Goal: Task Accomplishment & Management: Manage account settings

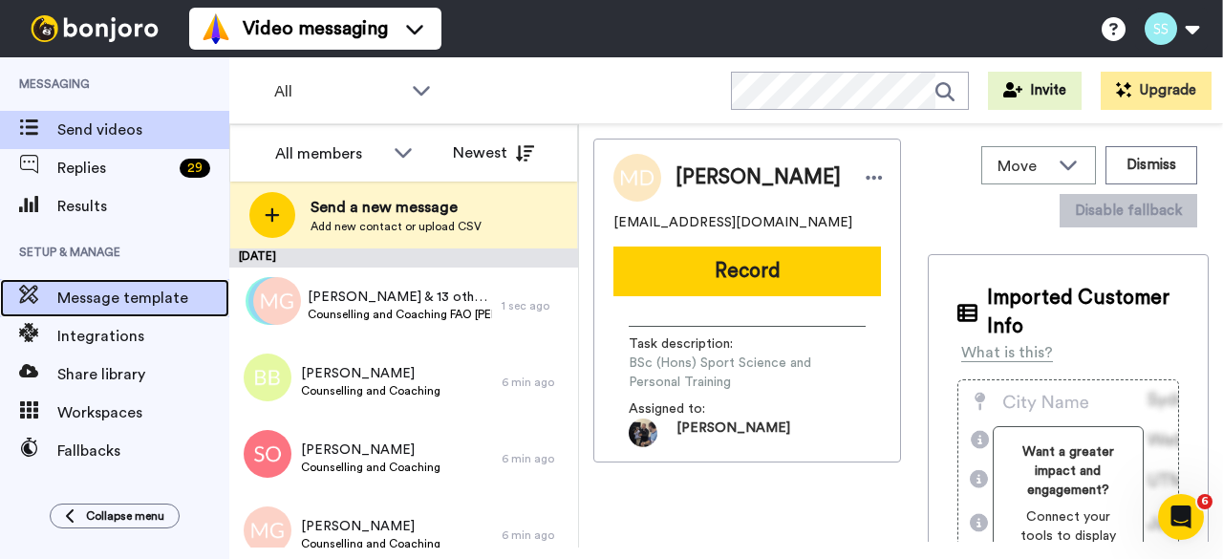
click at [99, 296] on span "Message template" at bounding box center [143, 298] width 172 height 23
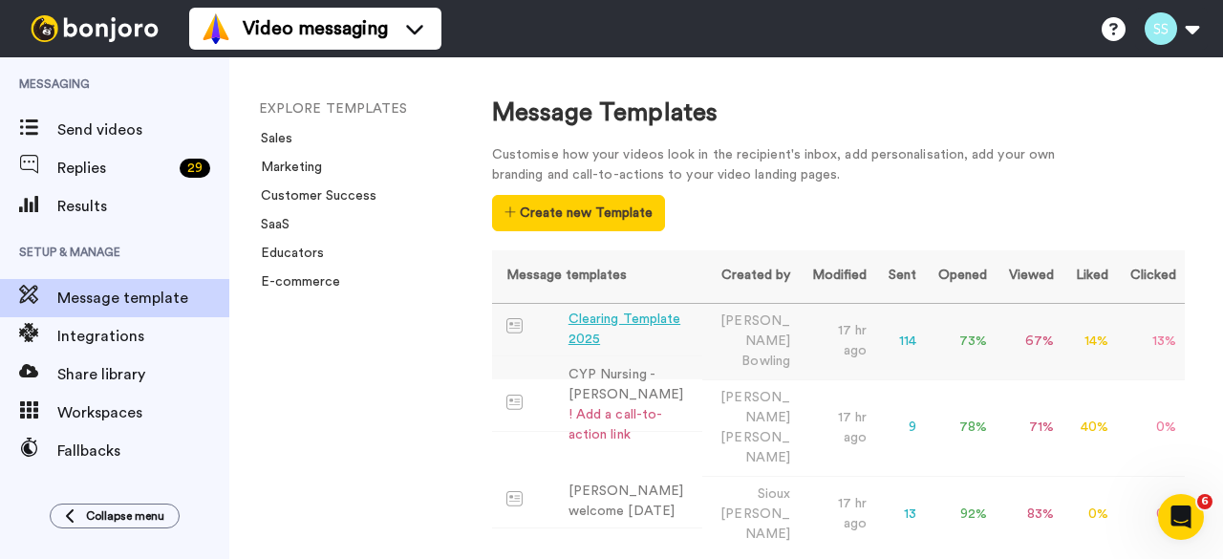
click at [591, 321] on div "Clearing Template 2025" at bounding box center [631, 330] width 126 height 40
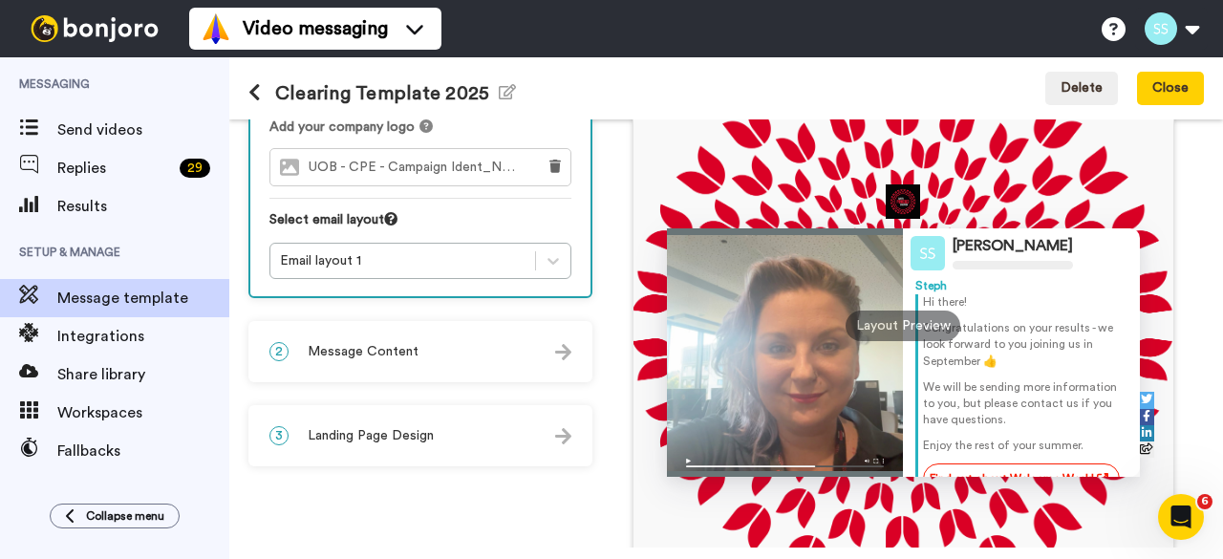
scroll to position [287, 0]
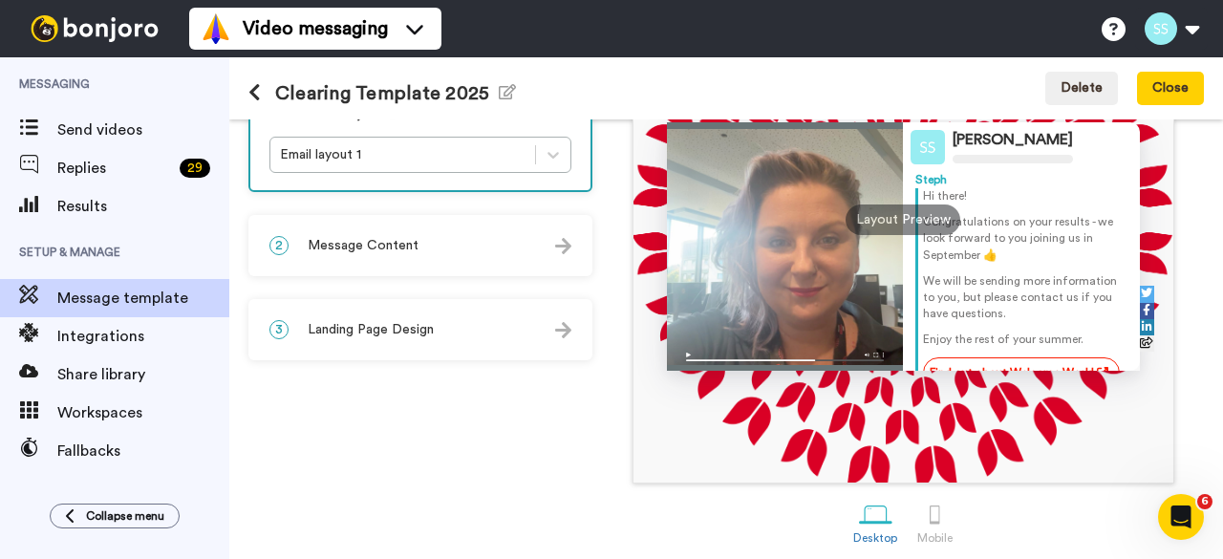
click at [258, 88] on icon at bounding box center [254, 92] width 12 height 19
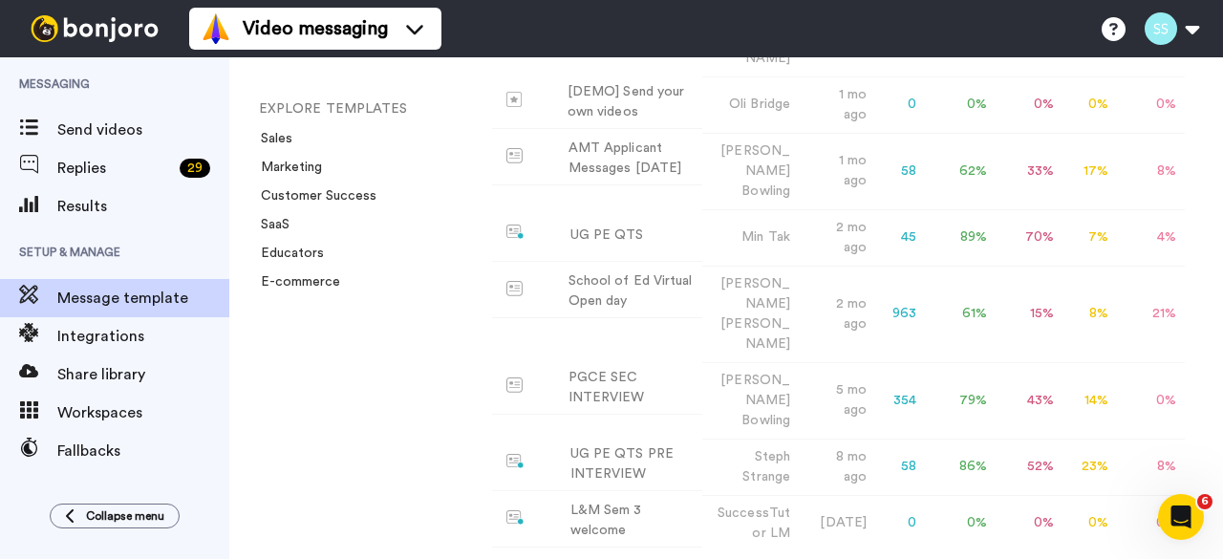
scroll to position [717, 0]
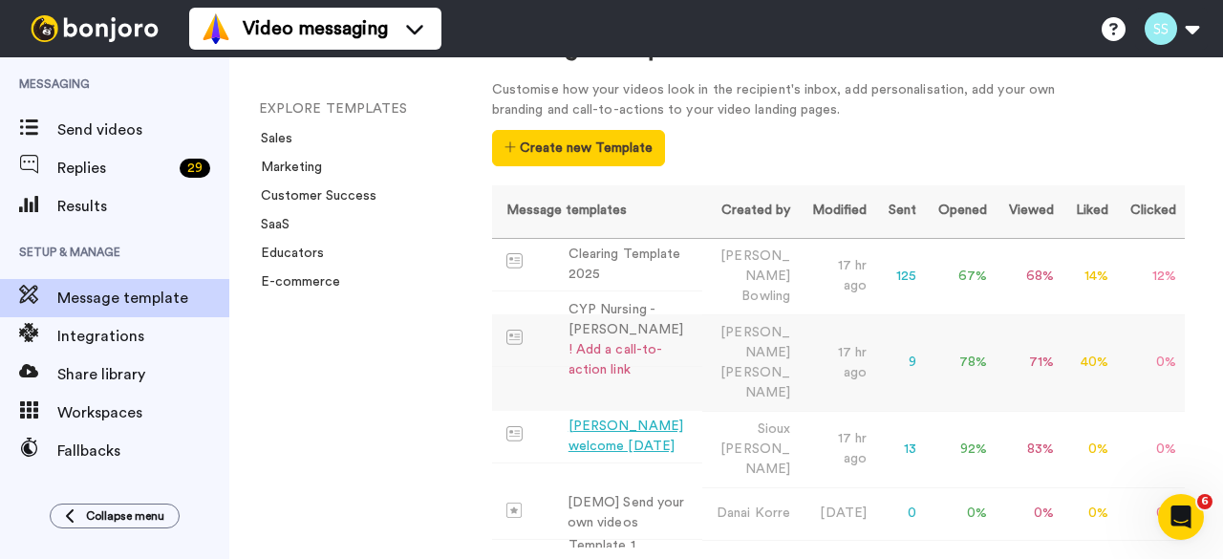
scroll to position [25, 0]
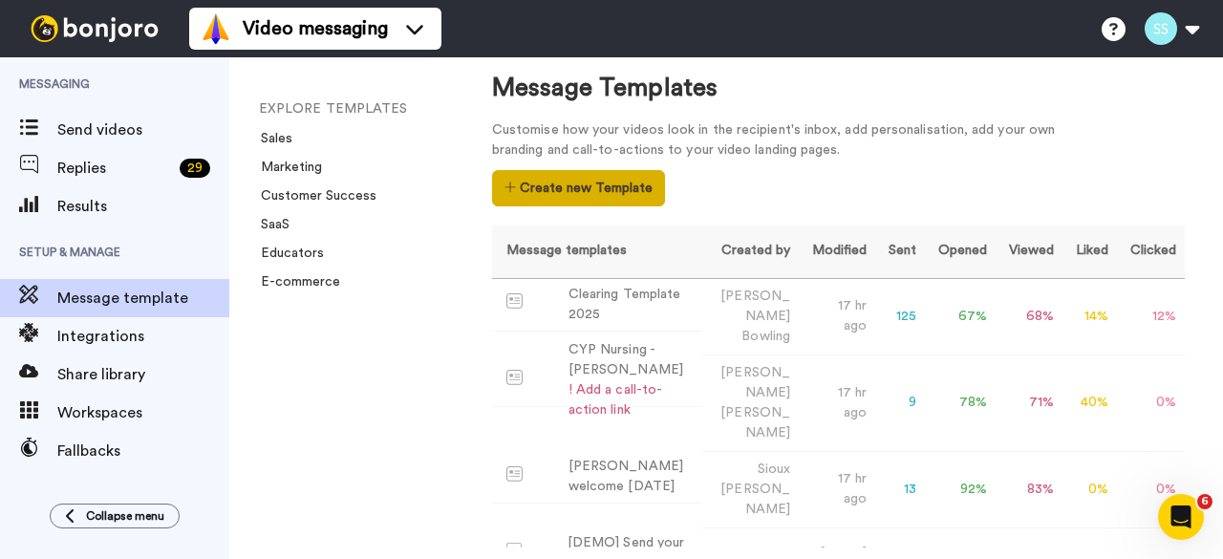
click at [585, 187] on button "Create new Template" at bounding box center [578, 188] width 173 height 36
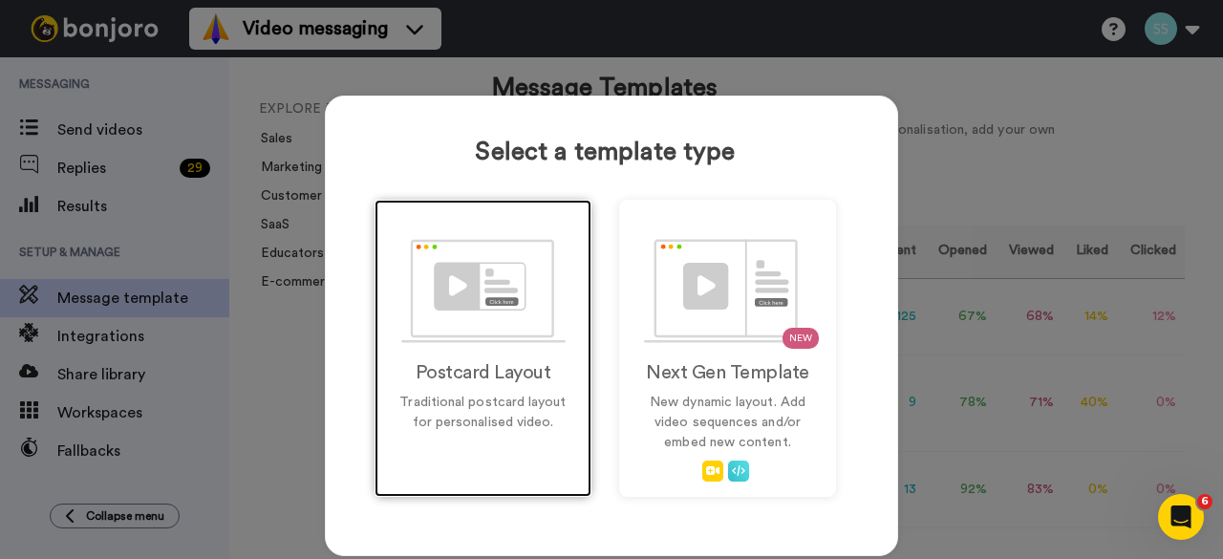
click at [464, 303] on img at bounding box center [483, 291] width 164 height 104
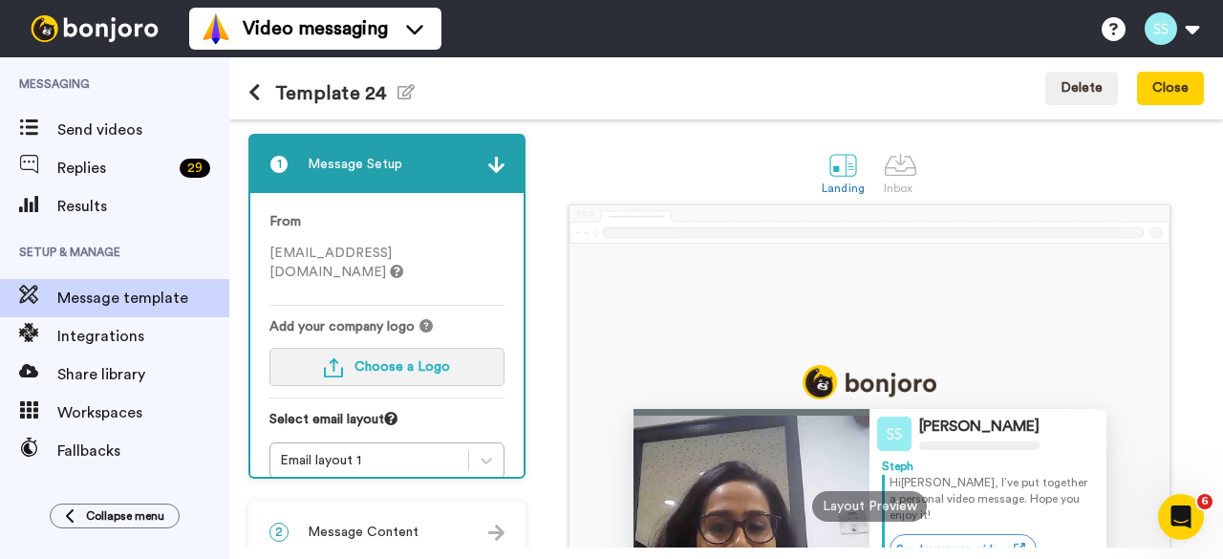
click at [390, 356] on button "Choose a Logo" at bounding box center [386, 367] width 235 height 38
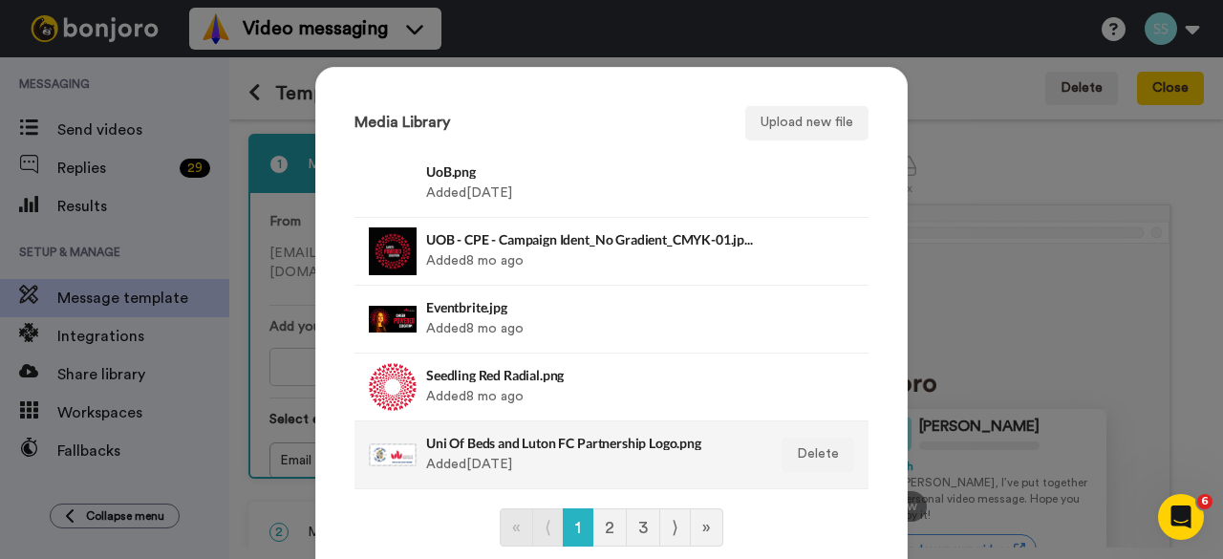
click at [496, 450] on div "Uni Of Beds and Luton FC Partnership Logo.png Added 1 yr ago" at bounding box center [591, 455] width 330 height 48
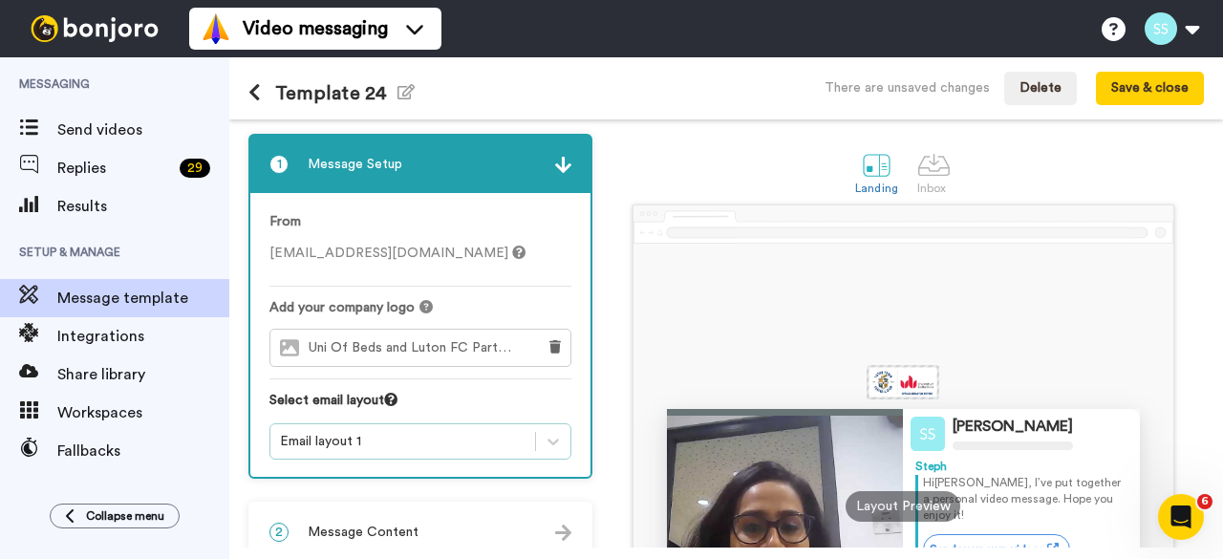
click at [389, 444] on div "Email layout 1" at bounding box center [420, 441] width 302 height 36
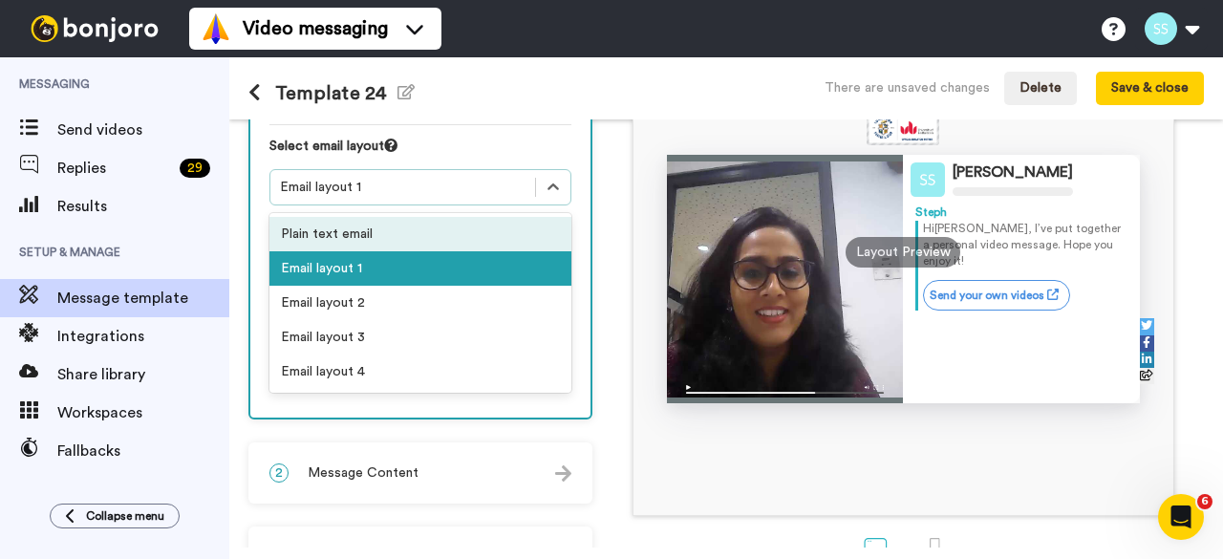
scroll to position [285, 0]
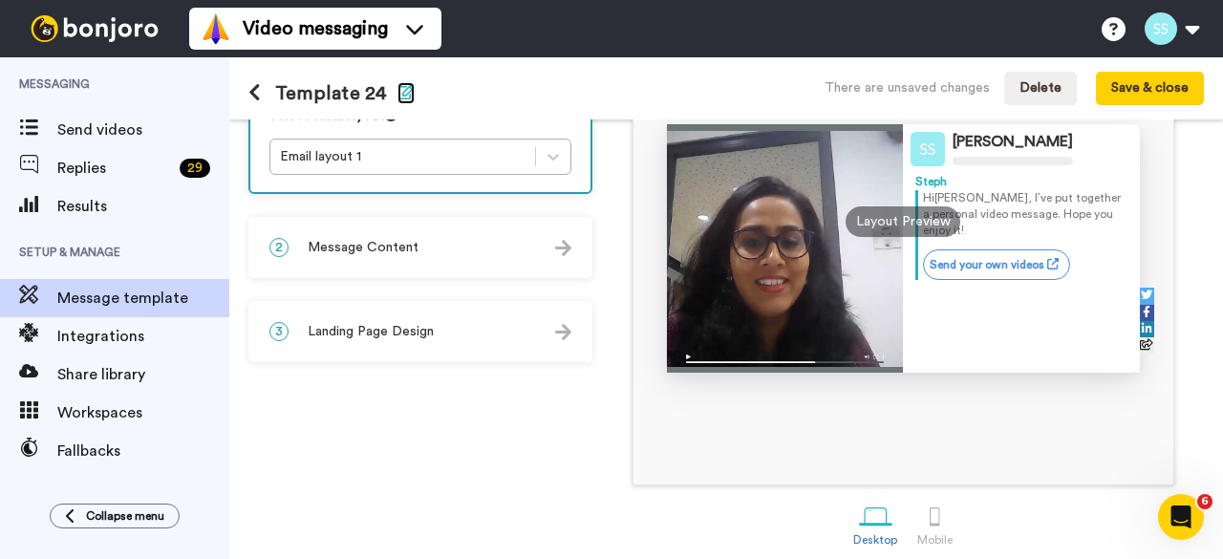
click at [397, 94] on icon "button" at bounding box center [405, 91] width 17 height 15
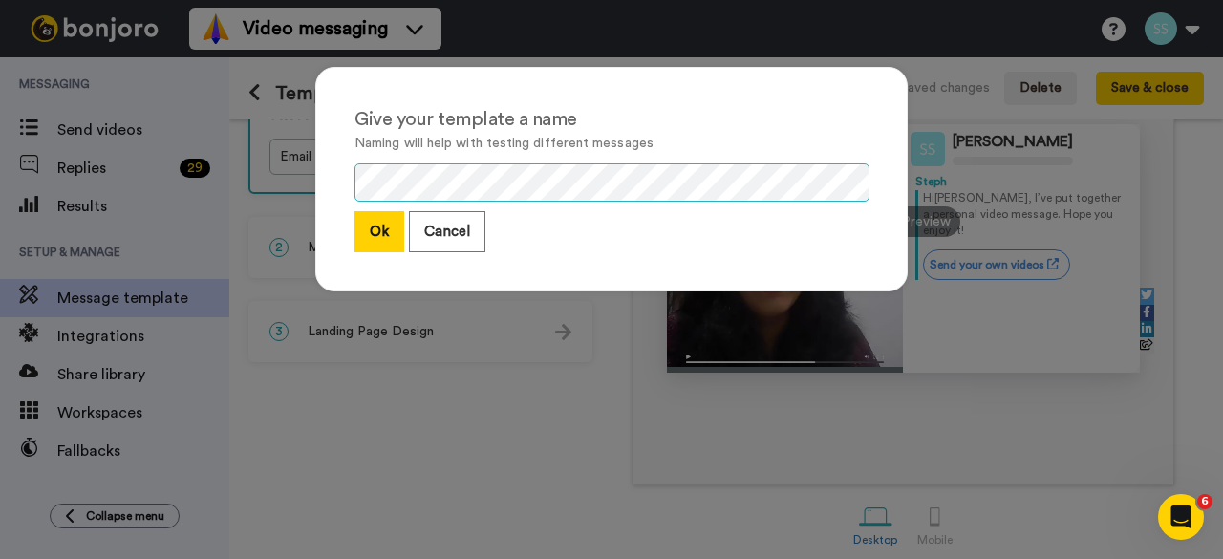
click at [281, 157] on div "Give your template a name Naming will help with testing different messages Ok C…" at bounding box center [611, 279] width 1223 height 559
click at [375, 228] on button "Ok" at bounding box center [379, 231] width 50 height 41
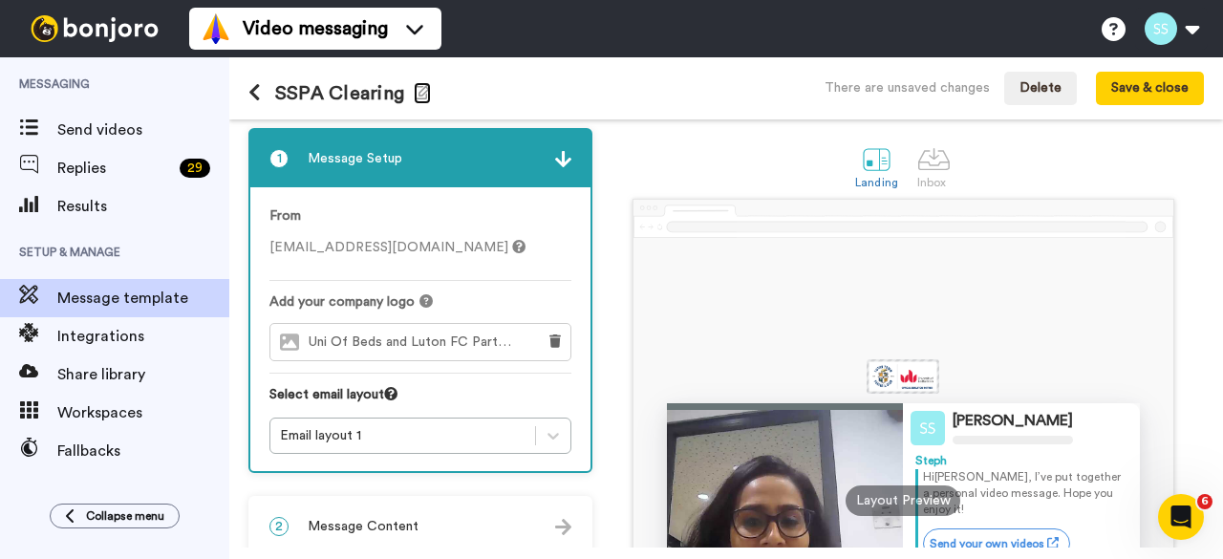
scroll to position [0, 0]
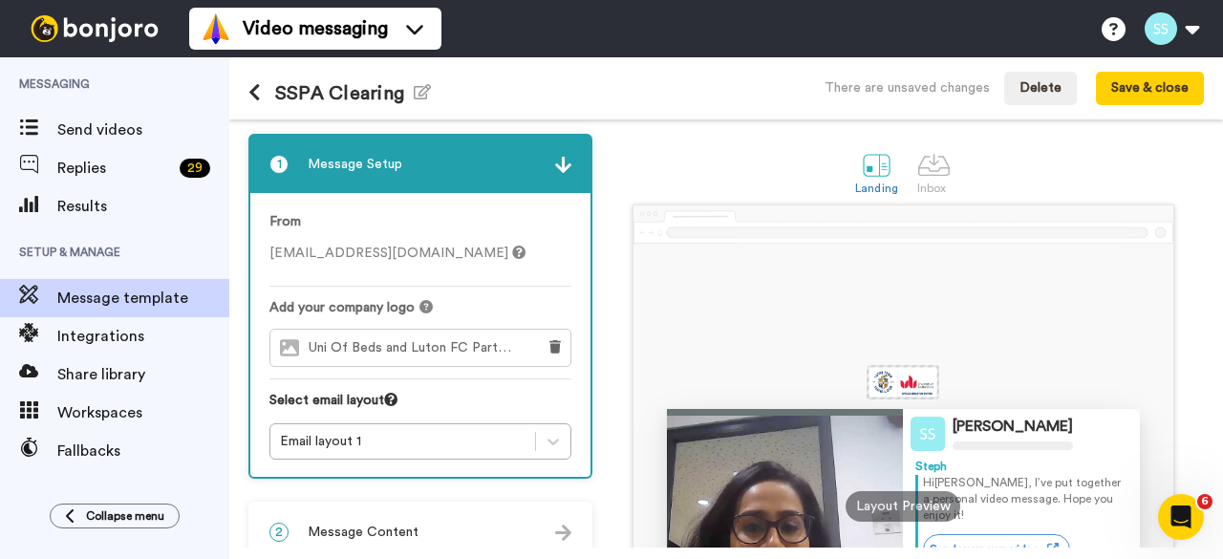
click at [371, 437] on div "1 Message Setup From steph.strange@beds.ac.uk Add your company logo Uni Of Beds…" at bounding box center [425, 487] width 354 height 707
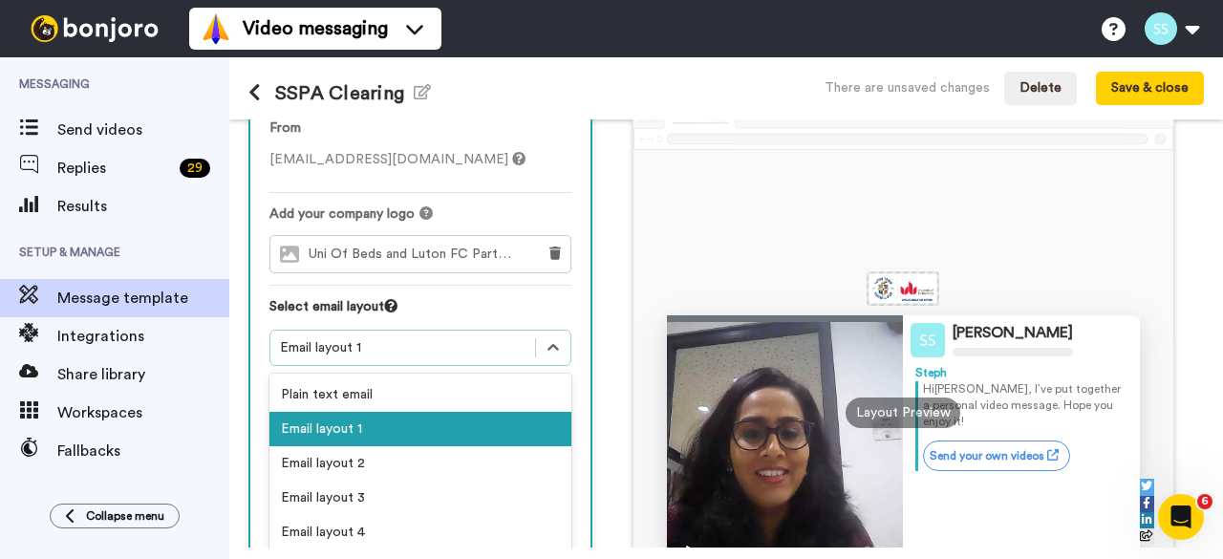
click at [372, 427] on div "Email layout 1" at bounding box center [420, 429] width 302 height 34
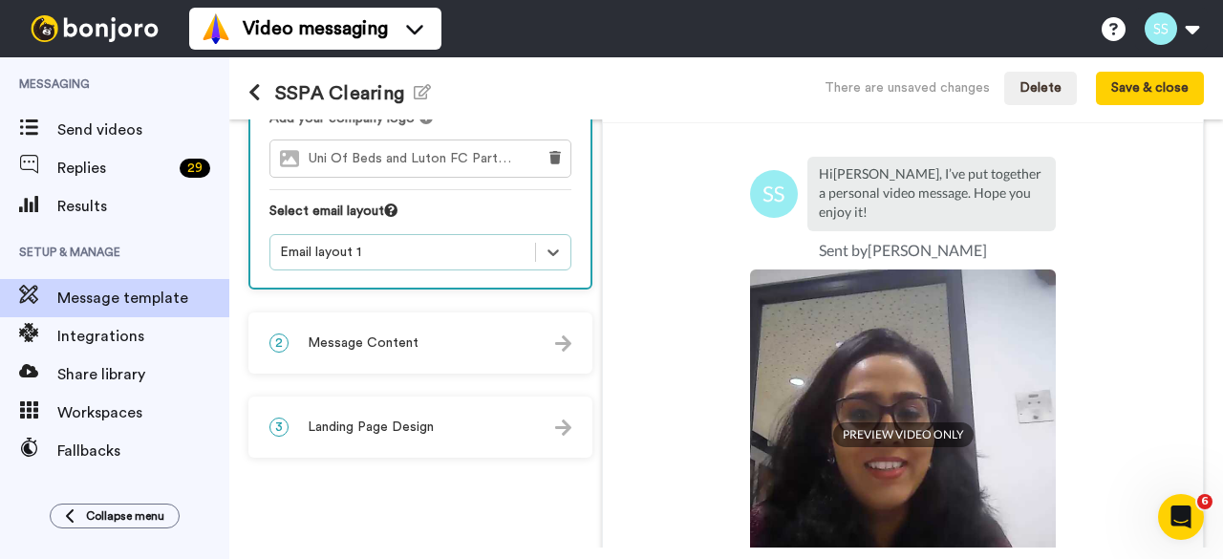
scroll to position [96, 0]
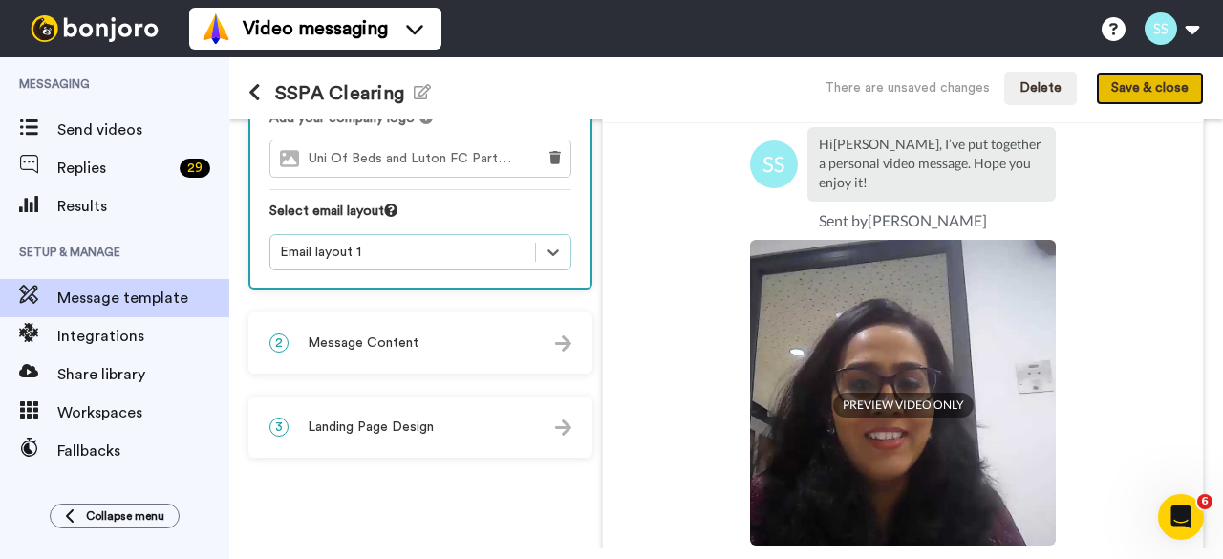
click at [1126, 89] on button "Save & close" at bounding box center [1150, 89] width 108 height 34
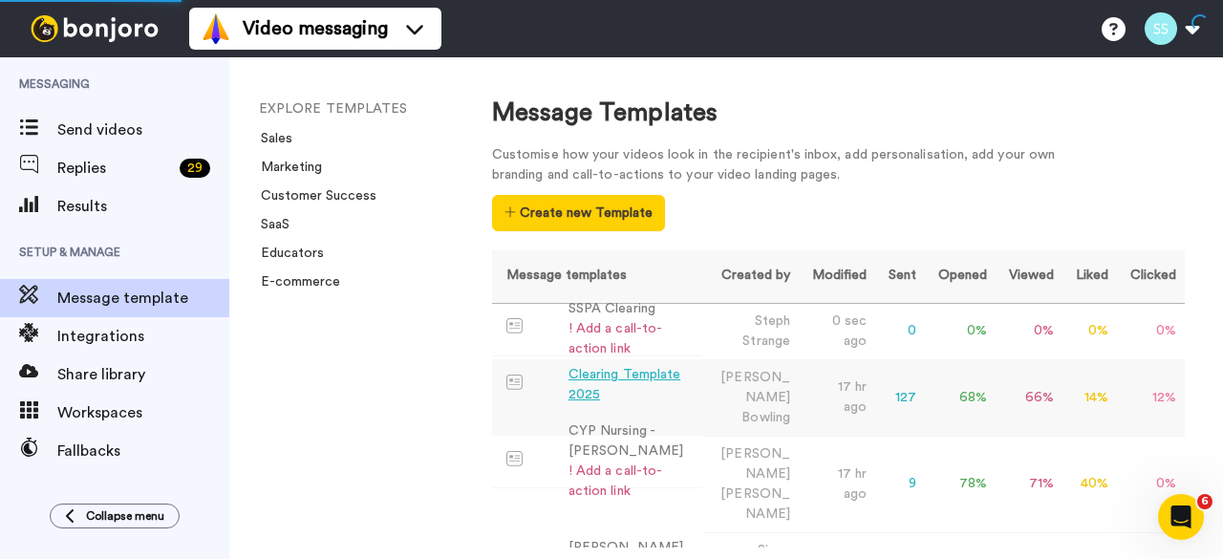
click at [600, 380] on div "Clearing Template 2025" at bounding box center [631, 385] width 126 height 40
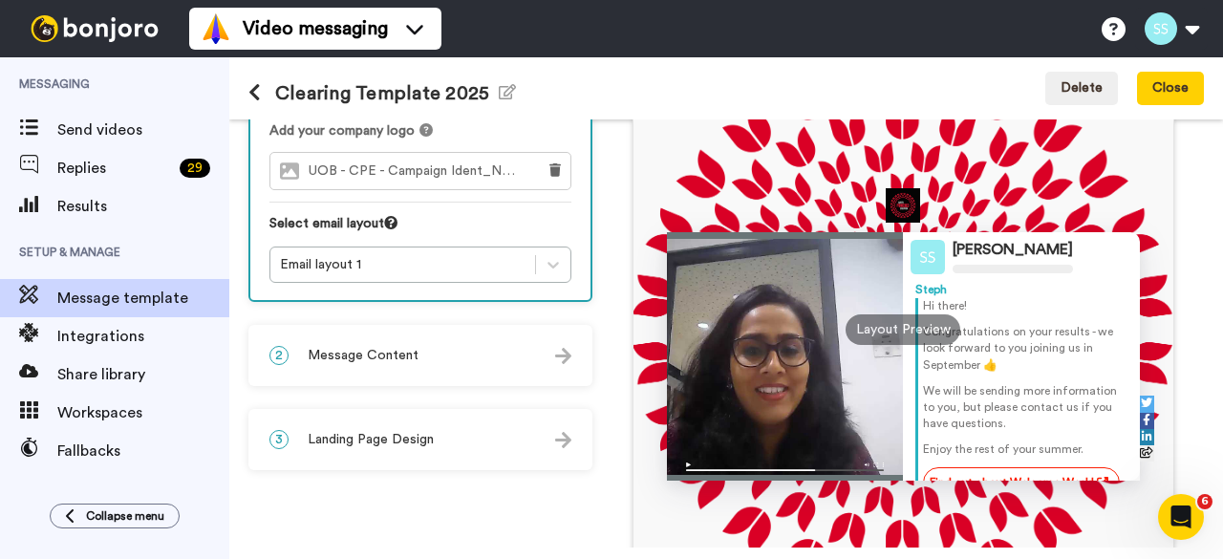
scroll to position [191, 0]
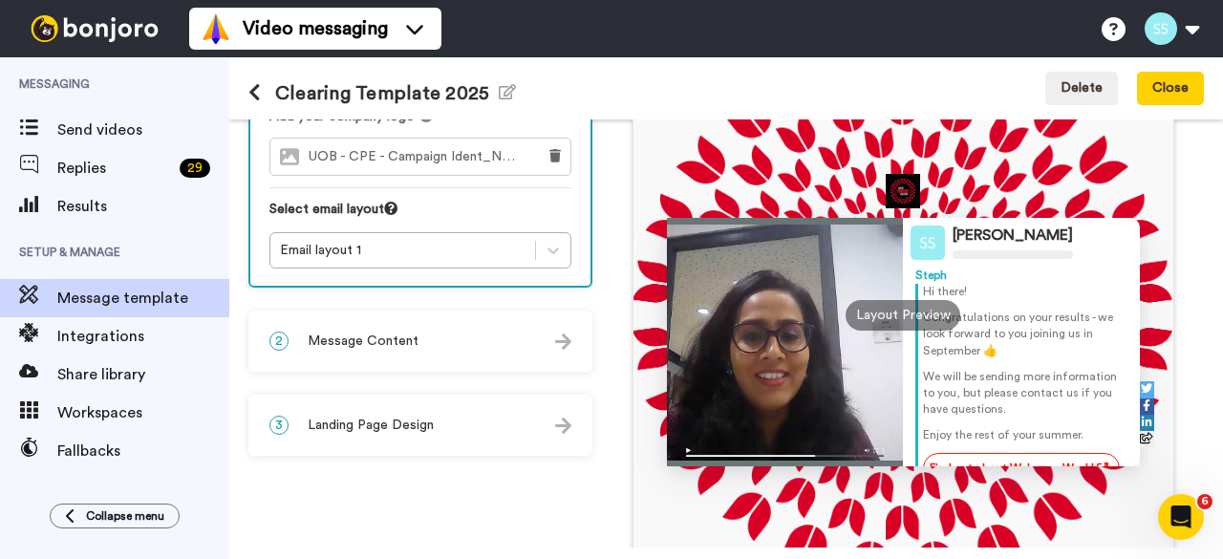
click at [332, 333] on span "Message Content" at bounding box center [363, 341] width 111 height 19
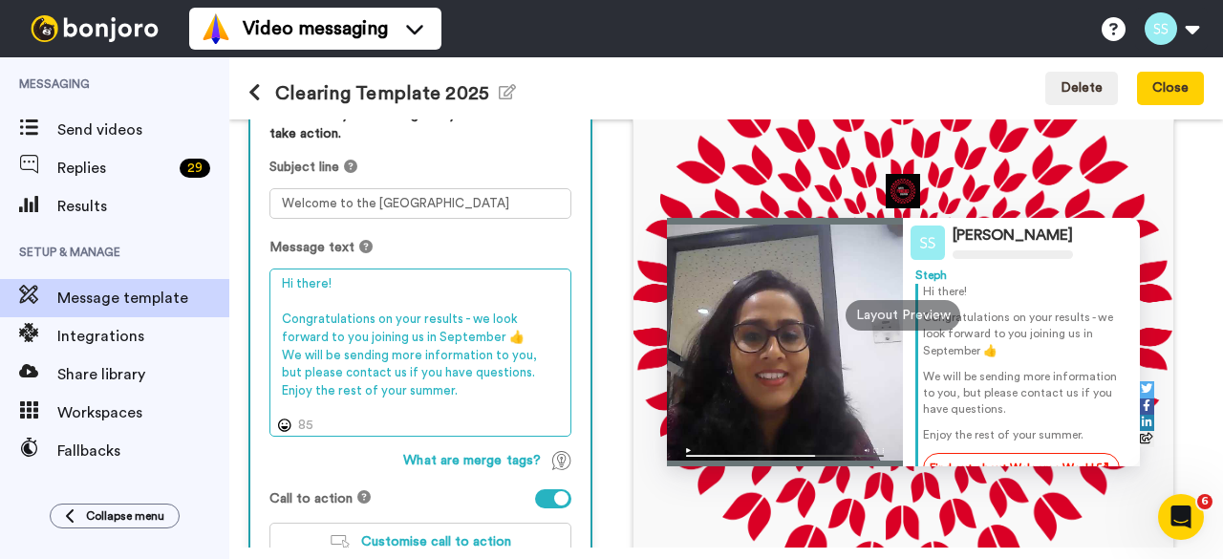
drag, startPoint x: 455, startPoint y: 396, endPoint x: 268, endPoint y: 282, distance: 219.1
click at [268, 282] on div "Personalise your message so your customers take action. Subject line Welcome to…" at bounding box center [420, 340] width 340 height 508
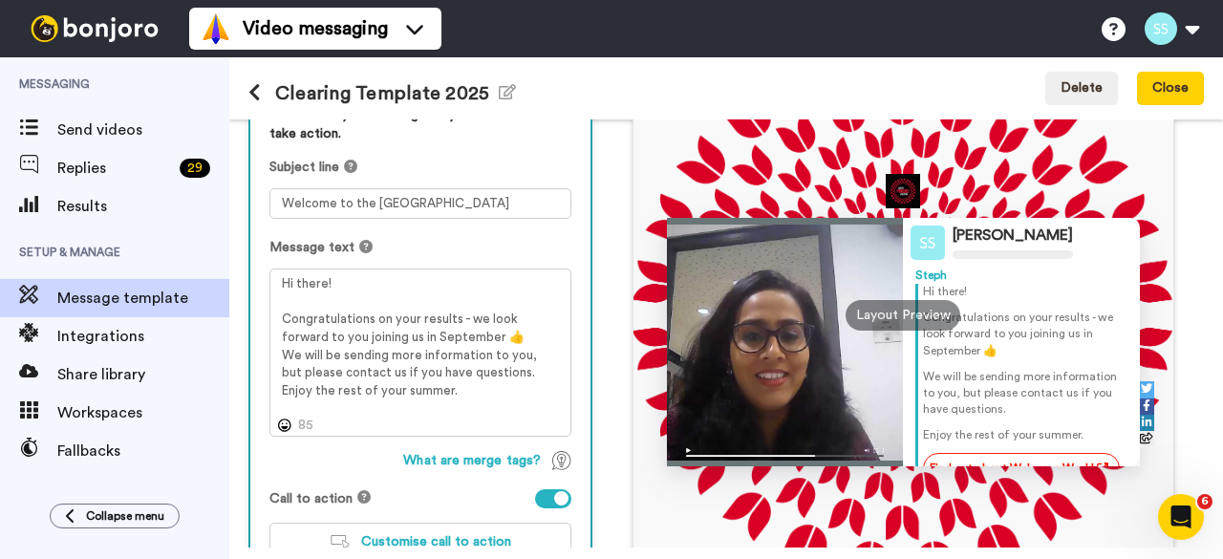
click at [258, 91] on icon at bounding box center [254, 92] width 12 height 19
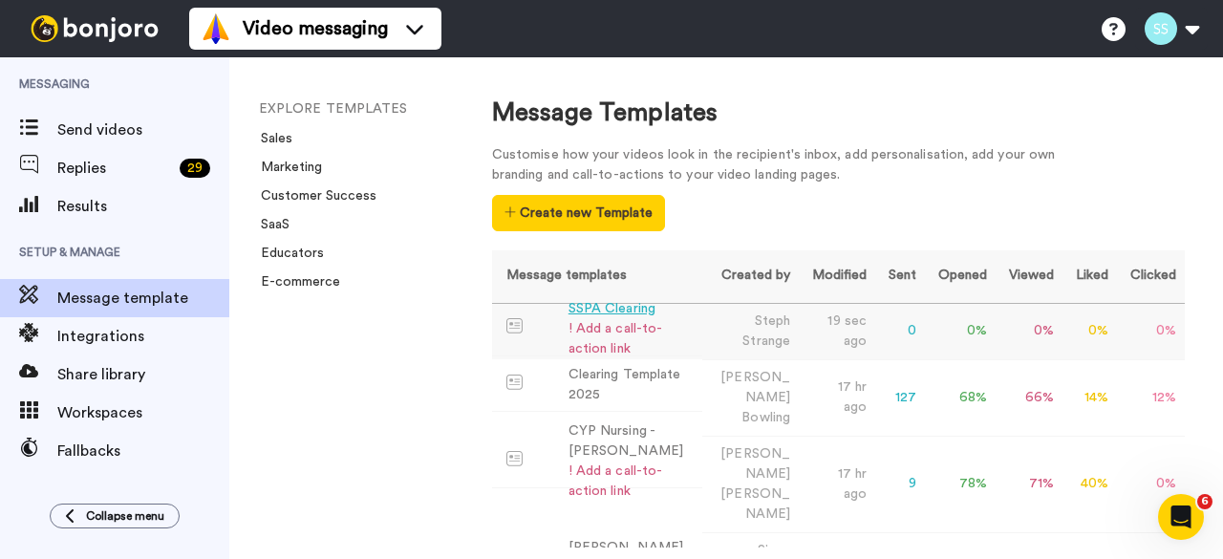
click at [582, 315] on div "SSPA Clearing" at bounding box center [631, 309] width 126 height 20
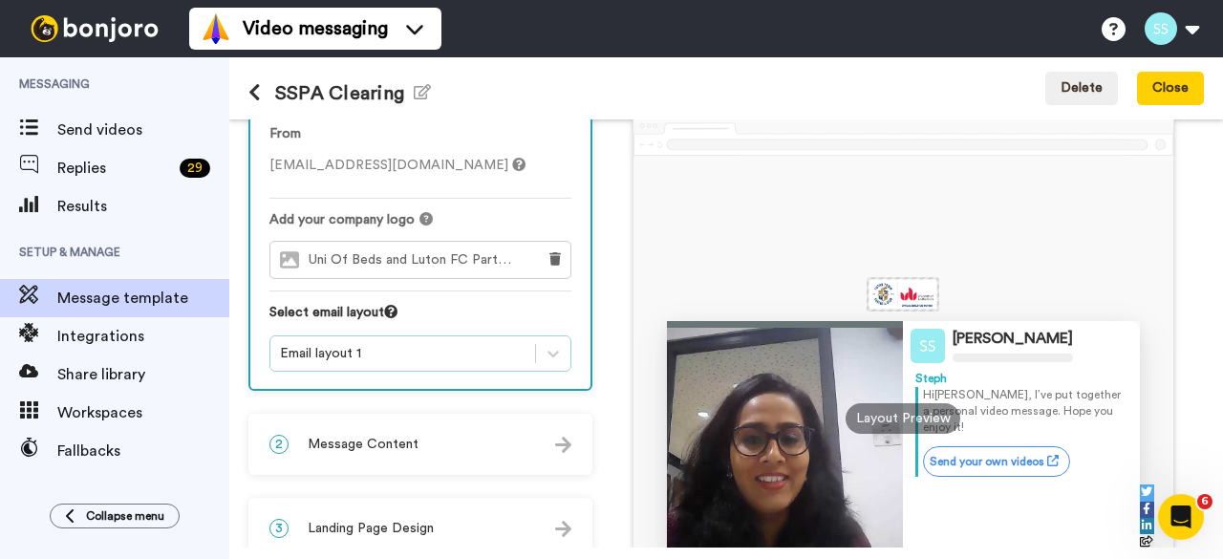
scroll to position [191, 0]
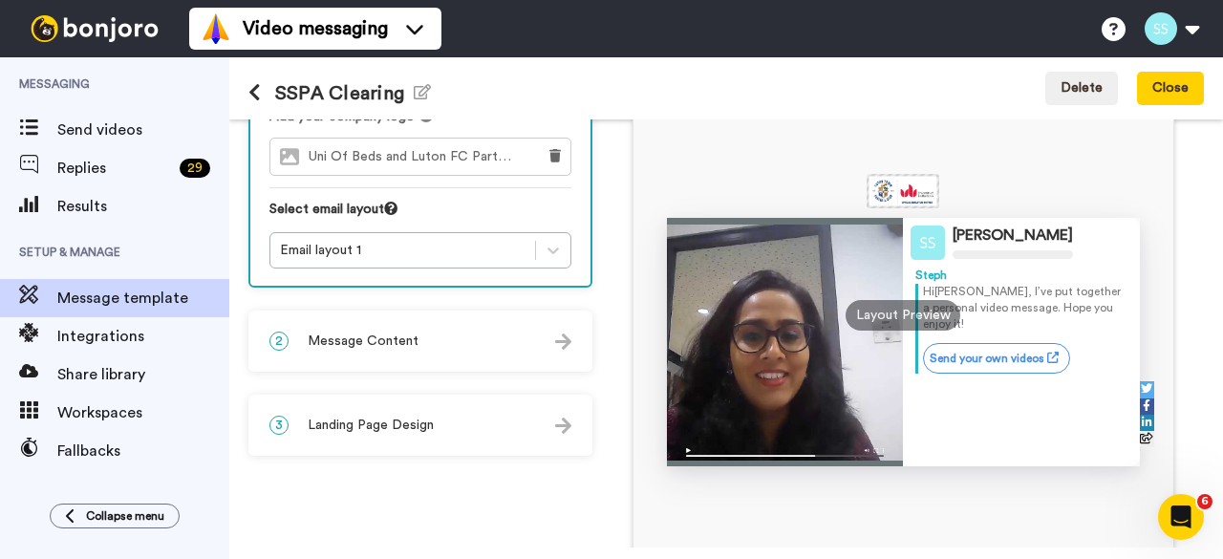
click at [371, 342] on span "Message Content" at bounding box center [363, 341] width 111 height 19
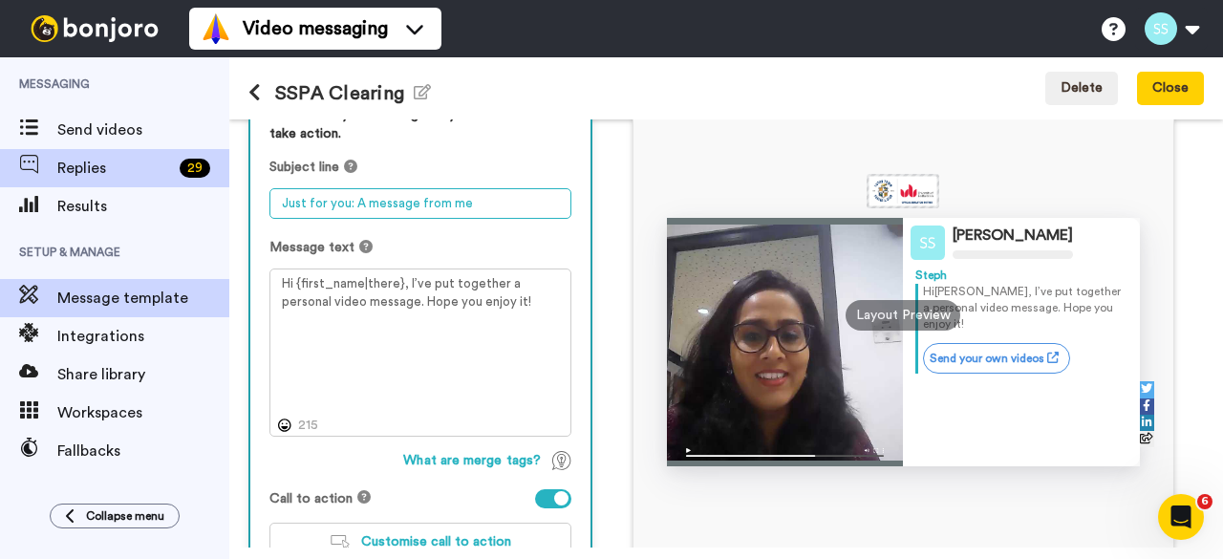
drag, startPoint x: 471, startPoint y: 201, endPoint x: 160, endPoint y: 182, distance: 312.1
click at [141, 184] on div "Messaging Send videos Replies 29 Results Setup & Manage Message template Integr…" at bounding box center [611, 308] width 1223 height 502
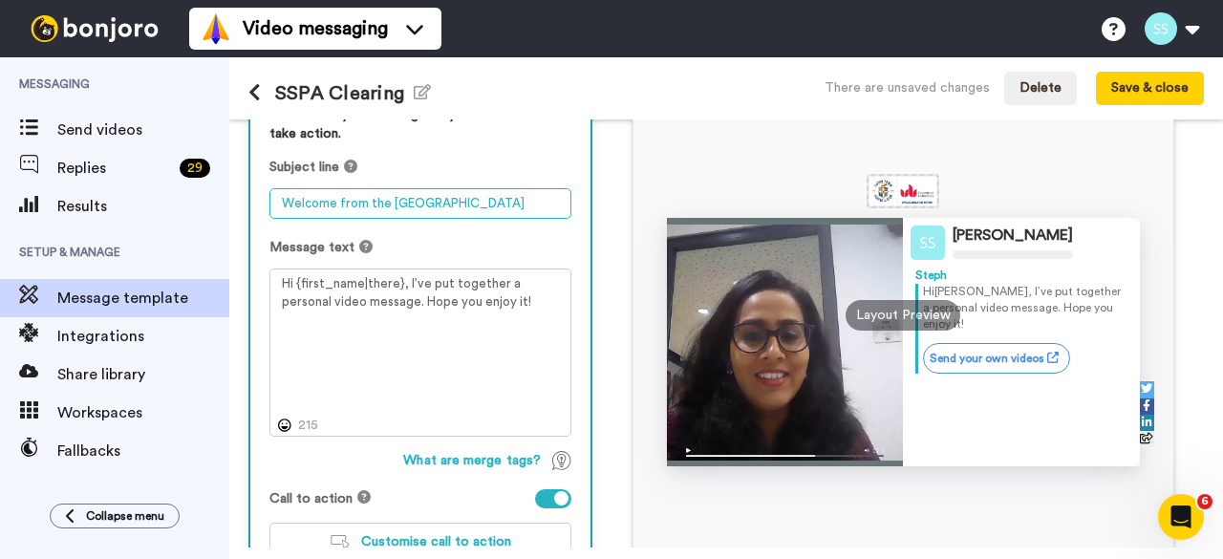
type textarea "Welcome from the University of Bedfordshire"
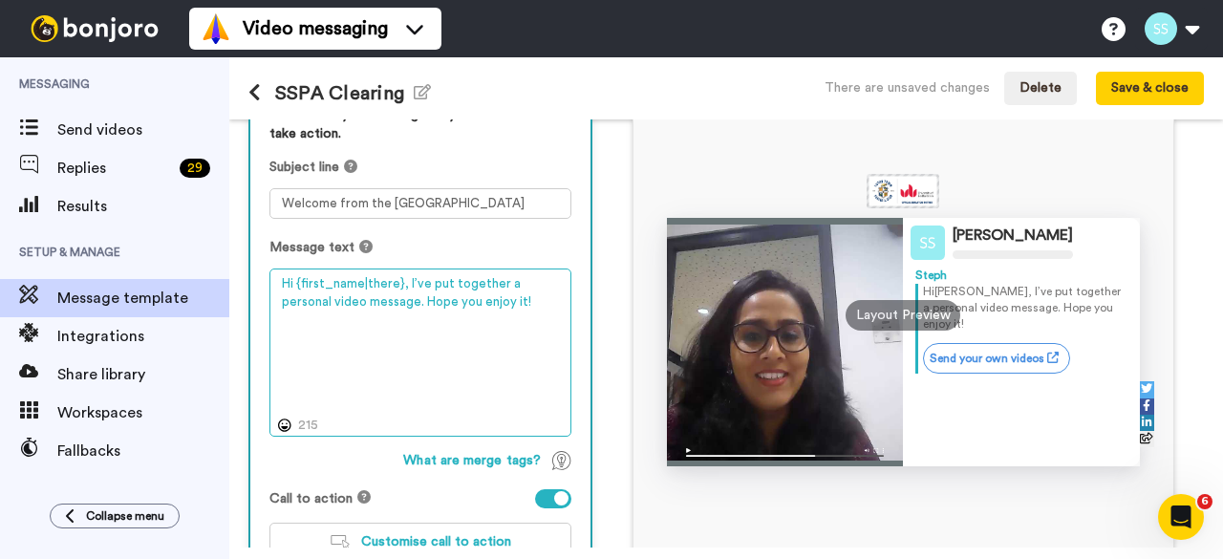
click at [276, 289] on textarea "Hi {first_name|there}, I’ve put together a personal video message. Hope you enj…" at bounding box center [420, 351] width 302 height 167
drag, startPoint x: 405, startPoint y: 279, endPoint x: 501, endPoint y: 330, distance: 108.1
click at [501, 330] on textarea "Hi {first_name|there}, I’ve put together a personal video message. Hope you enj…" at bounding box center [420, 351] width 302 height 167
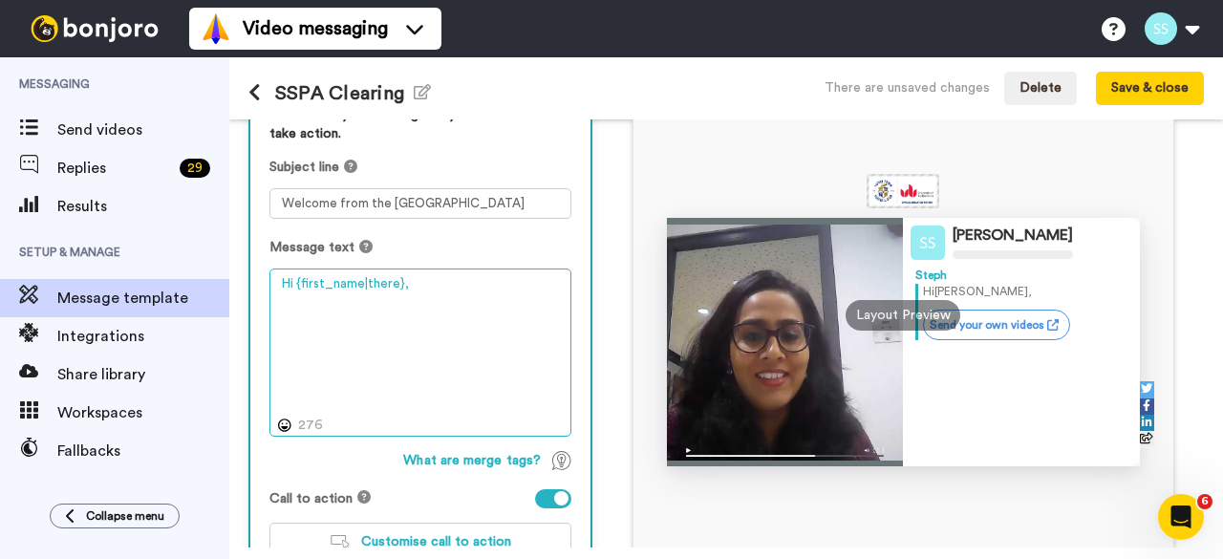
paste textarea "Hi there! Congratulations on your results - we look forward to you joining us i…"
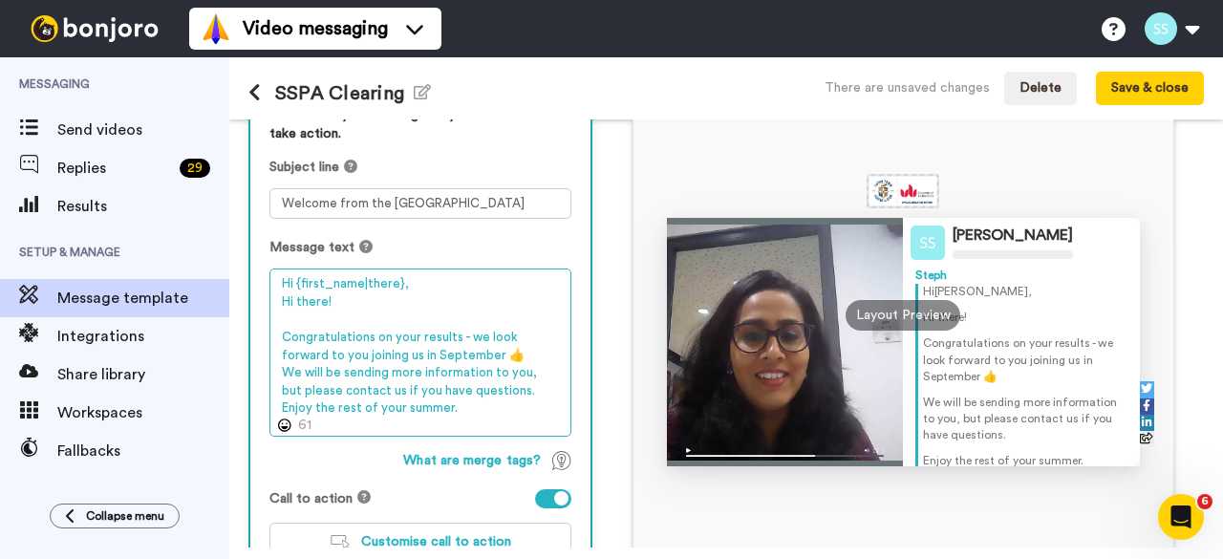
drag, startPoint x: 346, startPoint y: 307, endPoint x: 271, endPoint y: 312, distance: 74.7
click at [271, 312] on textarea "Hi {first_name|there}, Hi there! Congratulations on your results - we look forw…" at bounding box center [420, 351] width 302 height 167
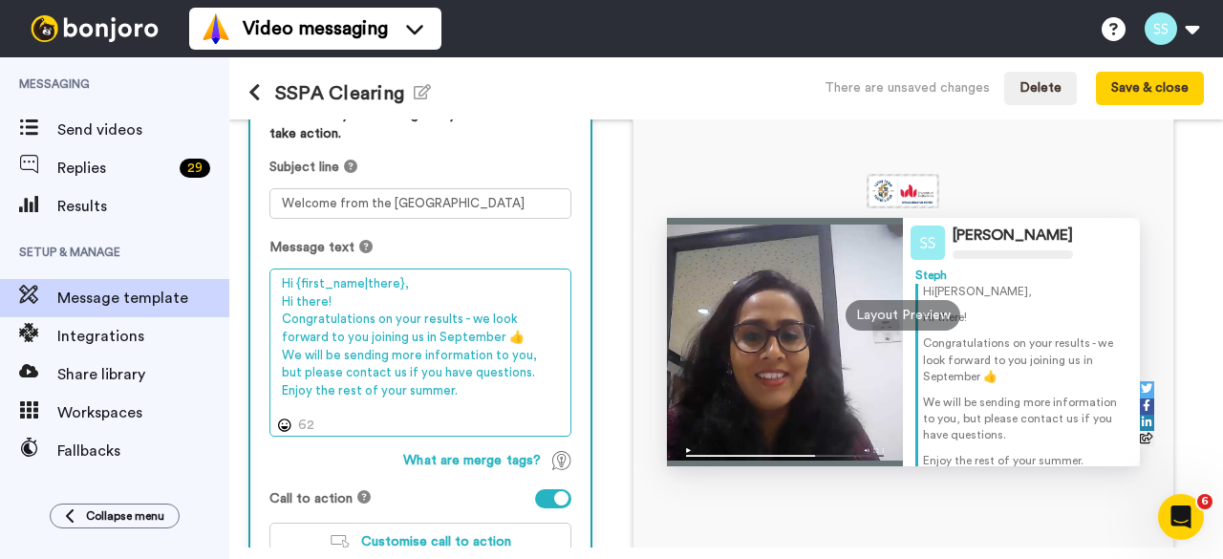
drag, startPoint x: 329, startPoint y: 301, endPoint x: 273, endPoint y: 307, distance: 55.7
click at [273, 307] on textarea "Hi {first_name|there}, Hi there! Congratulations on your results - we look forw…" at bounding box center [420, 351] width 302 height 167
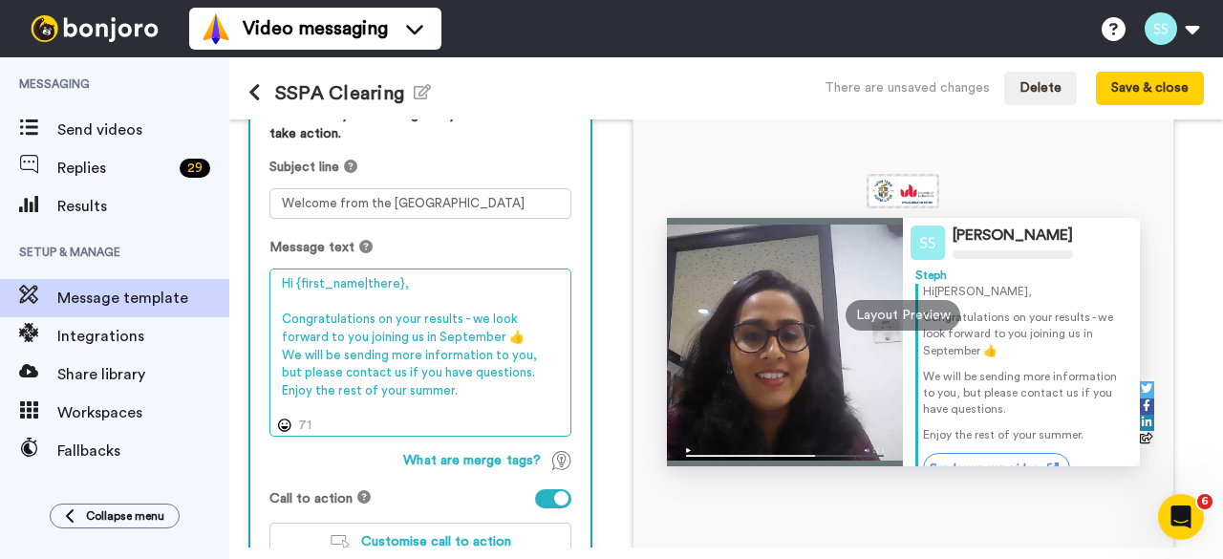
drag, startPoint x: 506, startPoint y: 374, endPoint x: 289, endPoint y: 362, distance: 217.2
click at [289, 362] on textarea "Hi {first_name|there}, Congratulations on your results - we look forward to you…" at bounding box center [420, 351] width 302 height 167
drag, startPoint x: 474, startPoint y: 316, endPoint x: 279, endPoint y: 314, distance: 194.9
click at [279, 314] on textarea "Hi {first_name|there}, Congratulations on your results - we look forward to you…" at bounding box center [420, 351] width 302 height 167
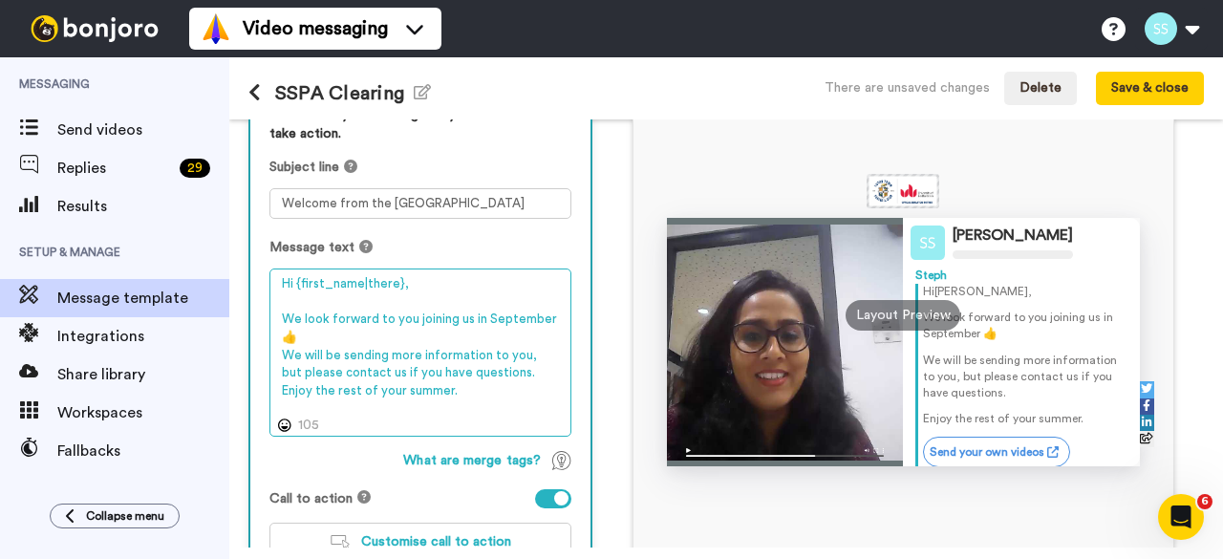
click at [329, 338] on textarea "Hi {first_name|there}, We look forward to you joining us in September 👍 We will…" at bounding box center [420, 351] width 302 height 167
click at [278, 350] on textarea "Hi {first_name|there}, We look forward to you joining us in September 👍 We will…" at bounding box center [420, 351] width 302 height 167
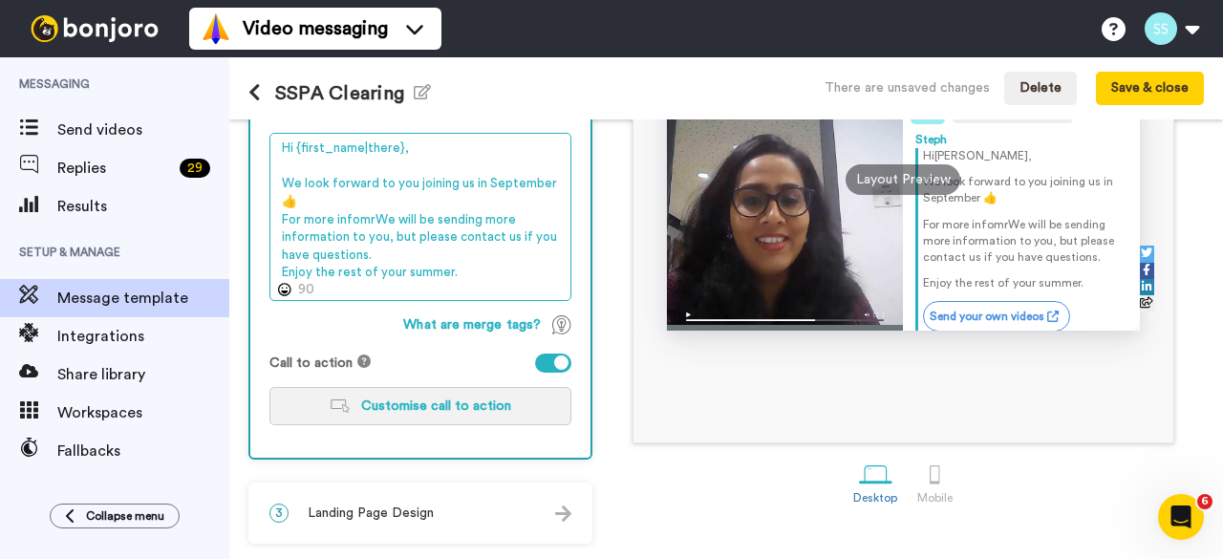
scroll to position [336, 0]
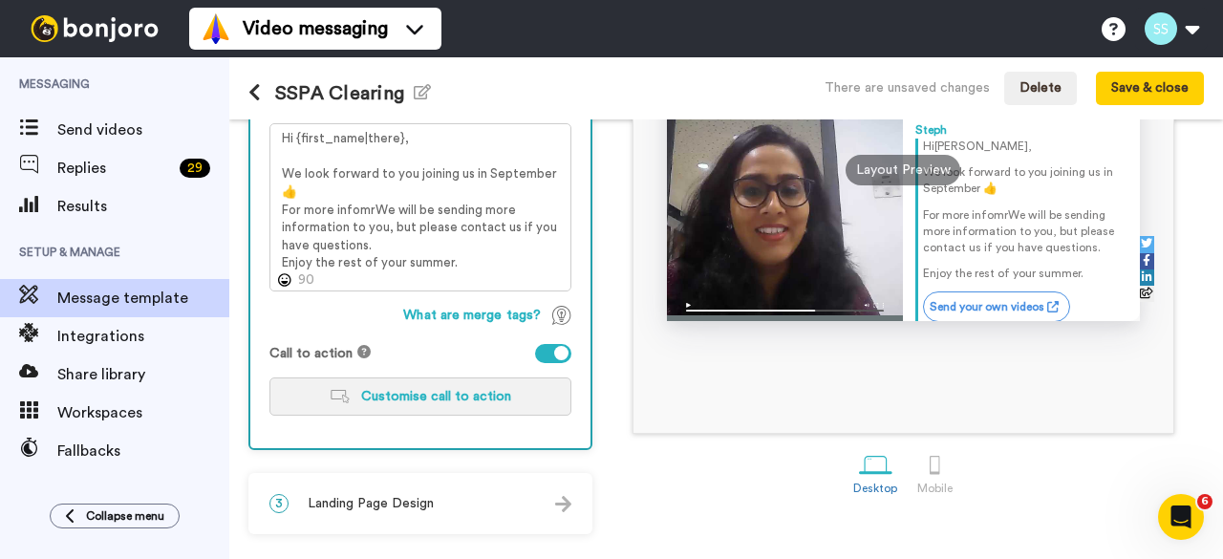
click at [439, 401] on span "Customise call to action" at bounding box center [436, 396] width 150 height 13
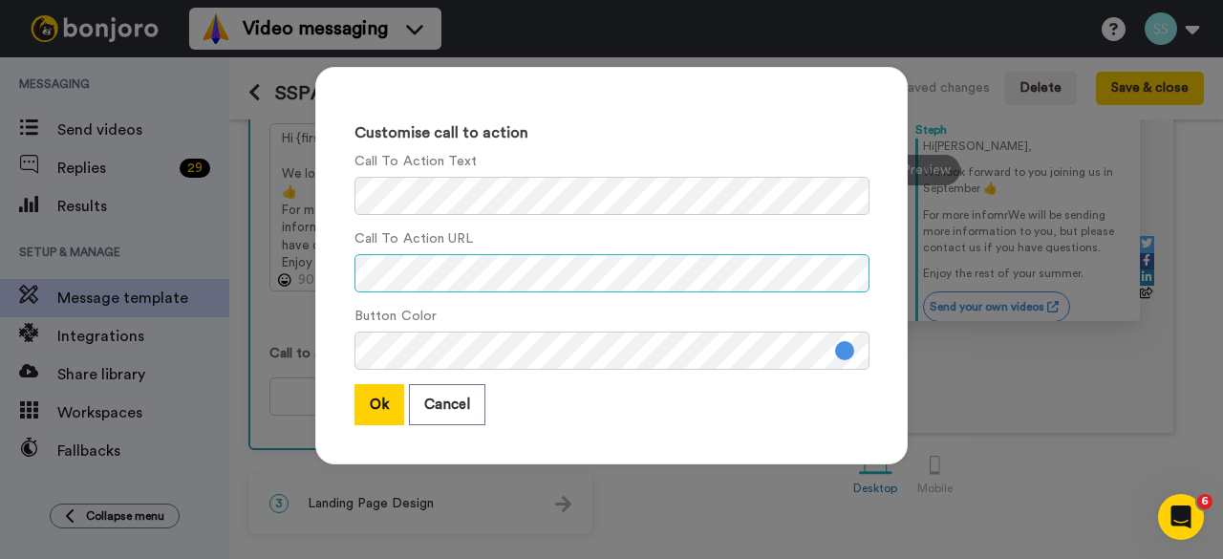
click at [331, 280] on div "Customise call to action Call To Action Text Call To Action URL Button Color Ok…" at bounding box center [611, 265] width 592 height 397
click at [339, 191] on div "Customise call to action Call To Action Text Call To Action URL Button Color Ok…" at bounding box center [611, 265] width 592 height 397
click at [835, 354] on button at bounding box center [844, 350] width 19 height 19
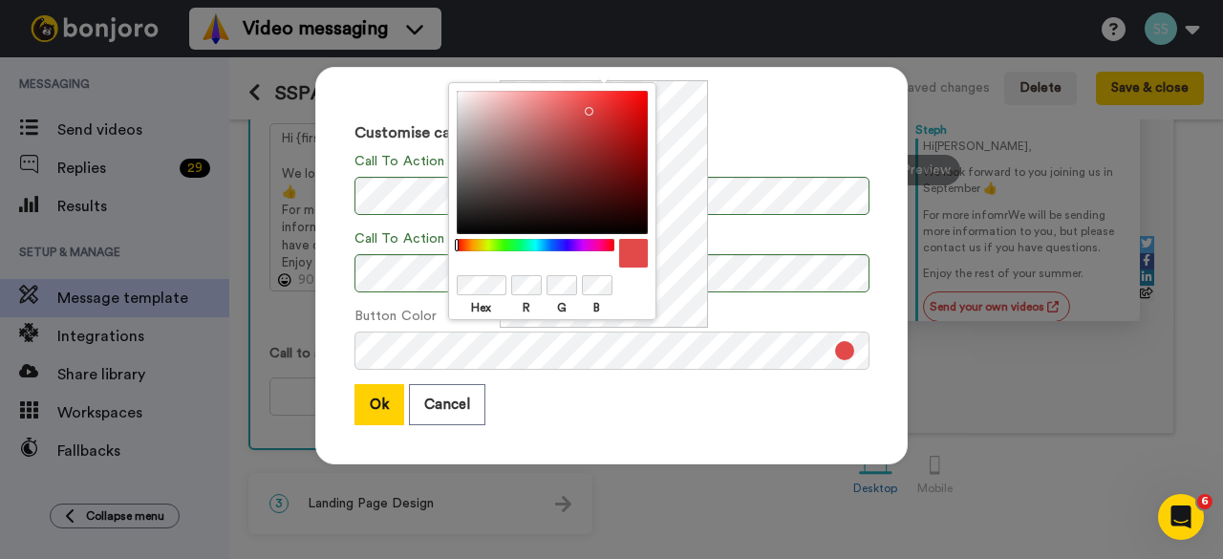
drag, startPoint x: 545, startPoint y: 244, endPoint x: 441, endPoint y: 249, distance: 103.3
click at [441, 249] on body "Video messaging Switch to Video messaging Testimonials Settings Discover Help &…" at bounding box center [611, 279] width 1223 height 559
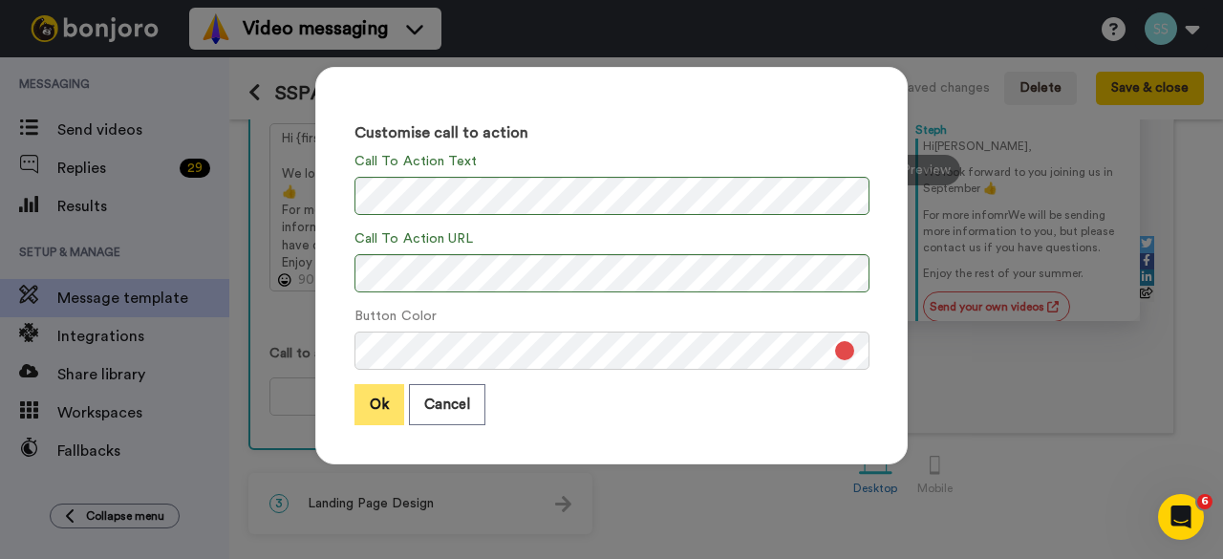
click at [378, 404] on button "Ok" at bounding box center [379, 404] width 50 height 41
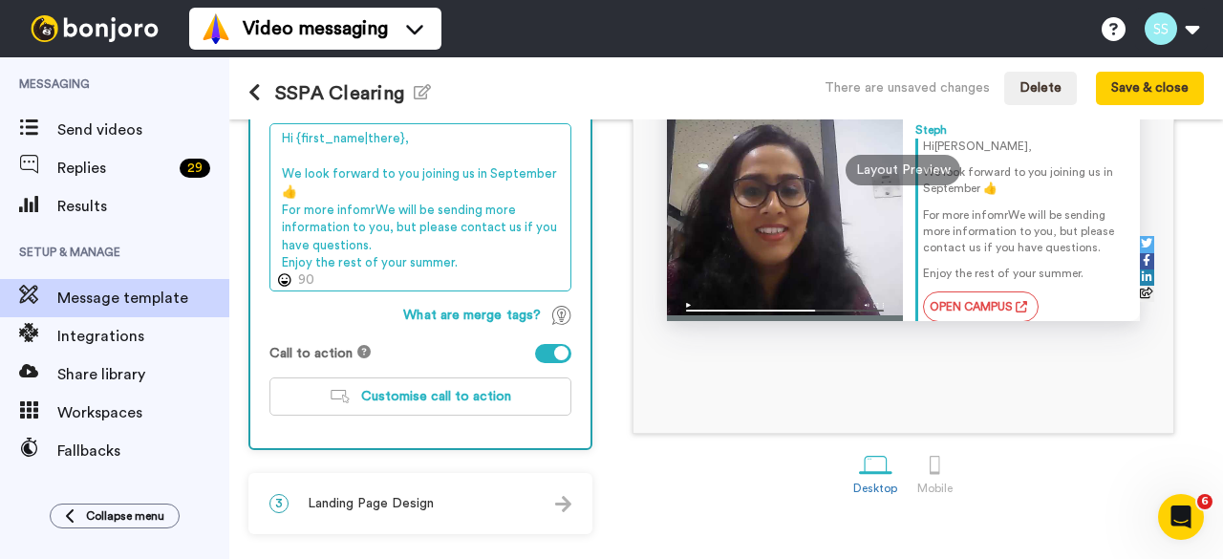
drag, startPoint x: 372, startPoint y: 208, endPoint x: 281, endPoint y: 209, distance: 90.8
click at [281, 209] on textarea "Hi {first_name|there}, We look forward to you joining us in September 👍 For mor…" at bounding box center [420, 206] width 302 height 167
drag, startPoint x: 451, startPoint y: 258, endPoint x: 262, endPoint y: 255, distance: 189.2
click at [262, 255] on div "Personalise your message so your customers take action. Subject line Welcome fr…" at bounding box center [420, 195] width 340 height 508
click at [380, 237] on textarea "Hi {first_name|there}, We look forward to you joining us in September 👍 For mor…" at bounding box center [420, 206] width 302 height 167
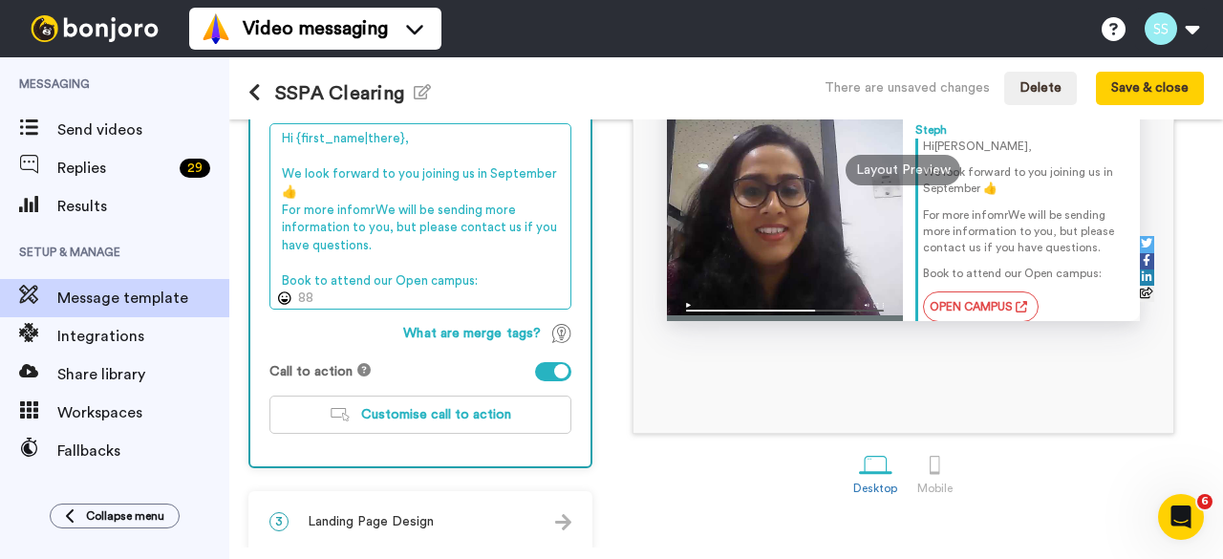
scroll to position [241, 0]
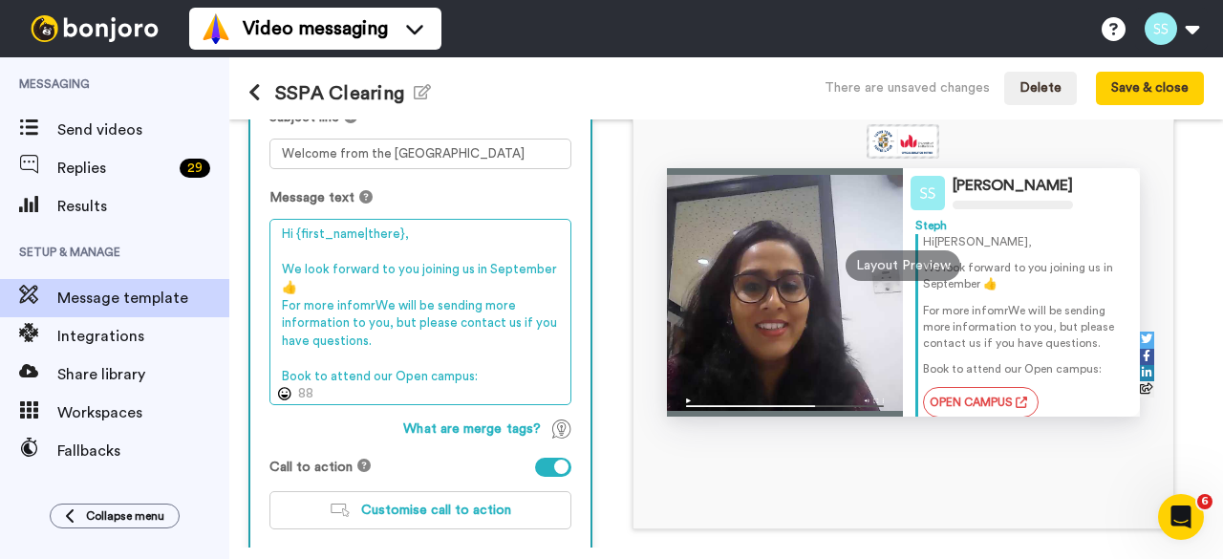
drag, startPoint x: 369, startPoint y: 303, endPoint x: 383, endPoint y: 318, distance: 21.0
click at [383, 318] on textarea "Hi {first_name|there}, We look forward to you joining us in September 👍 For mor…" at bounding box center [420, 311] width 302 height 185
click at [337, 320] on textarea "Hi {first_name|there}, We look forward to you joining us in September 👍 For mor…" at bounding box center [420, 311] width 302 height 185
paste textarea "https://www.beds.ac.uk/howtoapply/money/scholarships/"
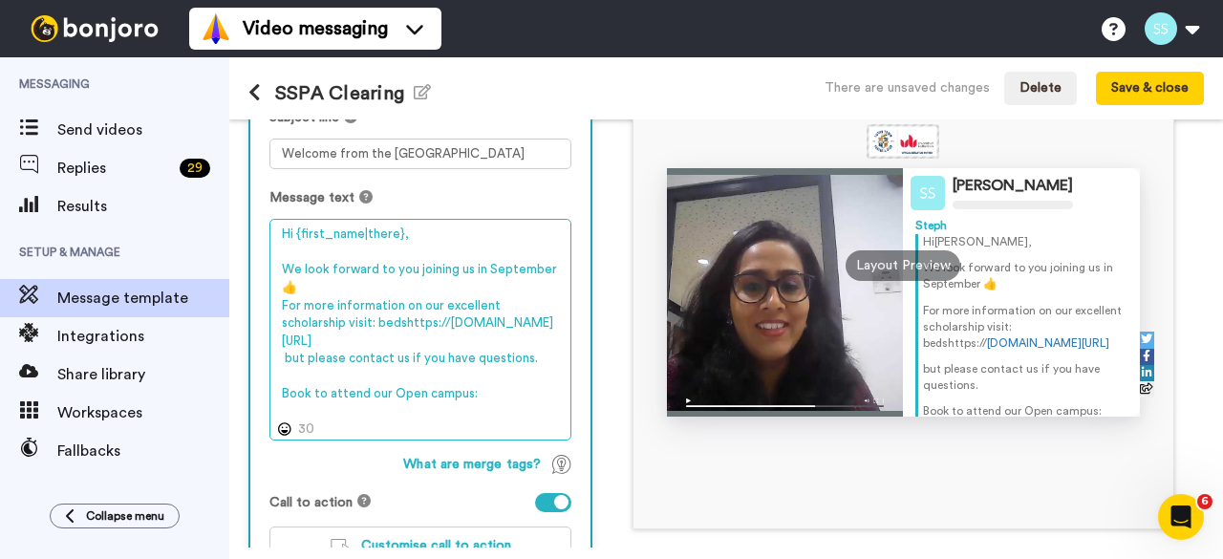
click at [277, 337] on textarea "Hi {first_name|there}, We look forward to you joining us in September 👍 For mor…" at bounding box center [420, 329] width 302 height 221
drag, startPoint x: 306, startPoint y: 375, endPoint x: 264, endPoint y: 375, distance: 42.0
click at [264, 375] on div "Personalise your message so your customers take action. Subject line Welcome fr…" at bounding box center [420, 317] width 340 height 562
drag, startPoint x: 299, startPoint y: 289, endPoint x: 268, endPoint y: 290, distance: 31.5
click at [268, 290] on div "Personalise your message so your customers take action. Subject line Welcome fr…" at bounding box center [420, 317] width 340 height 562
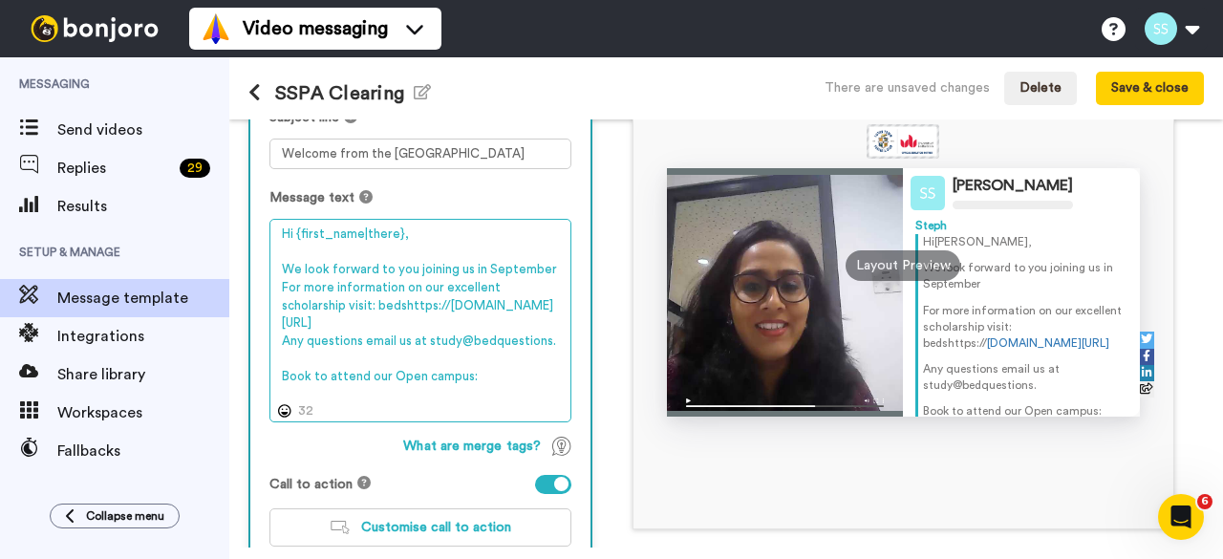
click at [277, 289] on textarea "Hi {first_name|there}, We look forward to you joining us in September For more …" at bounding box center [420, 320] width 302 height 203
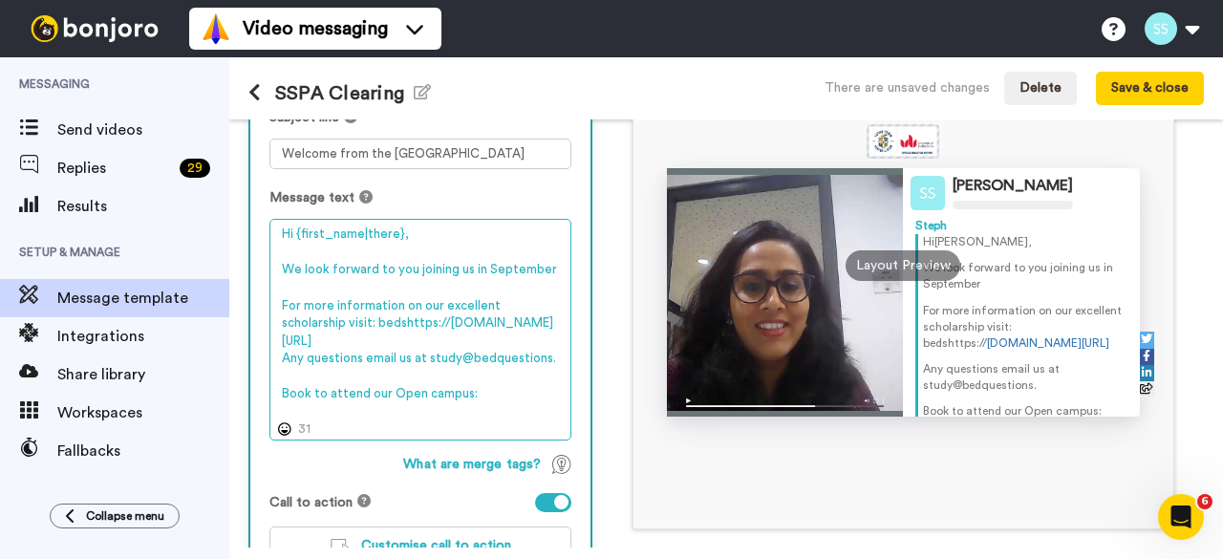
drag, startPoint x: 546, startPoint y: 372, endPoint x: 490, endPoint y: 373, distance: 55.4
click at [490, 373] on textarea "Hi {first_name|there}, We look forward to you joining us in September For more …" at bounding box center [420, 329] width 302 height 221
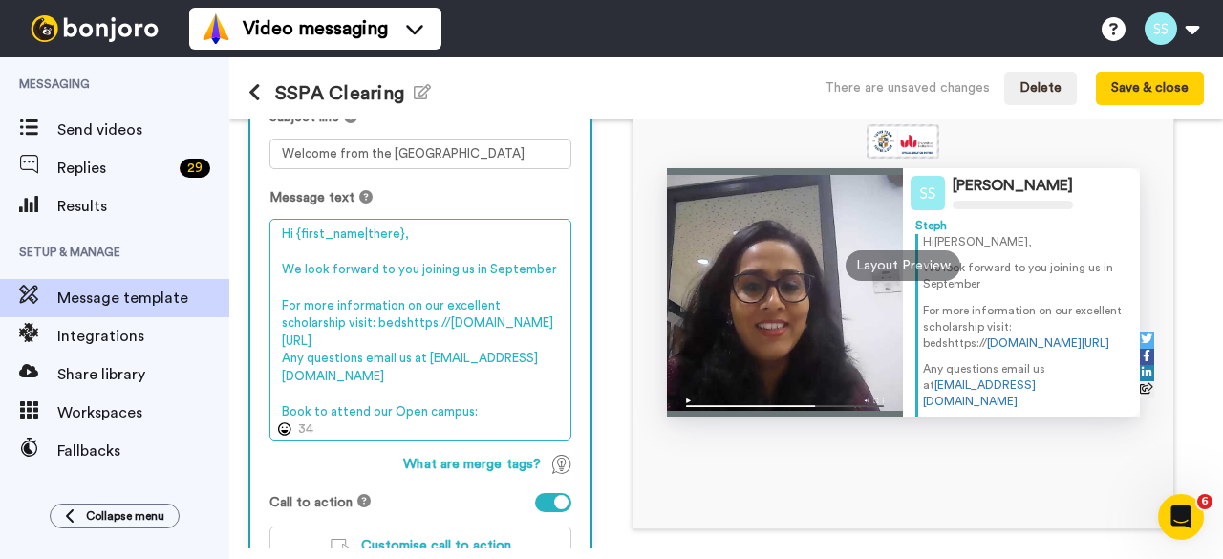
click at [295, 396] on textarea "Hi {first_name|there}, We look forward to you joining us in September For more …" at bounding box center [420, 329] width 302 height 221
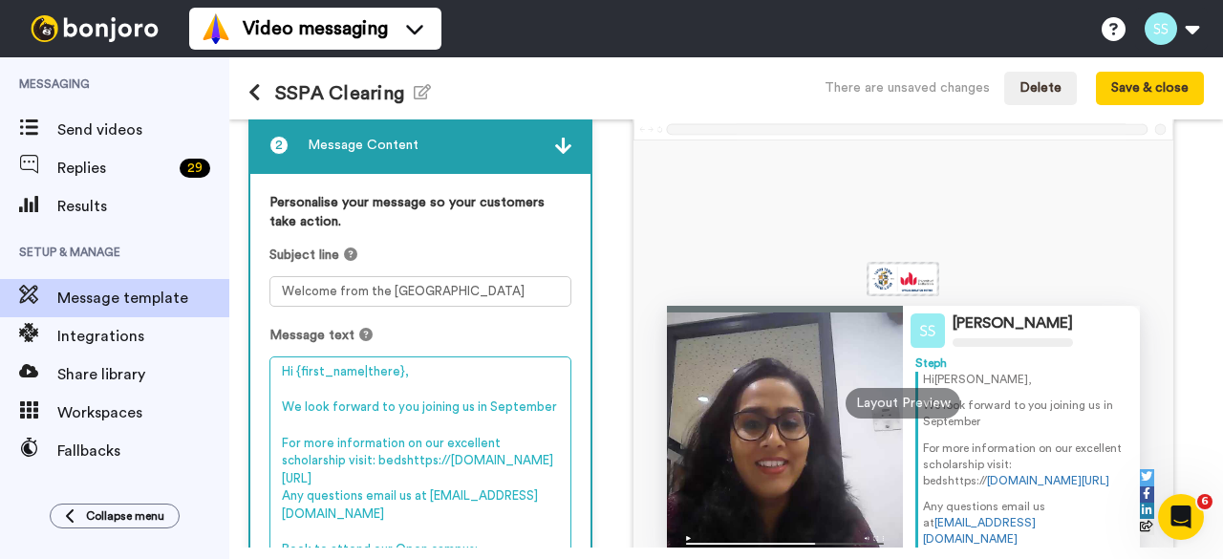
scroll to position [199, 0]
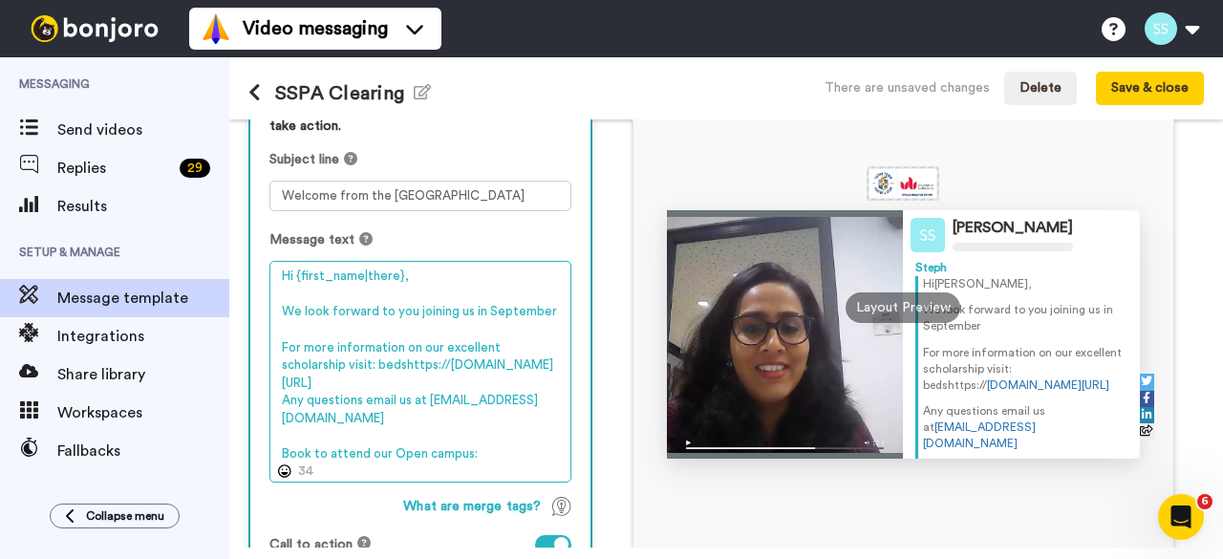
drag, startPoint x: 346, startPoint y: 377, endPoint x: 308, endPoint y: 377, distance: 38.2
click at [289, 375] on textarea "Hi {first_name|there}, We look forward to you joining us in September For more …" at bounding box center [420, 371] width 302 height 221
drag, startPoint x: 381, startPoint y: 381, endPoint x: 274, endPoint y: 377, distance: 107.1
click at [274, 377] on textarea "Hi {first_name|there}, We look forward to you joining us in September For more …" at bounding box center [420, 371] width 302 height 221
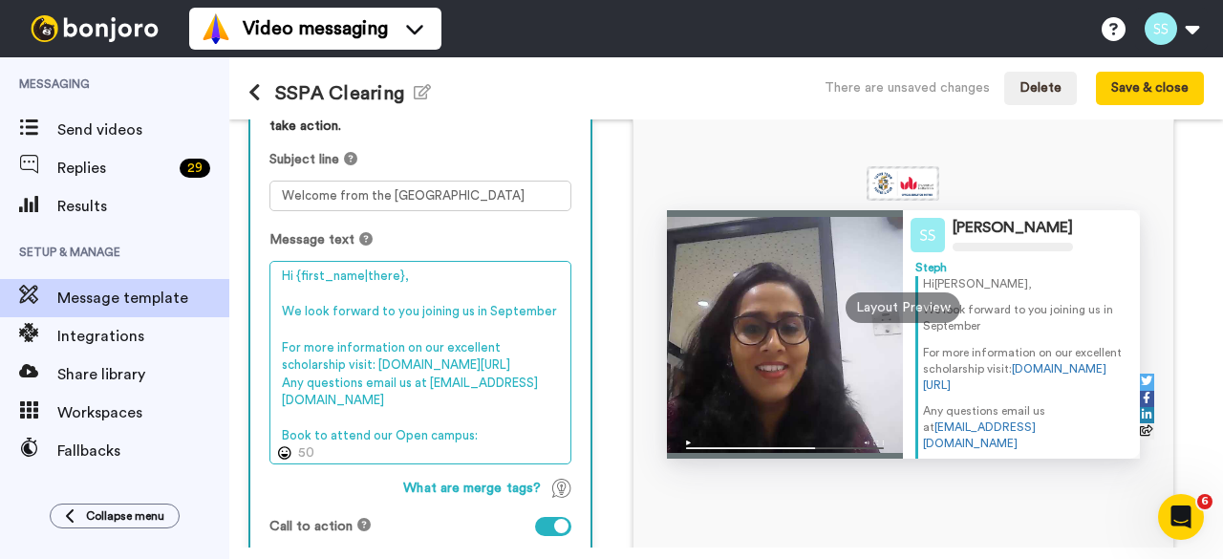
click at [313, 355] on textarea "Hi {first_name|there}, We look forward to you joining us in September For more …" at bounding box center [420, 362] width 302 height 203
click at [277, 379] on textarea "Hi {first_name|there}, We look forward to you joining us in September For more …" at bounding box center [420, 362] width 302 height 203
drag, startPoint x: 277, startPoint y: 379, endPoint x: 540, endPoint y: 381, distance: 262.8
click at [540, 381] on textarea "Hi {first_name|there}, We look forward to you joining us in September For more …" at bounding box center [420, 362] width 302 height 203
click at [562, 345] on textarea "Hi {first_name|there}, We look forward to you joining us in September For more …" at bounding box center [420, 362] width 302 height 203
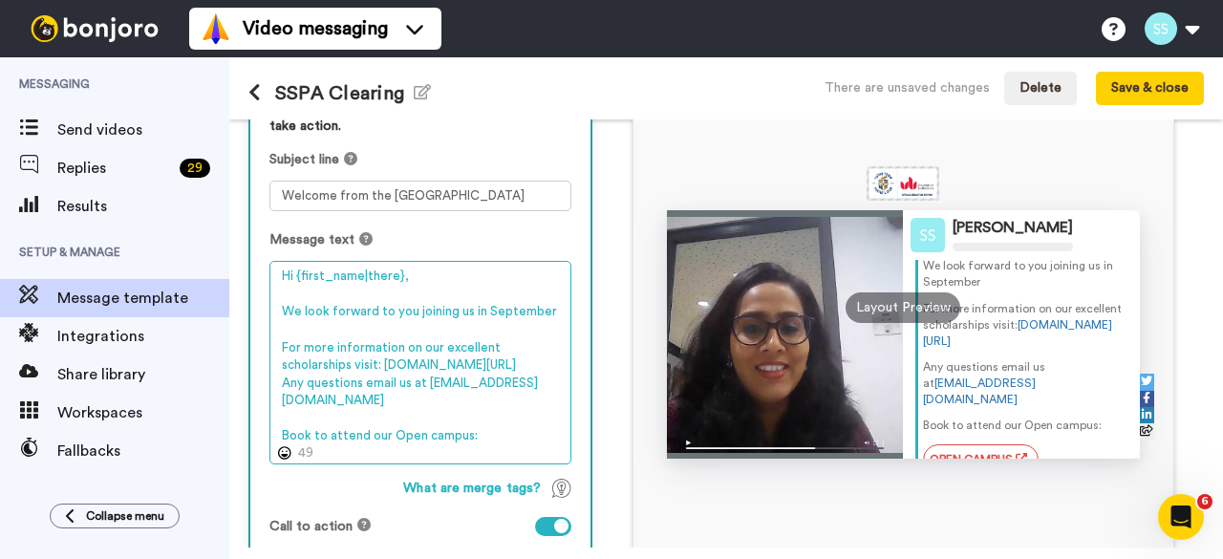
scroll to position [68, 0]
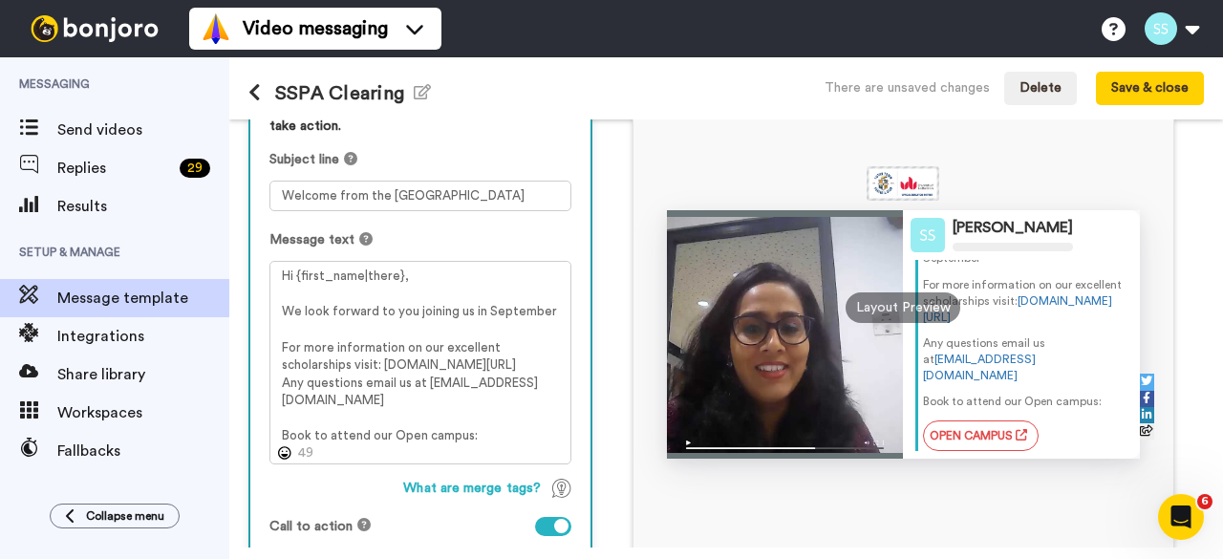
click at [1085, 402] on p "Book to attend our Open campus:" at bounding box center [1025, 402] width 204 height 16
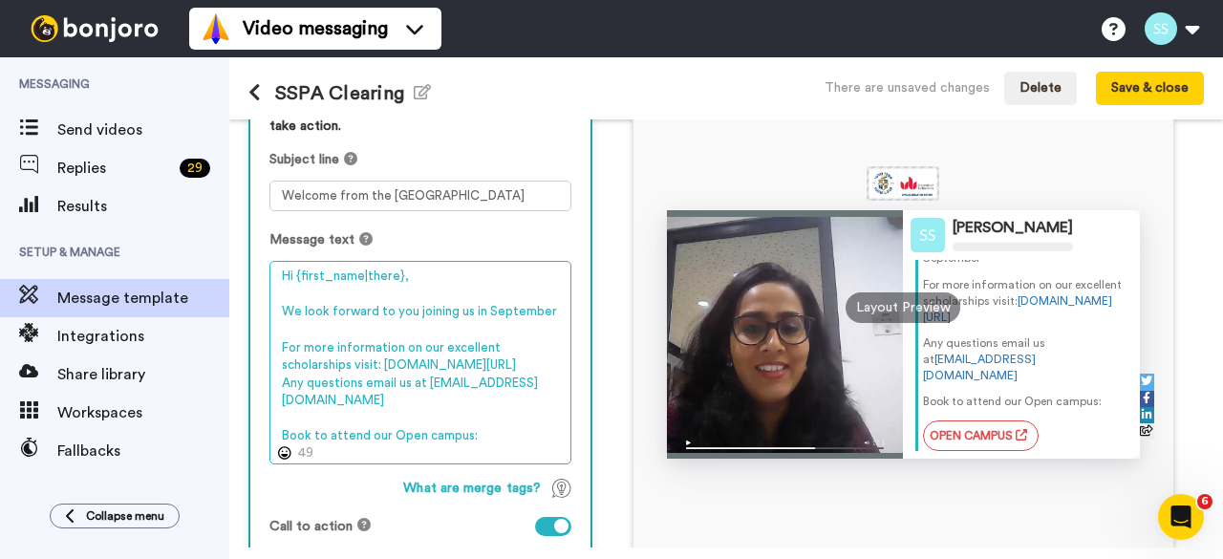
click at [464, 434] on textarea "Hi {first_name|there}, We look forward to you joining us in September For more …" at bounding box center [420, 362] width 302 height 203
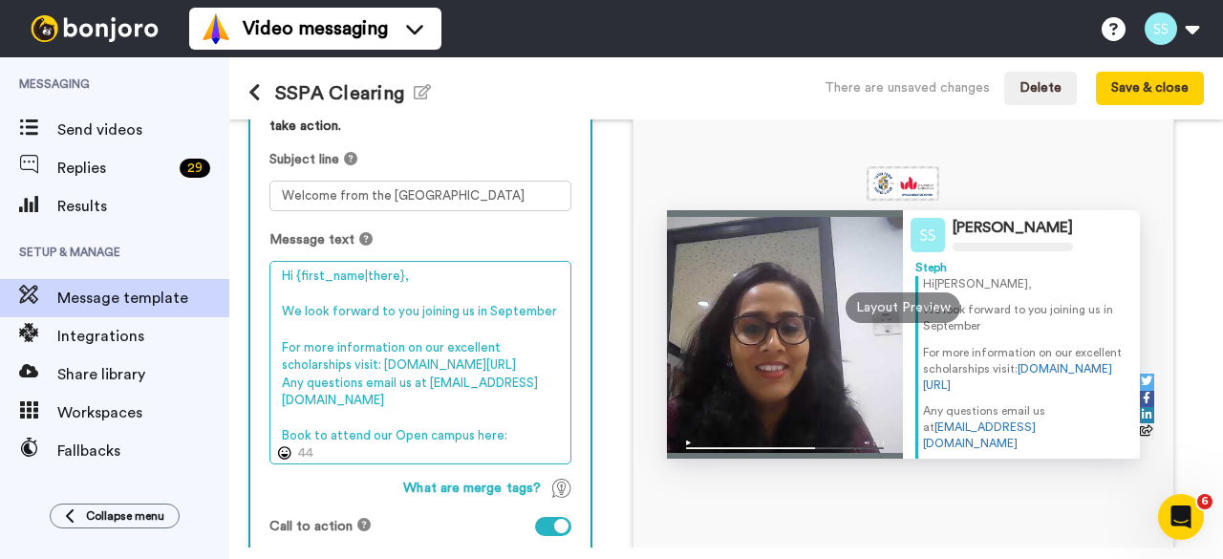
type textarea "Hi {first_name|there}, We look forward to you joining us in September For more …"
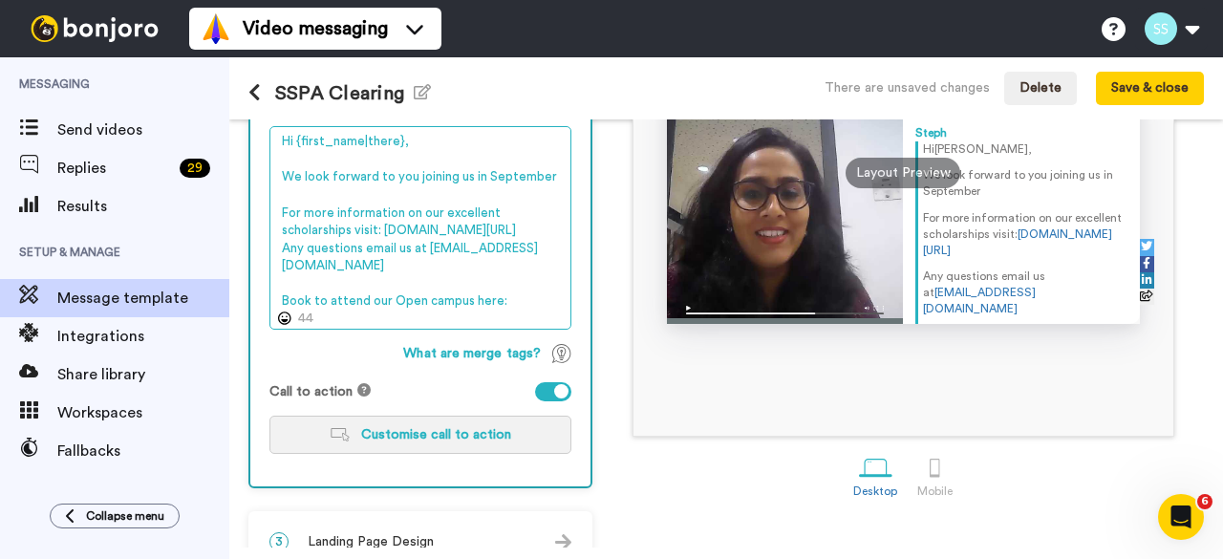
scroll to position [373, 0]
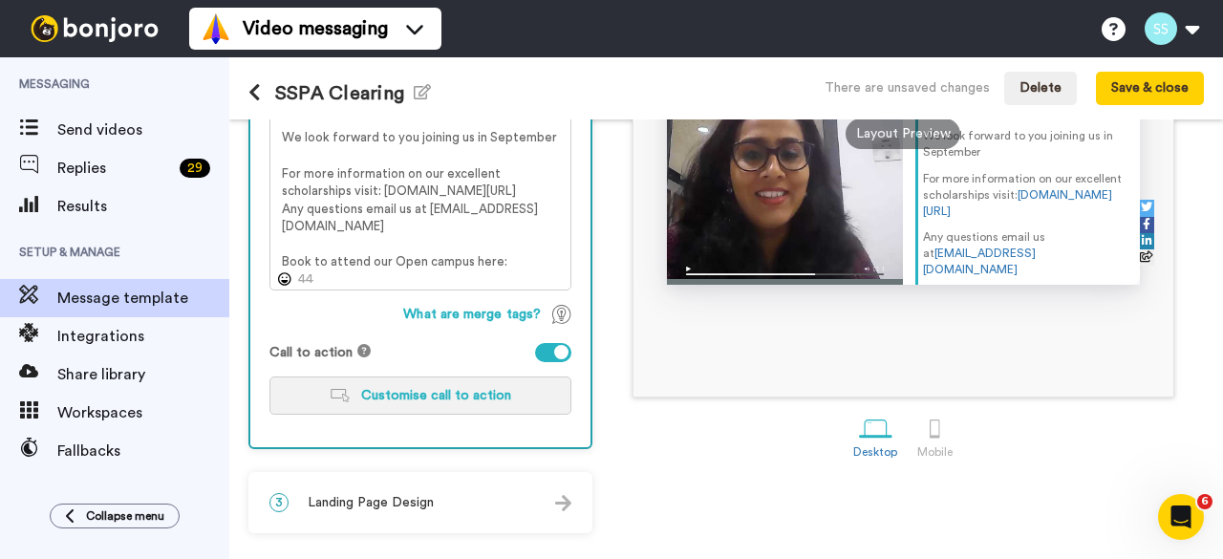
click at [428, 398] on span "Customise call to action" at bounding box center [436, 395] width 150 height 13
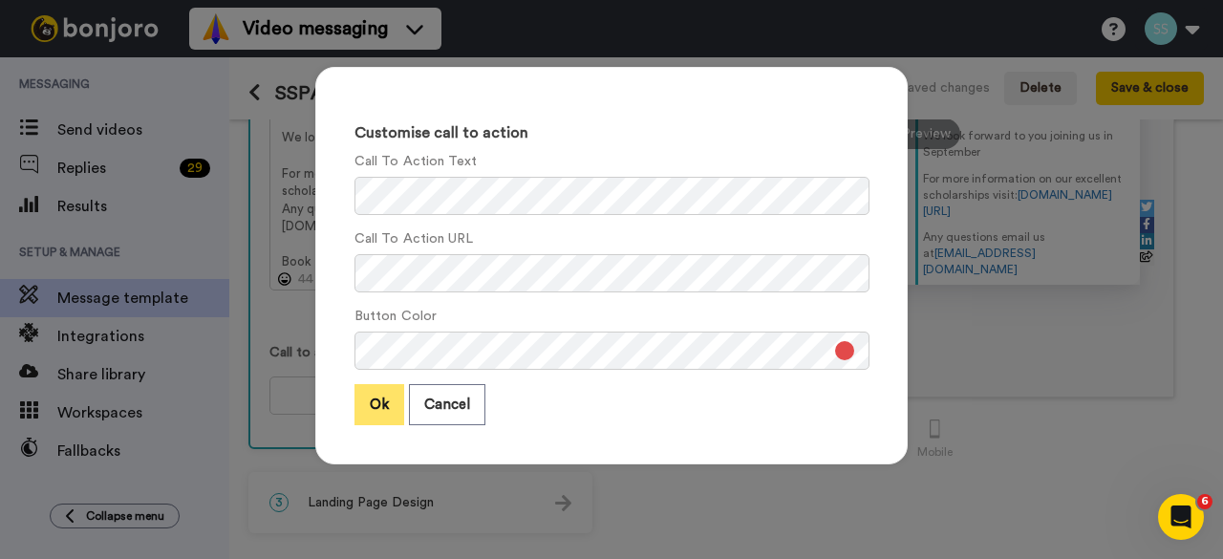
click at [354, 416] on button "Ok" at bounding box center [379, 404] width 50 height 41
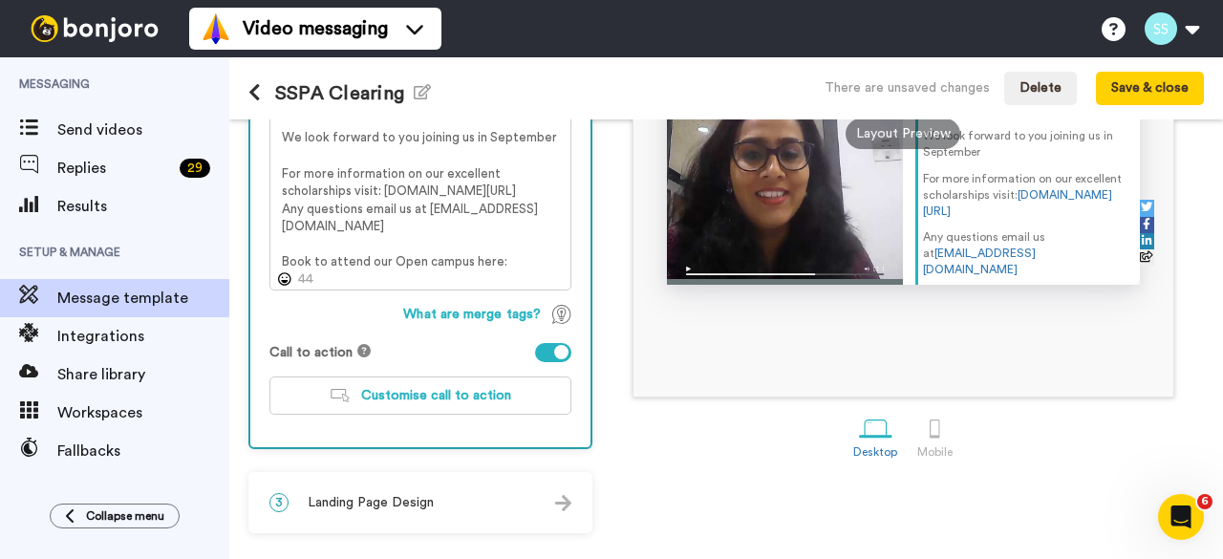
click at [384, 511] on span "Landing Page Design" at bounding box center [371, 502] width 126 height 19
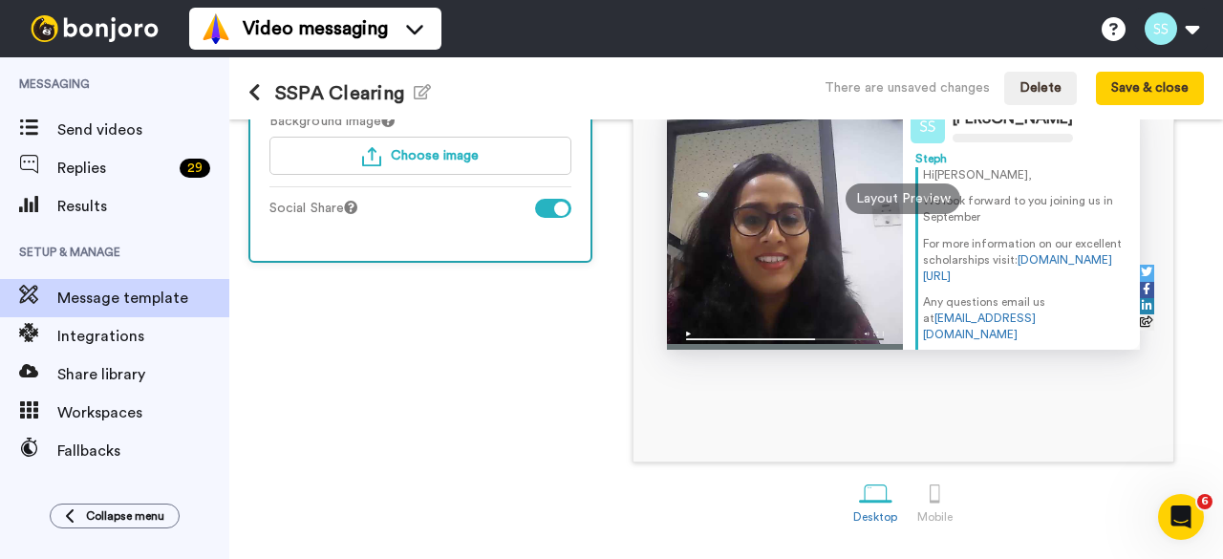
scroll to position [308, 0]
click at [408, 156] on span "Choose image" at bounding box center [435, 155] width 88 height 13
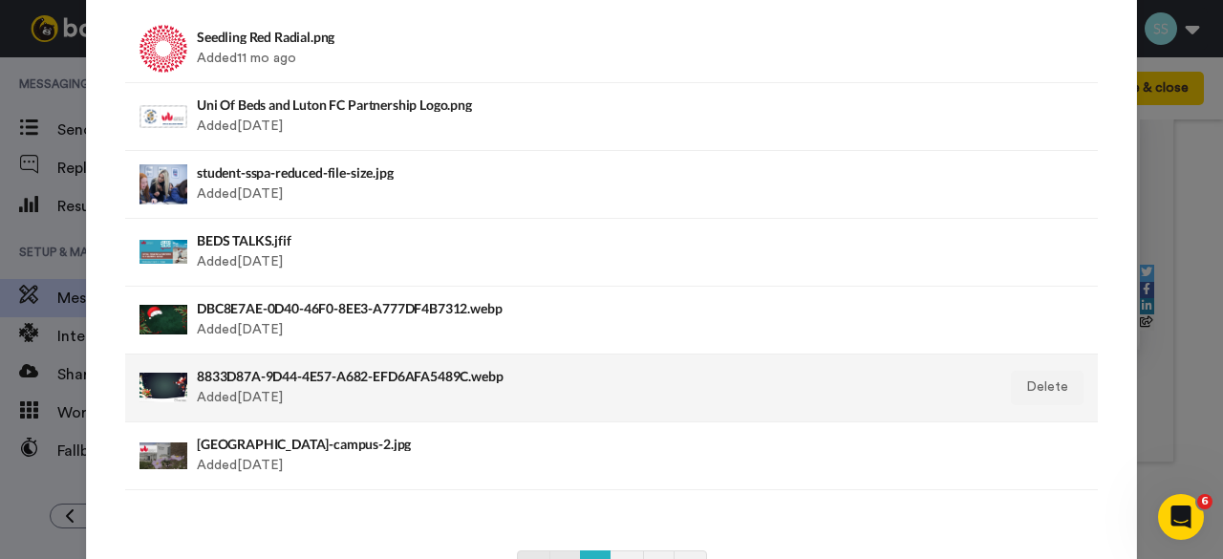
scroll to position [96, 0]
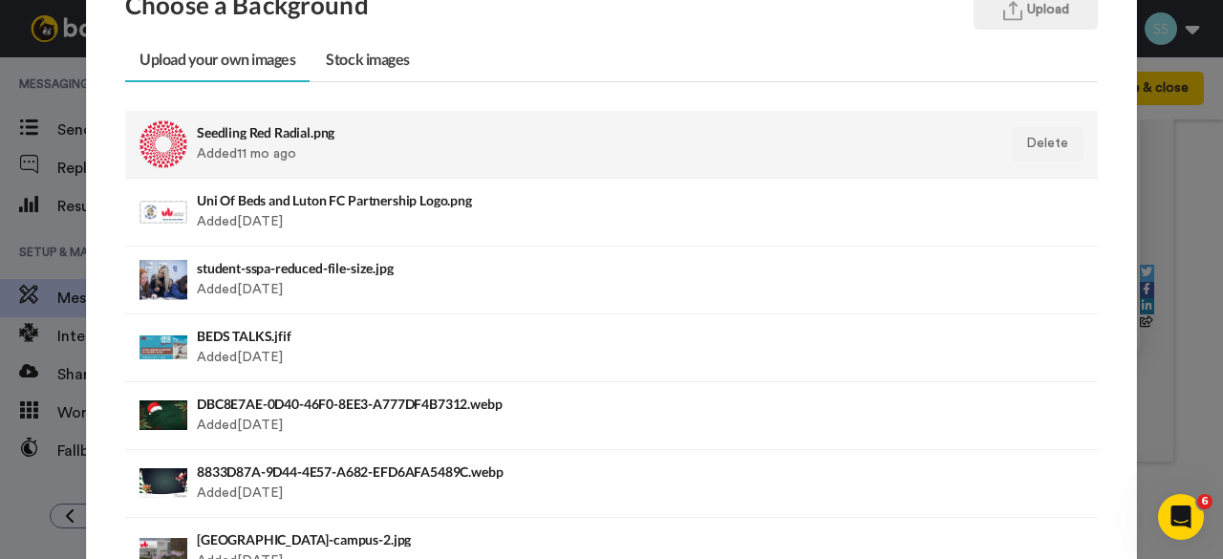
click at [259, 139] on div "Seedling Red Radial.png Added 11 mo ago" at bounding box center [518, 144] width 642 height 48
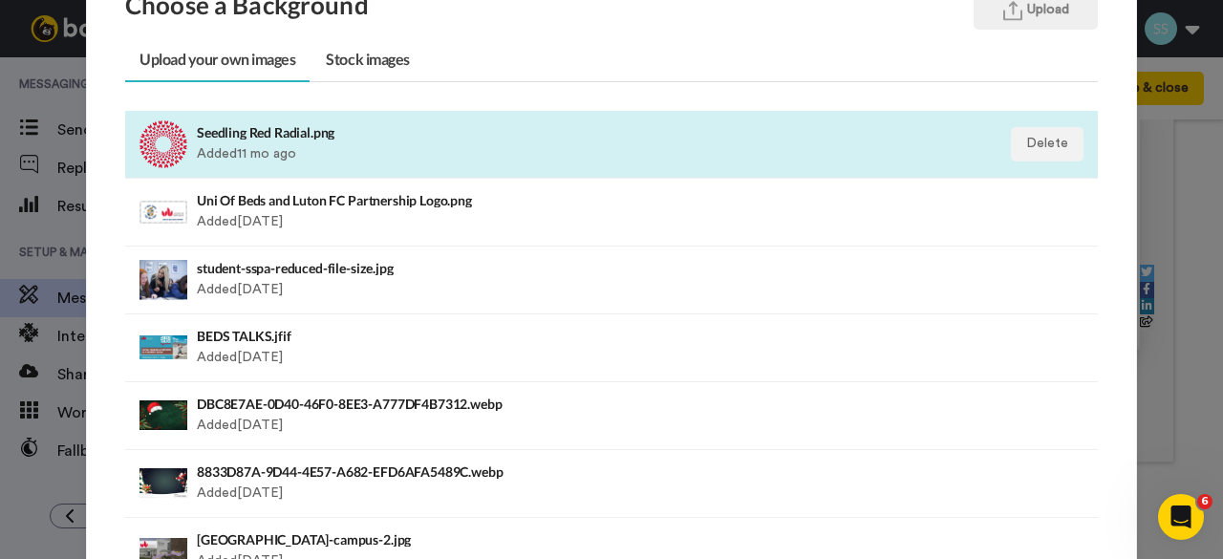
click at [202, 140] on div "Seedling Red Radial.png Added 11 mo ago" at bounding box center [518, 144] width 642 height 48
click at [1028, 19] on button "Upload" at bounding box center [1036, 10] width 124 height 38
click at [198, 122] on div "Seedling Red Radial.png Added 11 mo ago" at bounding box center [518, 144] width 642 height 48
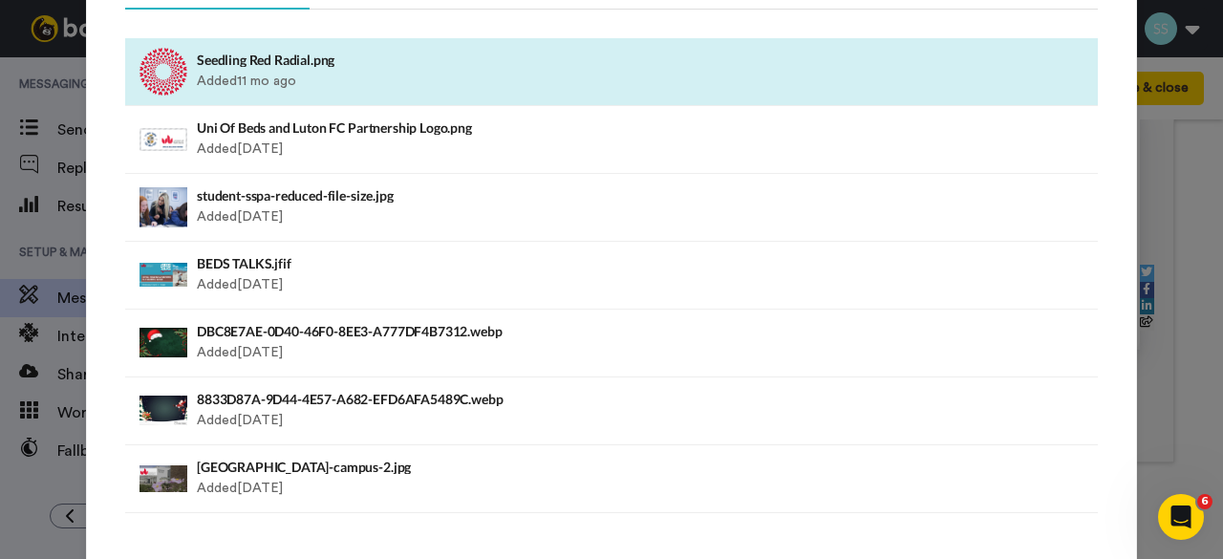
scroll to position [344, 0]
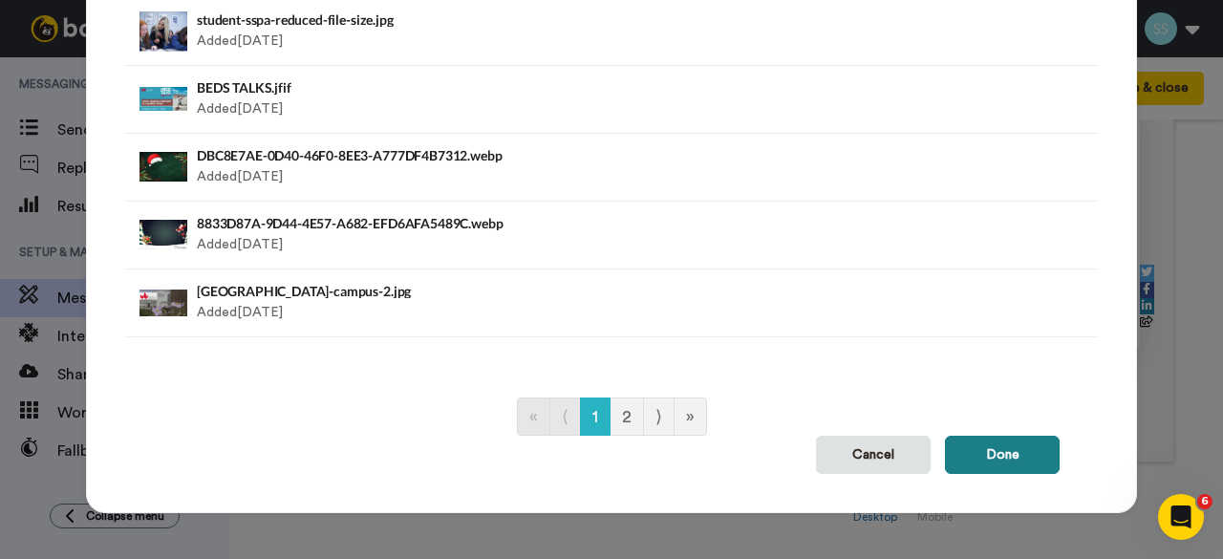
click at [989, 436] on button "Done" at bounding box center [1002, 455] width 115 height 38
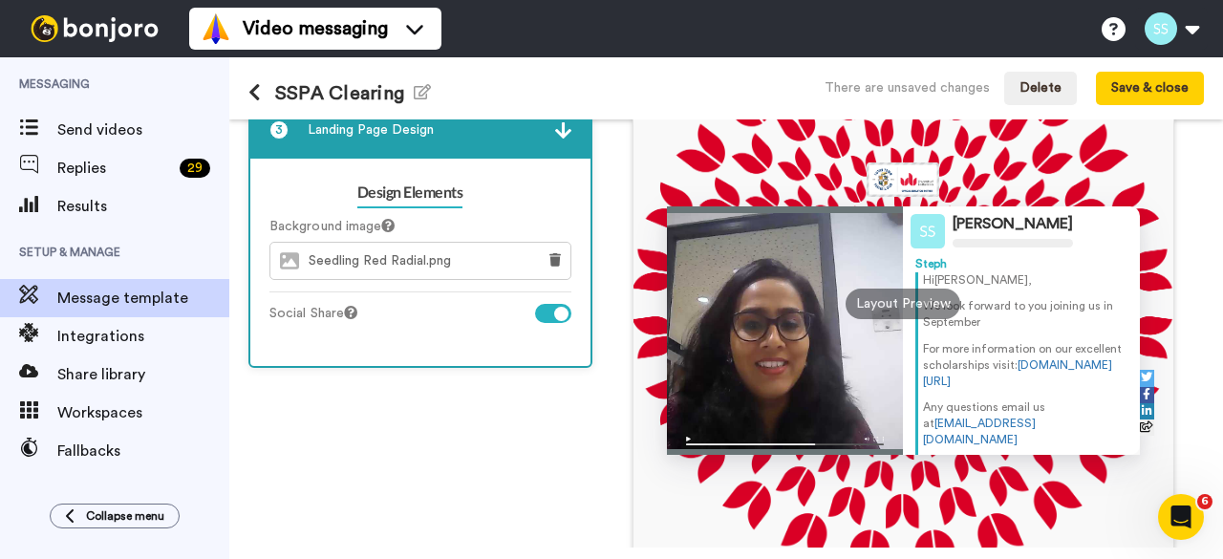
scroll to position [117, 0]
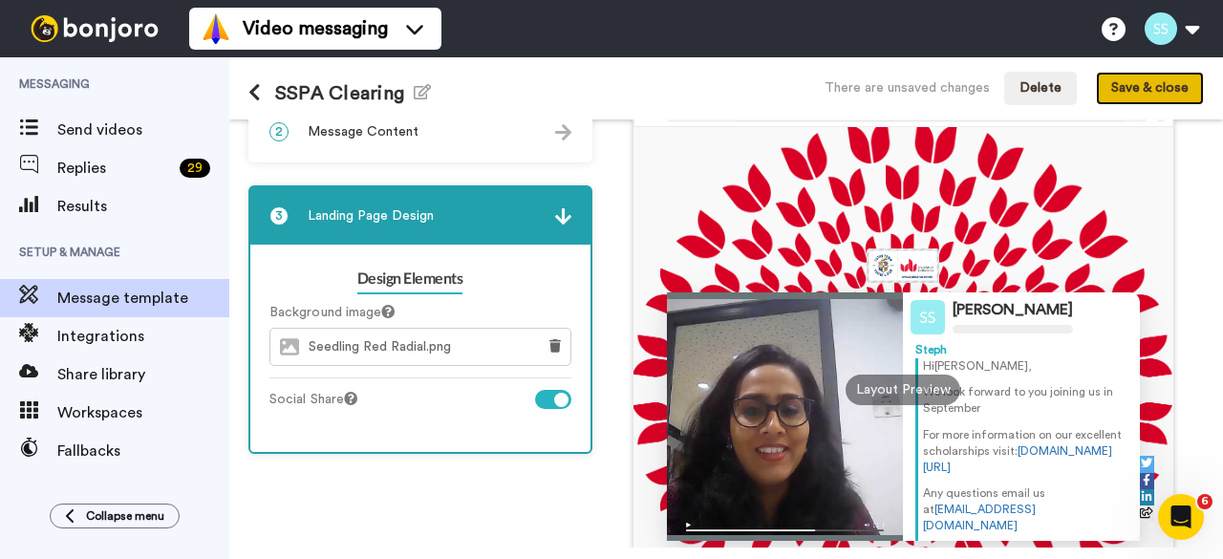
click at [1156, 93] on button "Save & close" at bounding box center [1150, 89] width 108 height 34
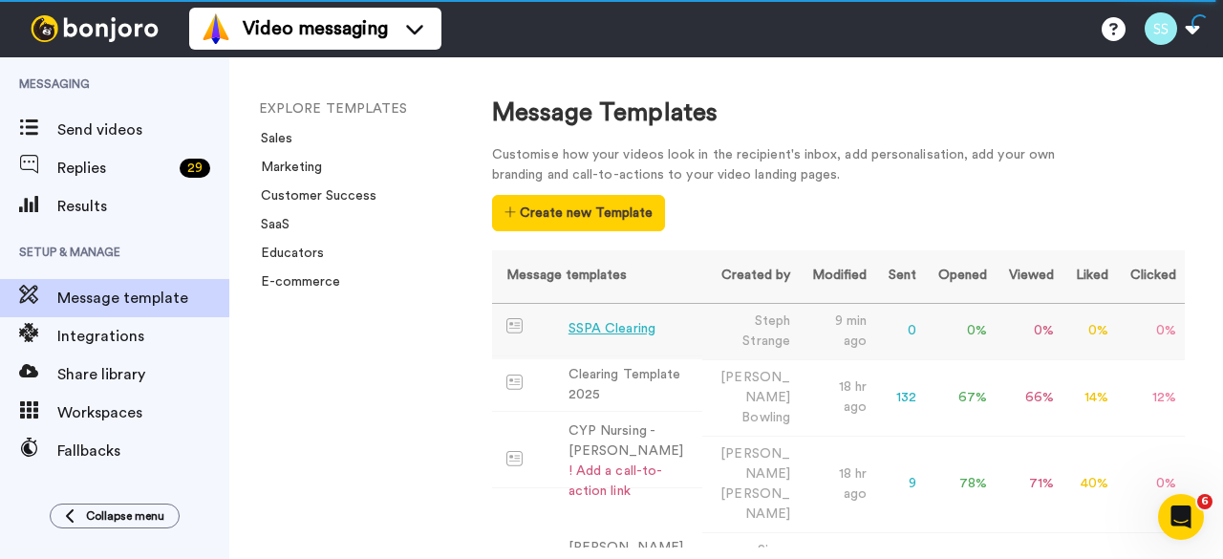
click at [601, 331] on div "SSPA Clearing" at bounding box center [611, 329] width 87 height 20
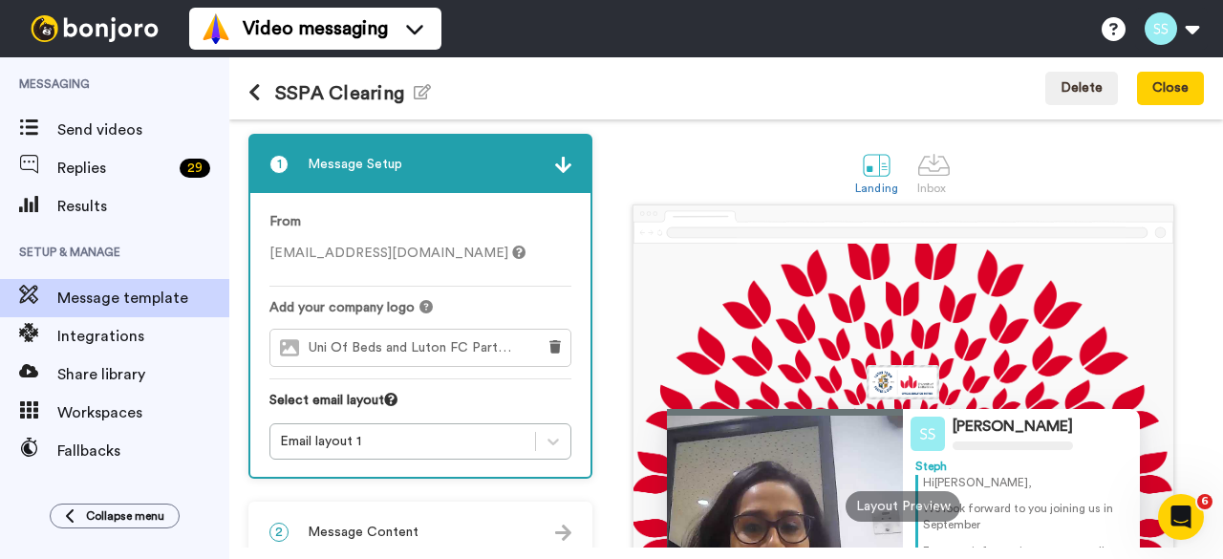
click at [254, 86] on icon at bounding box center [254, 92] width 12 height 19
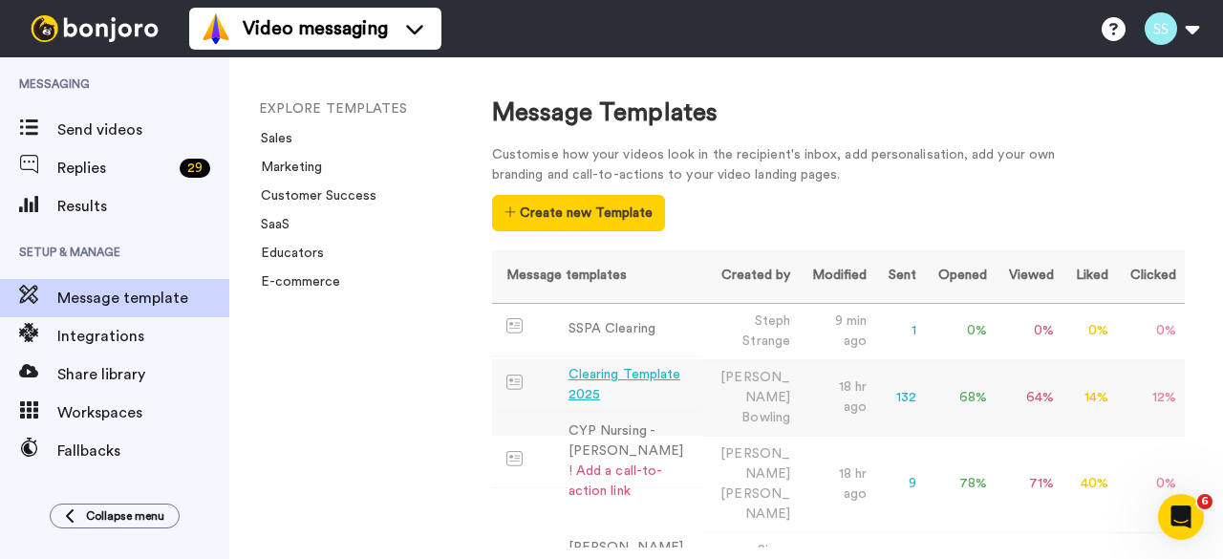
click at [623, 379] on div "Clearing Template 2025" at bounding box center [631, 385] width 126 height 40
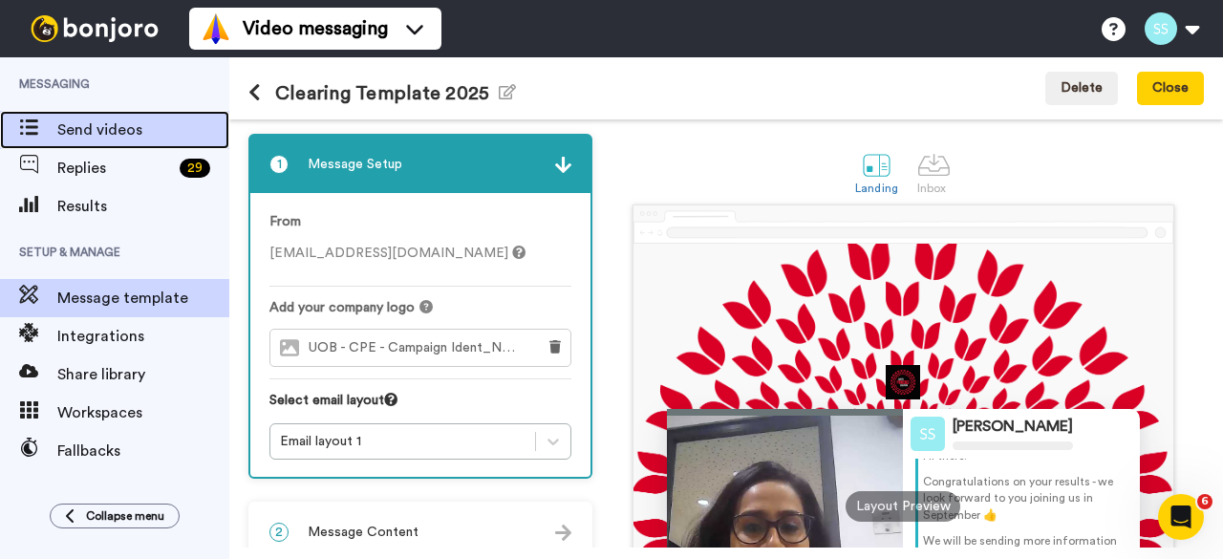
click at [104, 131] on span "Send videos" at bounding box center [143, 129] width 172 height 23
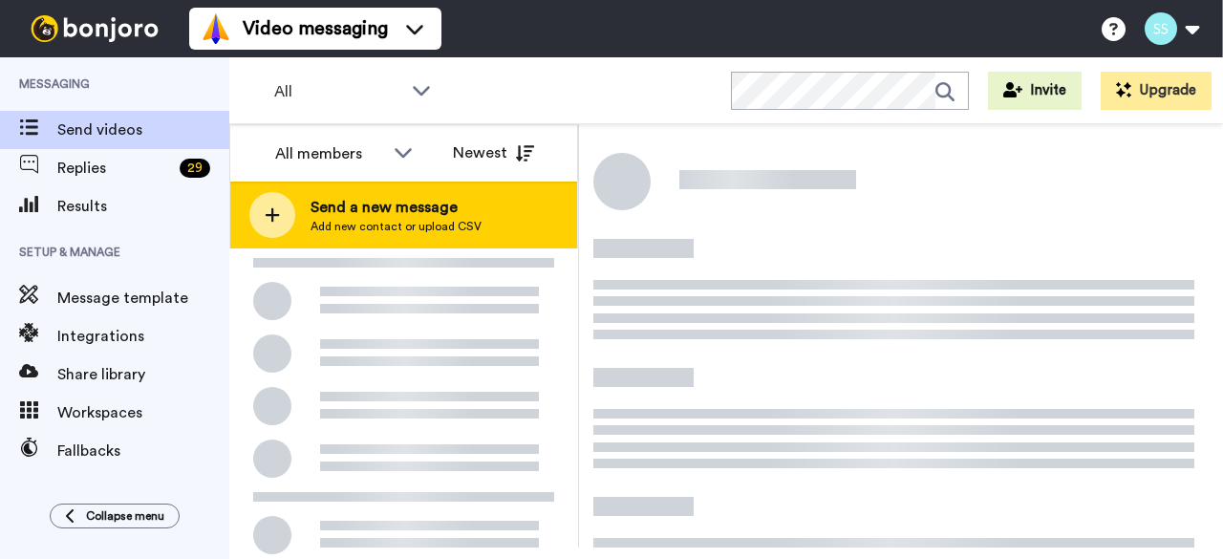
click at [281, 211] on div at bounding box center [272, 215] width 46 height 46
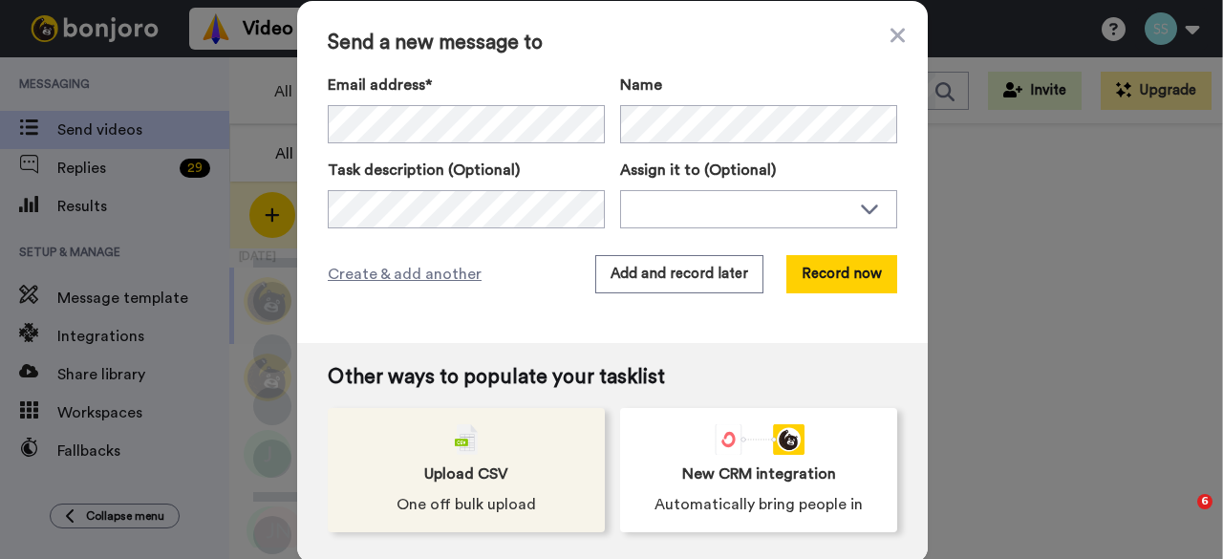
click at [433, 448] on div "Upload CSV One off bulk upload" at bounding box center [466, 470] width 277 height 124
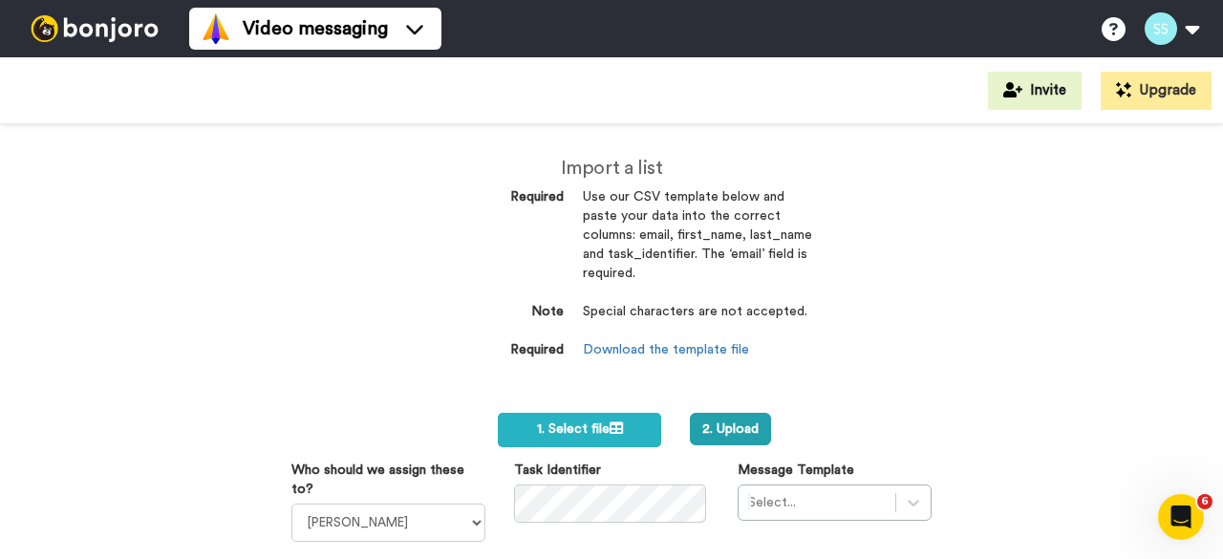
click at [375, 423] on form "1. Select file 2. Upload Who should we assign these to? [PERSON_NAME] [PERSON_N…" at bounding box center [611, 506] width 640 height 187
click at [363, 516] on select "[PERSON_NAME] [PERSON_NAME] [PERSON_NAME] [PERSON_NAME] [PERSON_NAME] [PERSON_N…" at bounding box center [388, 523] width 194 height 38
select select "bc896c2e-f6e6-476a-92e1-908d16085ca5"
click at [291, 504] on select "[PERSON_NAME] [PERSON_NAME] [PERSON_NAME] [PERSON_NAME] [PERSON_NAME] [PERSON_N…" at bounding box center [388, 523] width 194 height 38
click at [804, 497] on div "Select..." at bounding box center [835, 502] width 194 height 36
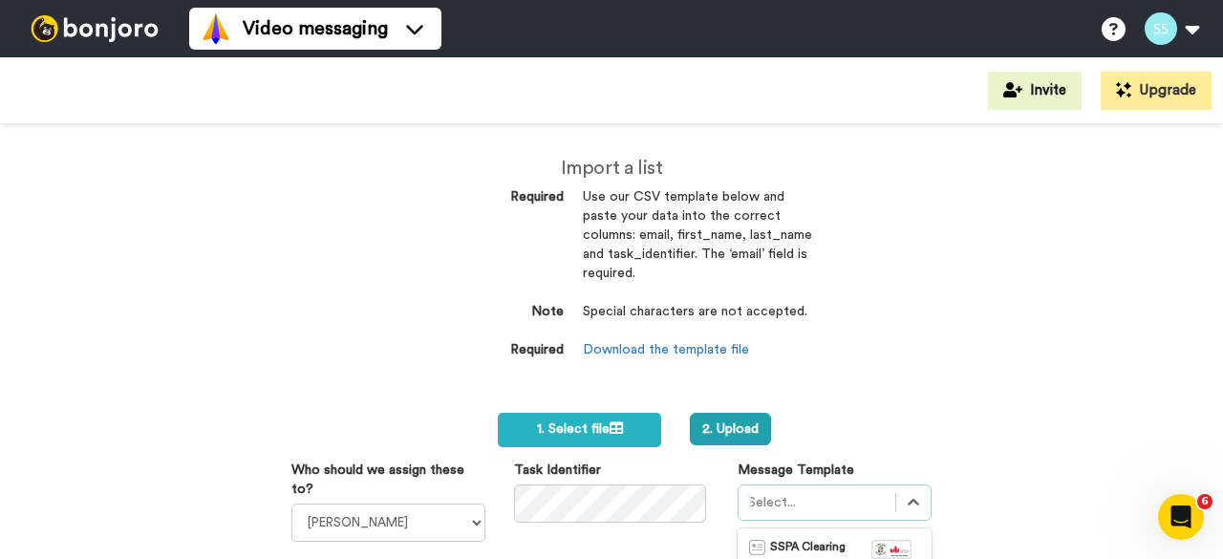
scroll to position [263, 0]
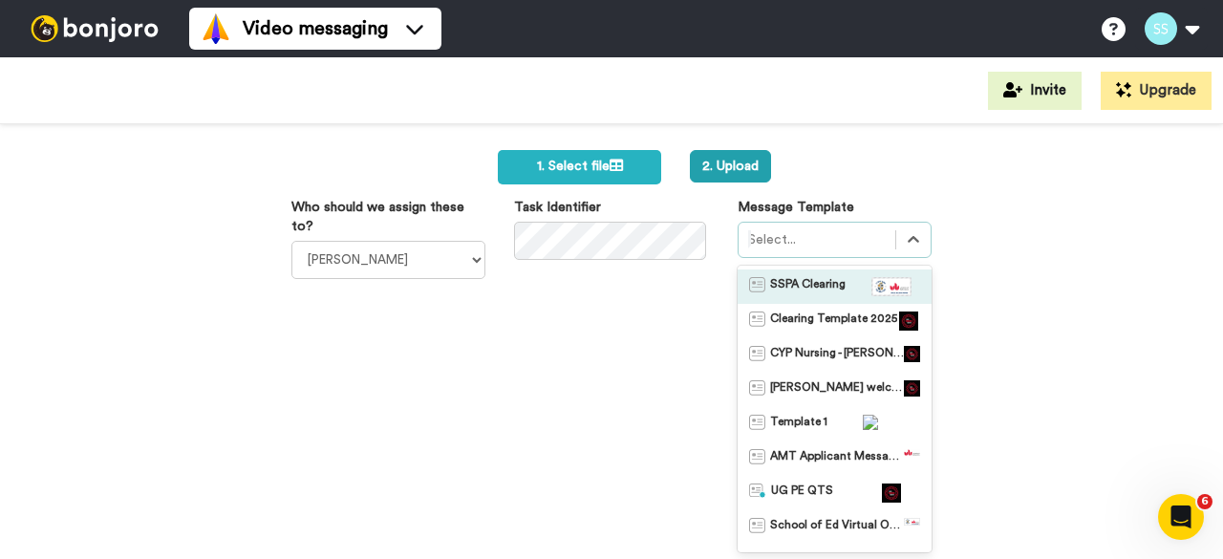
click at [799, 286] on span "SSPA Clearing" at bounding box center [807, 286] width 75 height 19
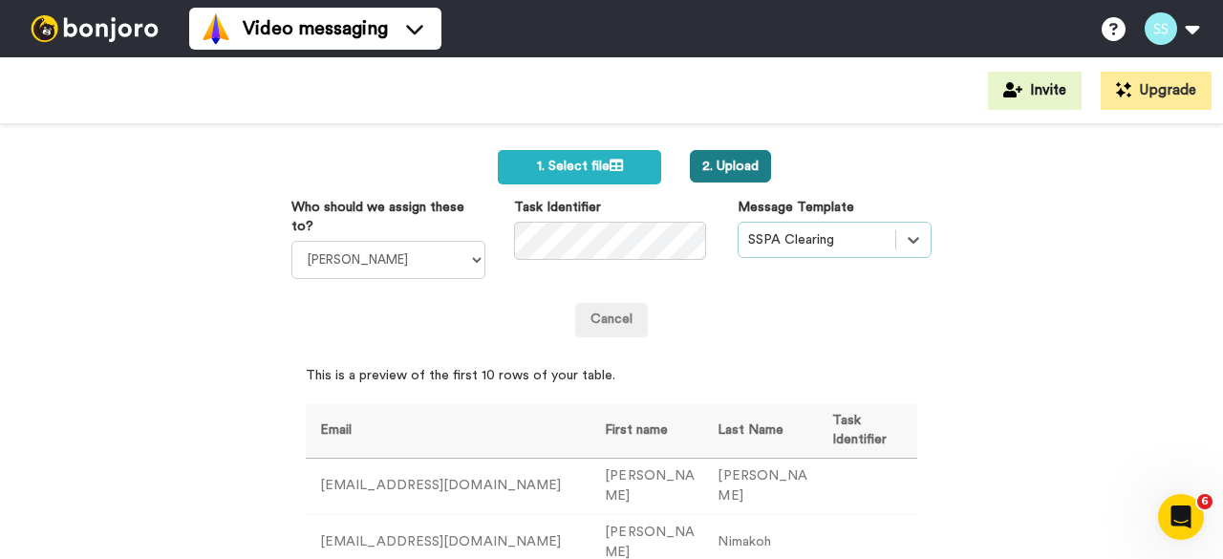
drag, startPoint x: 714, startPoint y: 169, endPoint x: 720, endPoint y: 181, distance: 13.3
click at [722, 175] on button "2. Upload" at bounding box center [730, 166] width 81 height 32
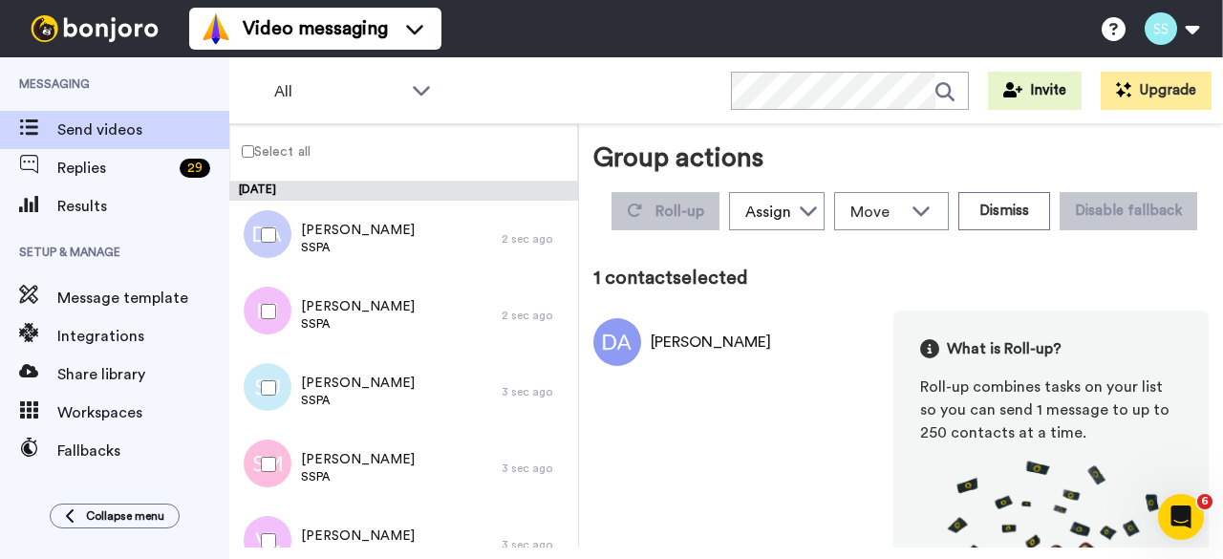
click at [247, 143] on label "Select all" at bounding box center [270, 150] width 80 height 23
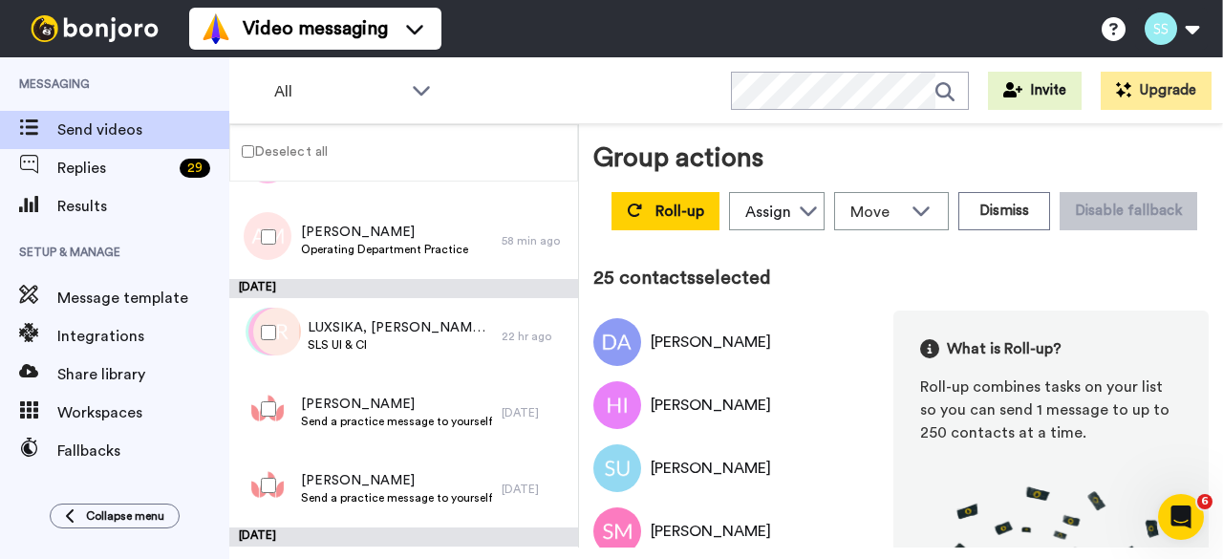
scroll to position [1219, 0]
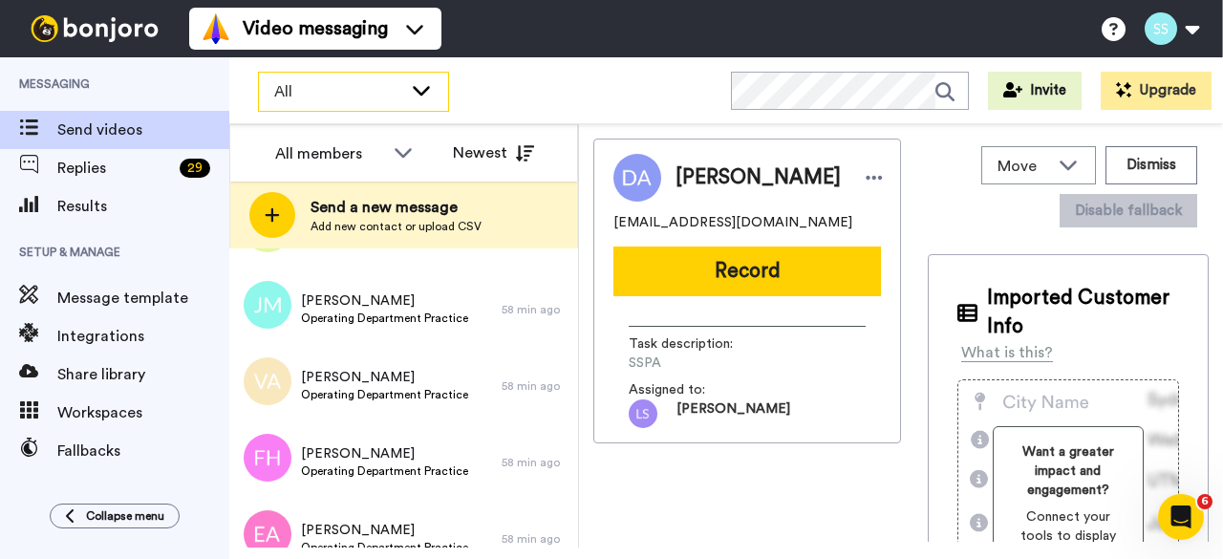
click at [298, 89] on span "All" at bounding box center [338, 91] width 128 height 23
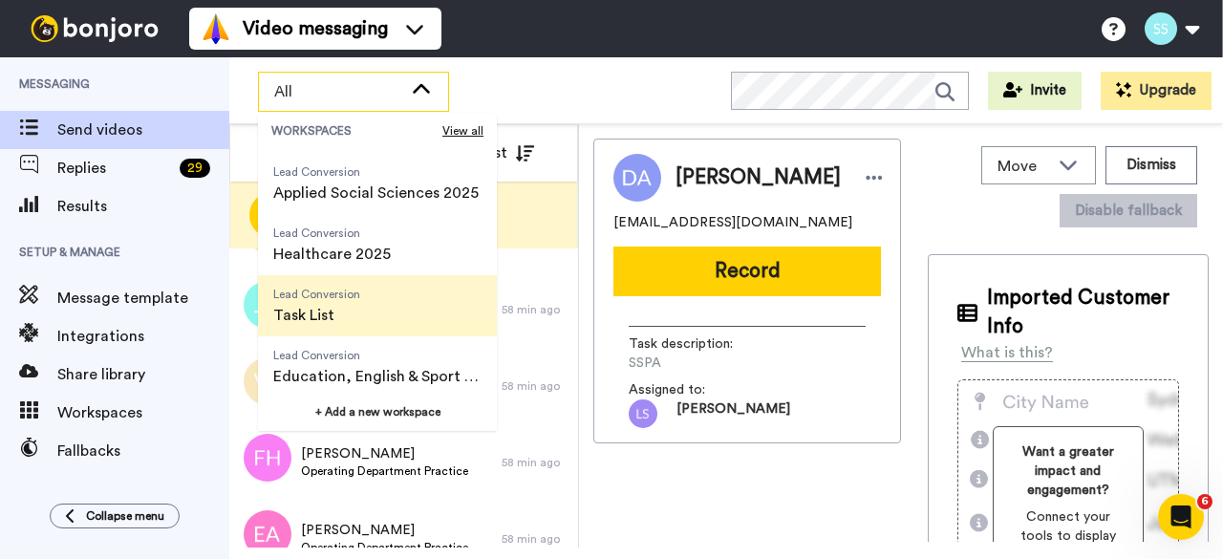
scroll to position [306, 0]
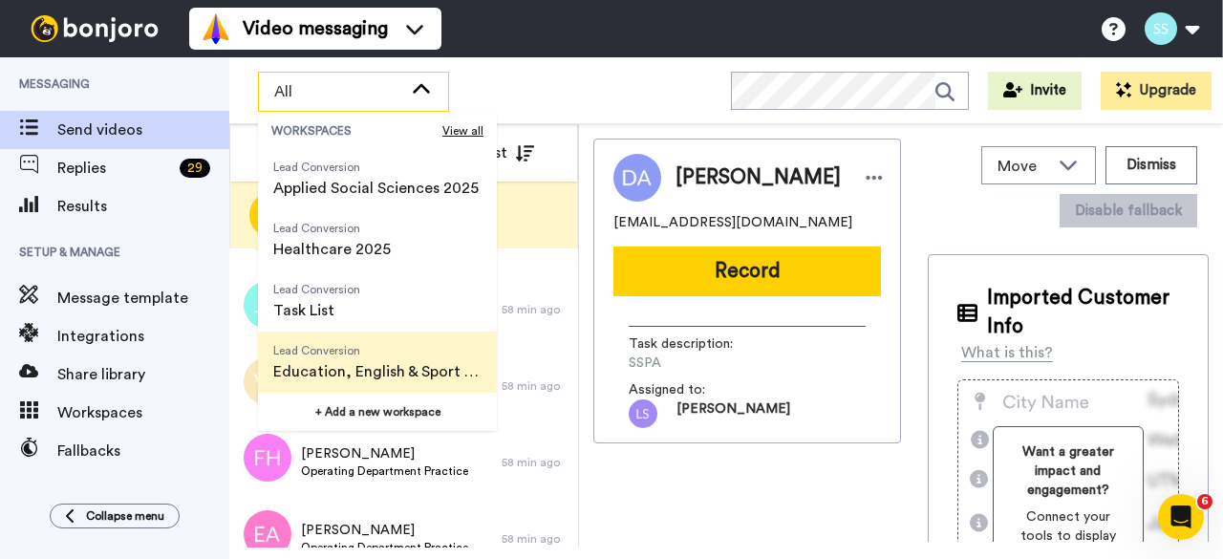
click at [327, 364] on span "Education, English & Sport 2025" at bounding box center [377, 371] width 208 height 23
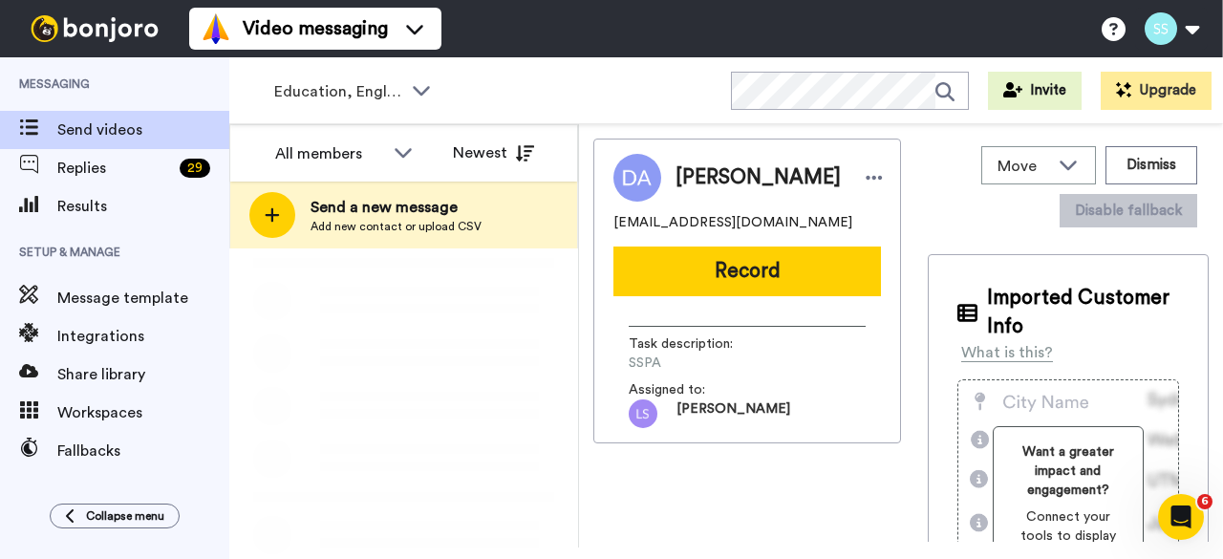
scroll to position [0, 0]
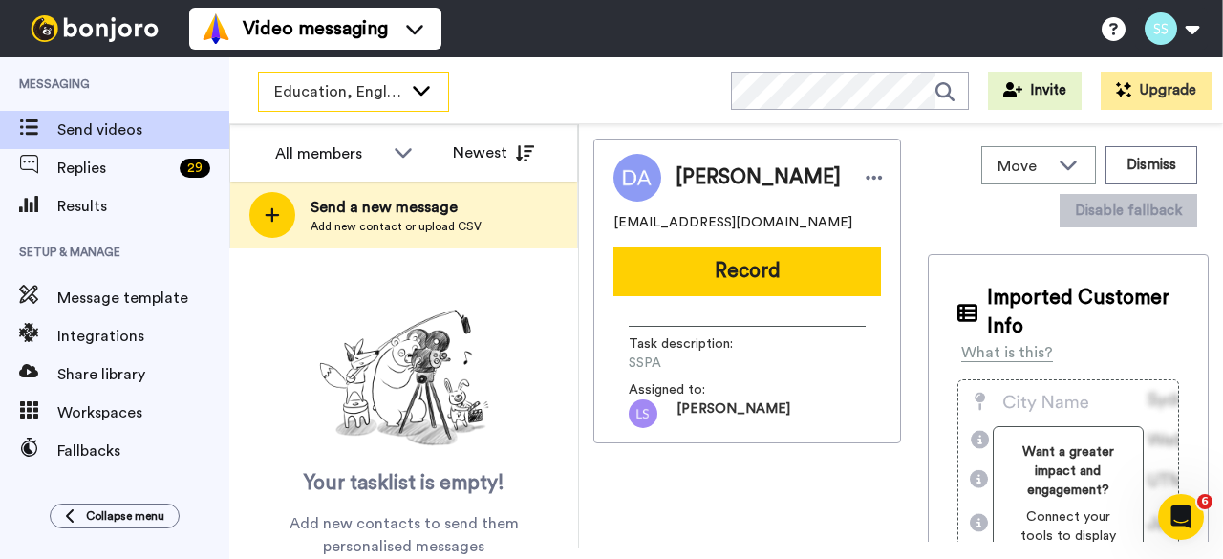
click at [346, 88] on span "Education, English & Sport 2025" at bounding box center [338, 91] width 128 height 23
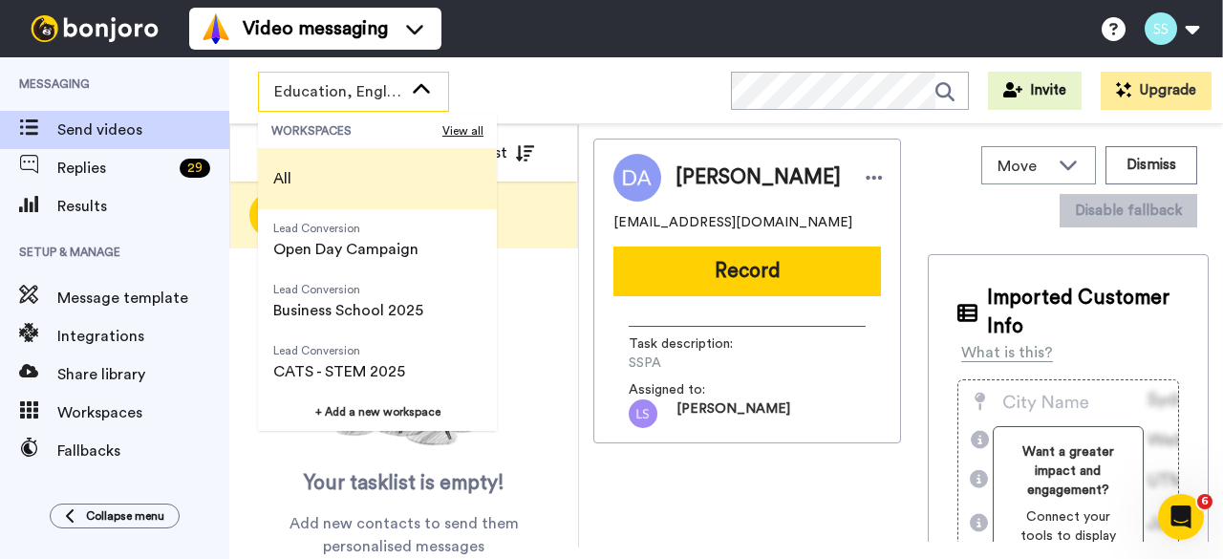
click at [278, 174] on span "All" at bounding box center [282, 178] width 18 height 23
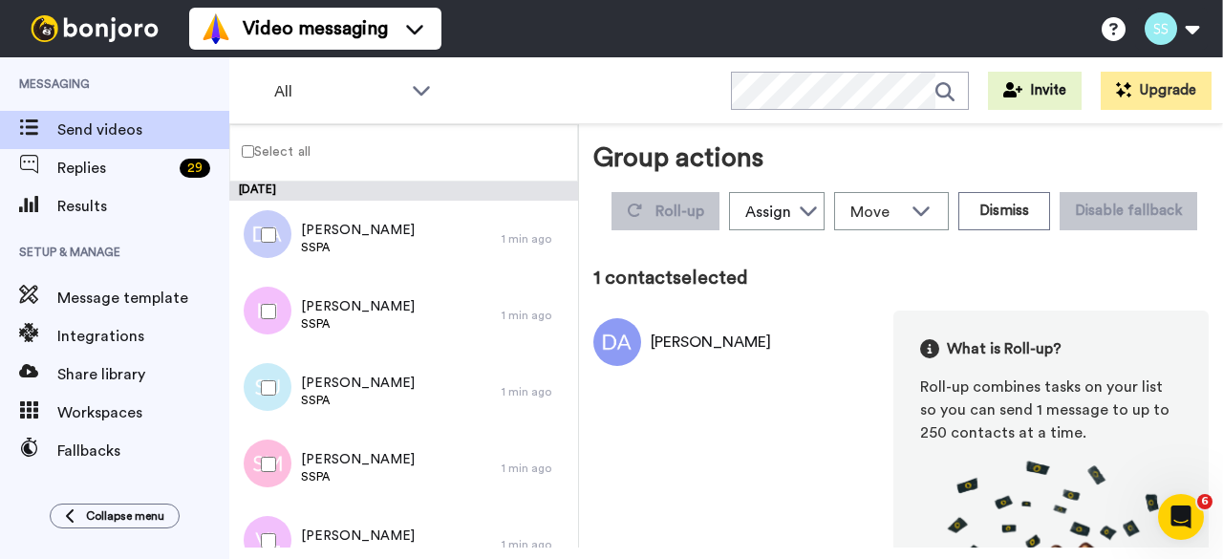
click at [279, 312] on div at bounding box center [264, 311] width 69 height 67
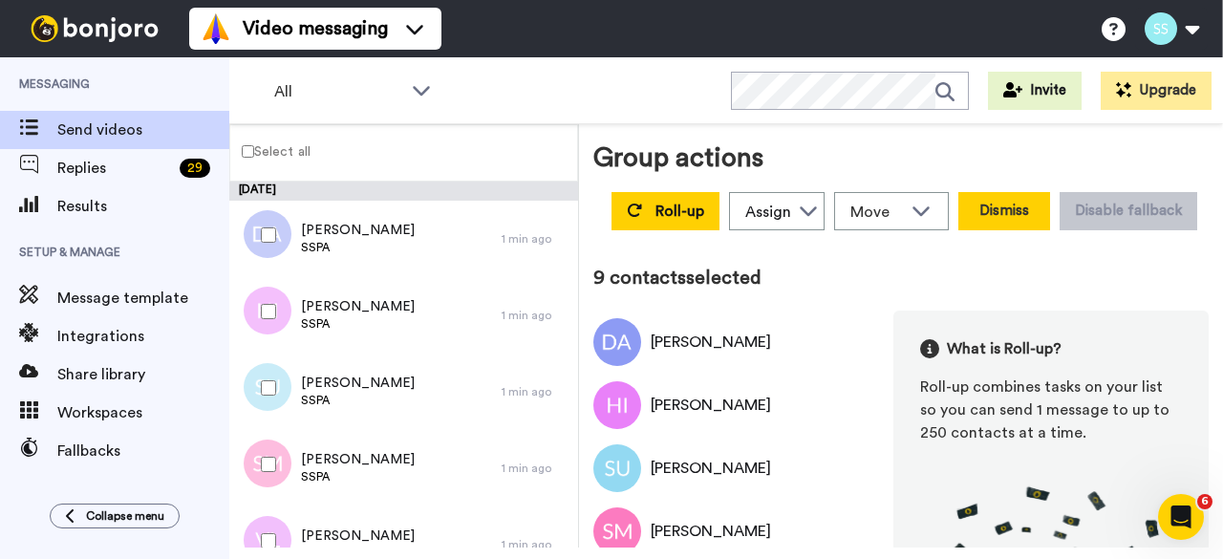
click at [1050, 207] on button "Dismiss" at bounding box center [1004, 211] width 92 height 38
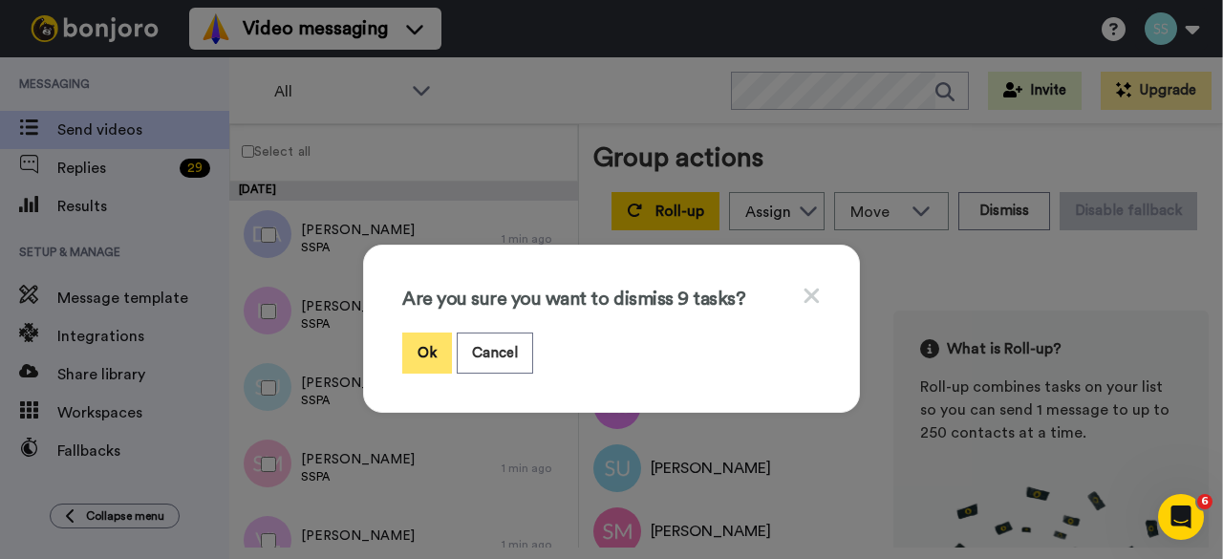
click at [420, 358] on button "Ok" at bounding box center [427, 352] width 50 height 41
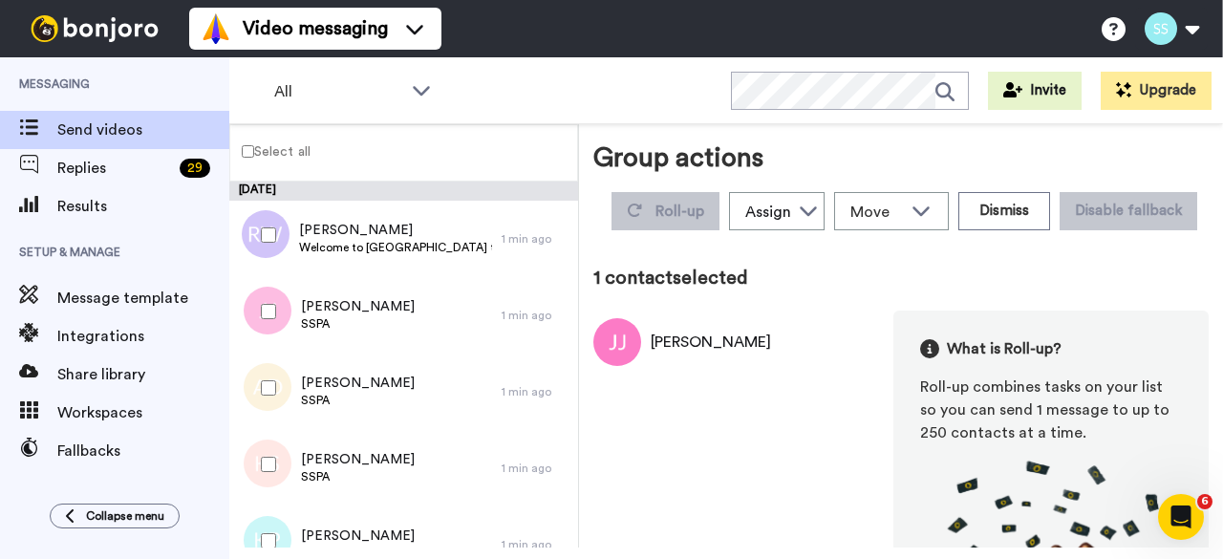
click at [260, 391] on div at bounding box center [264, 387] width 69 height 67
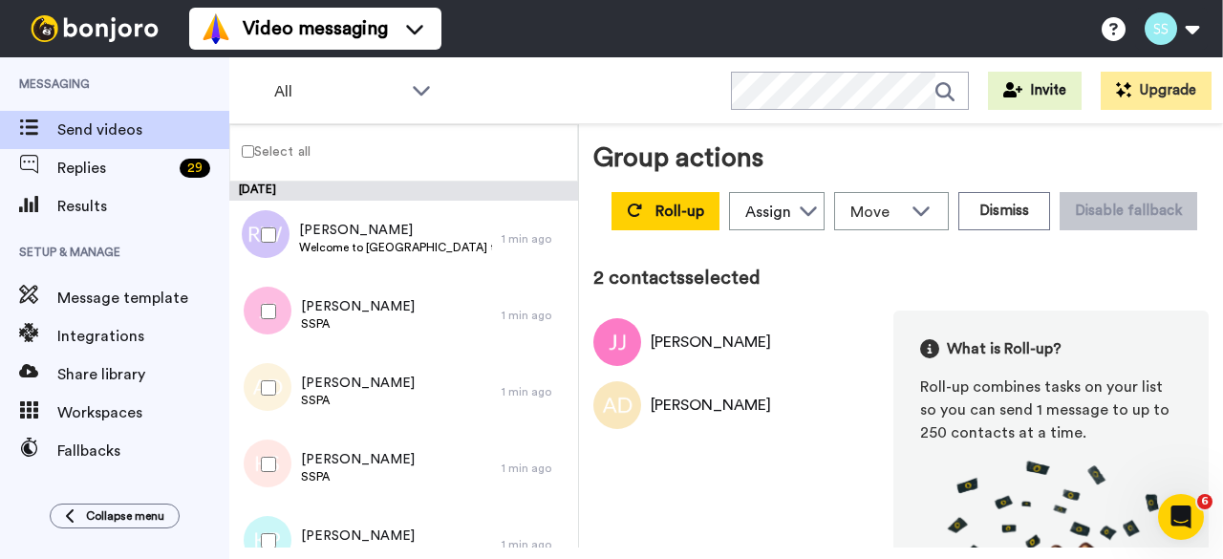
click at [273, 476] on div at bounding box center [264, 464] width 69 height 67
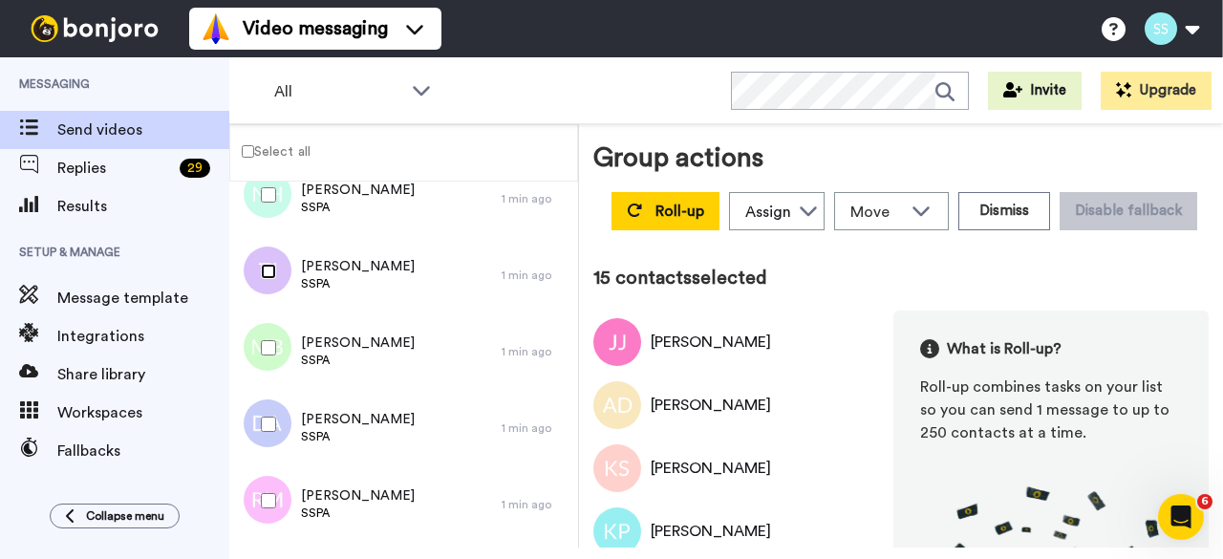
scroll to position [1147, 0]
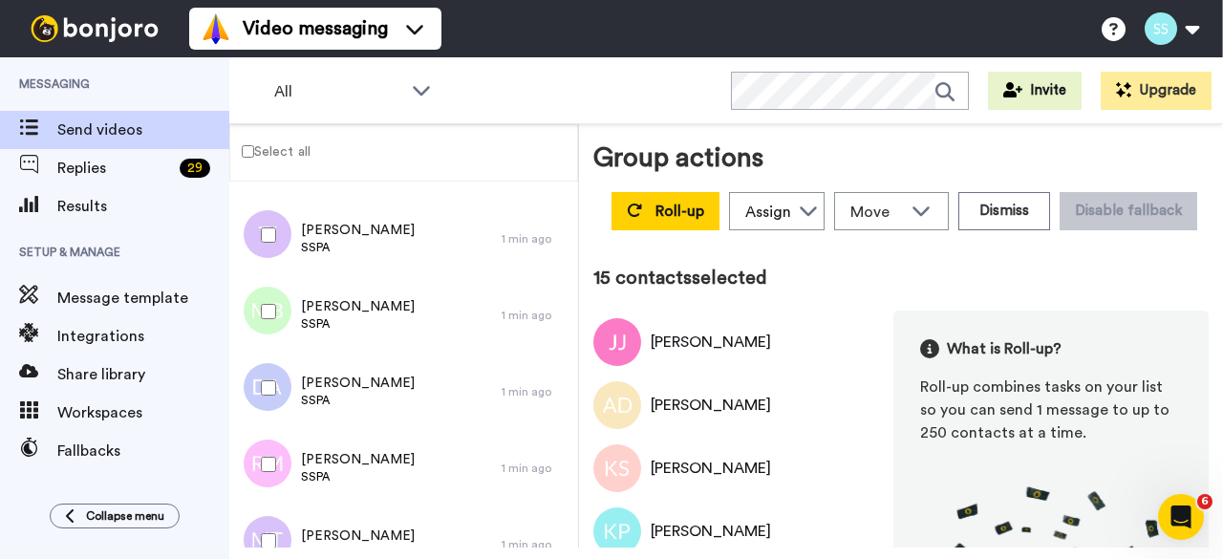
click at [269, 303] on div at bounding box center [264, 311] width 69 height 67
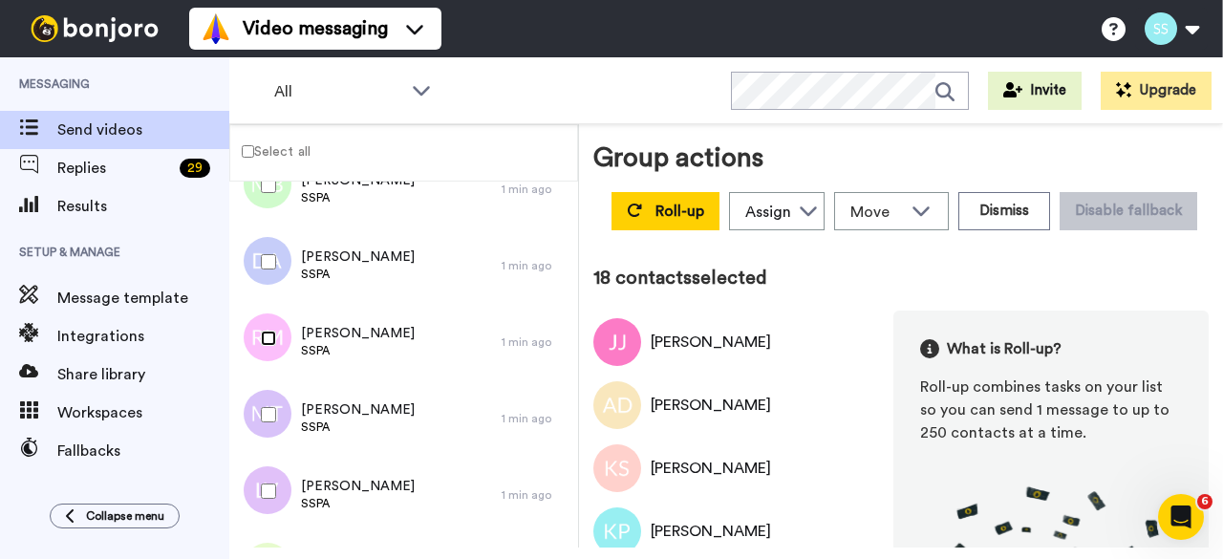
scroll to position [1338, 0]
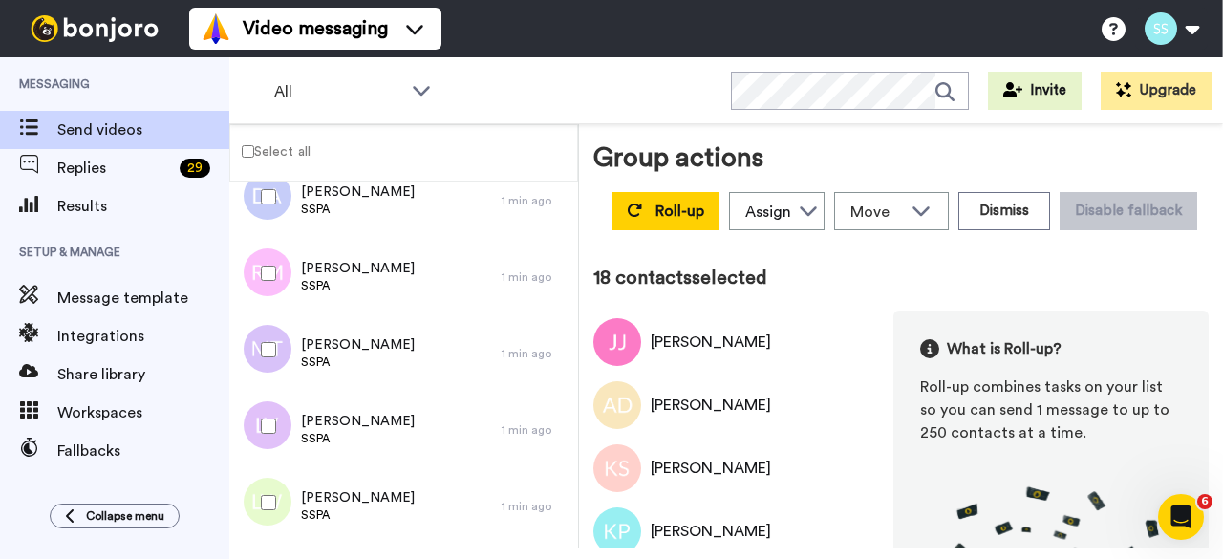
click at [263, 335] on div at bounding box center [264, 349] width 69 height 67
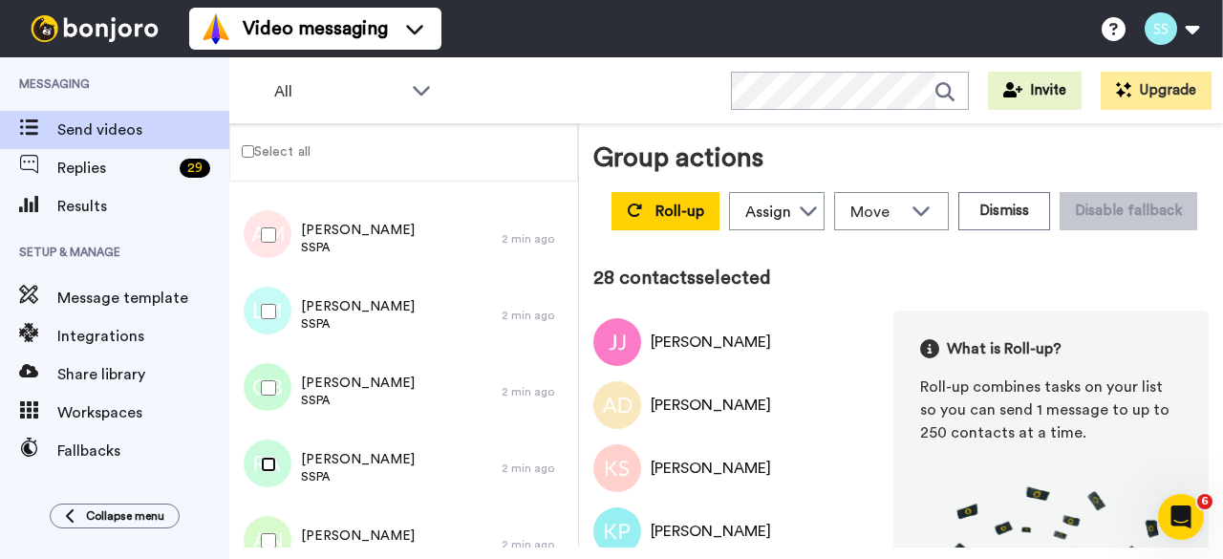
scroll to position [2006, 0]
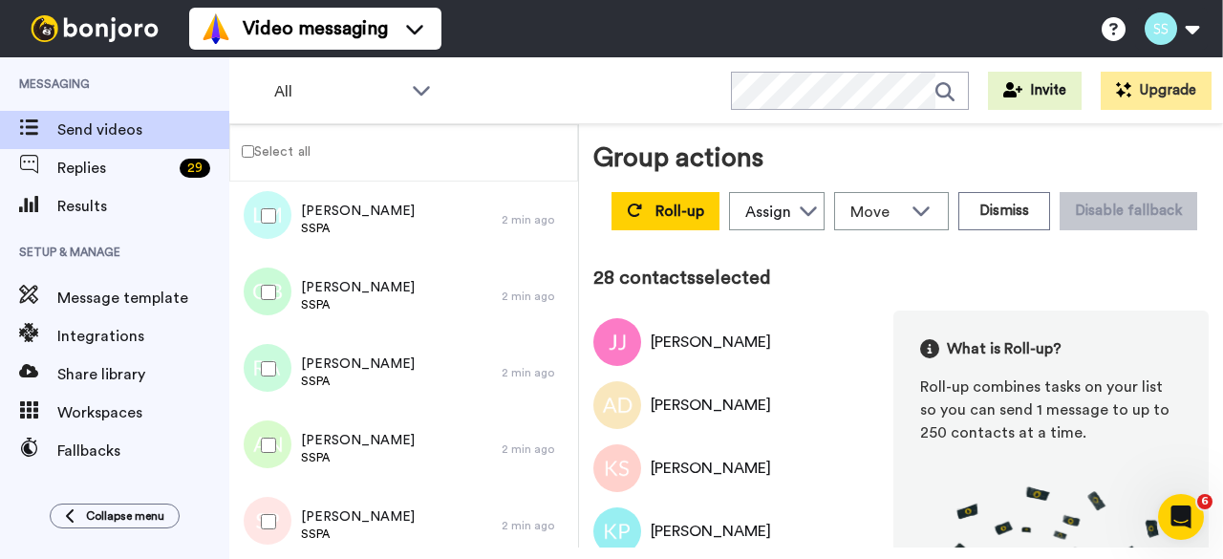
click at [272, 454] on div at bounding box center [264, 445] width 69 height 67
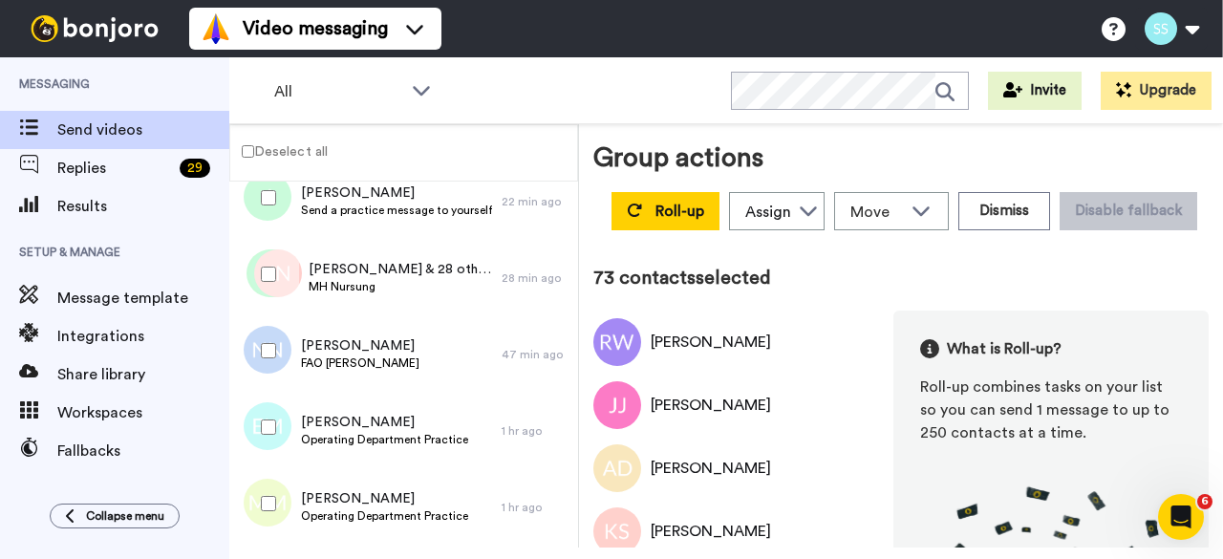
scroll to position [4777, 0]
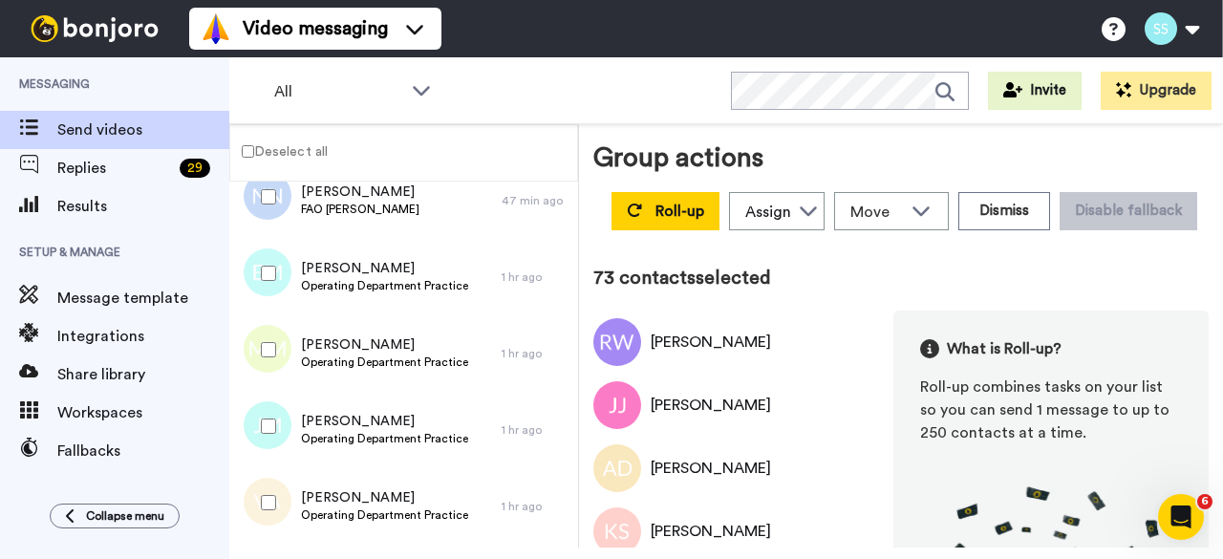
click at [266, 511] on div at bounding box center [264, 502] width 69 height 67
click at [273, 339] on div at bounding box center [264, 349] width 69 height 67
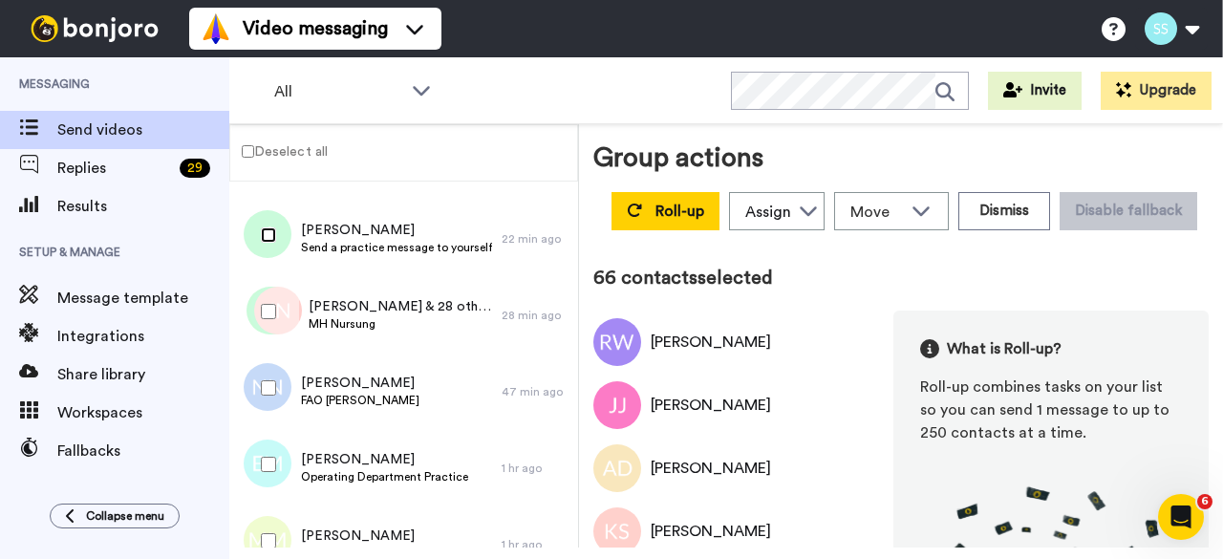
scroll to position [4491, 0]
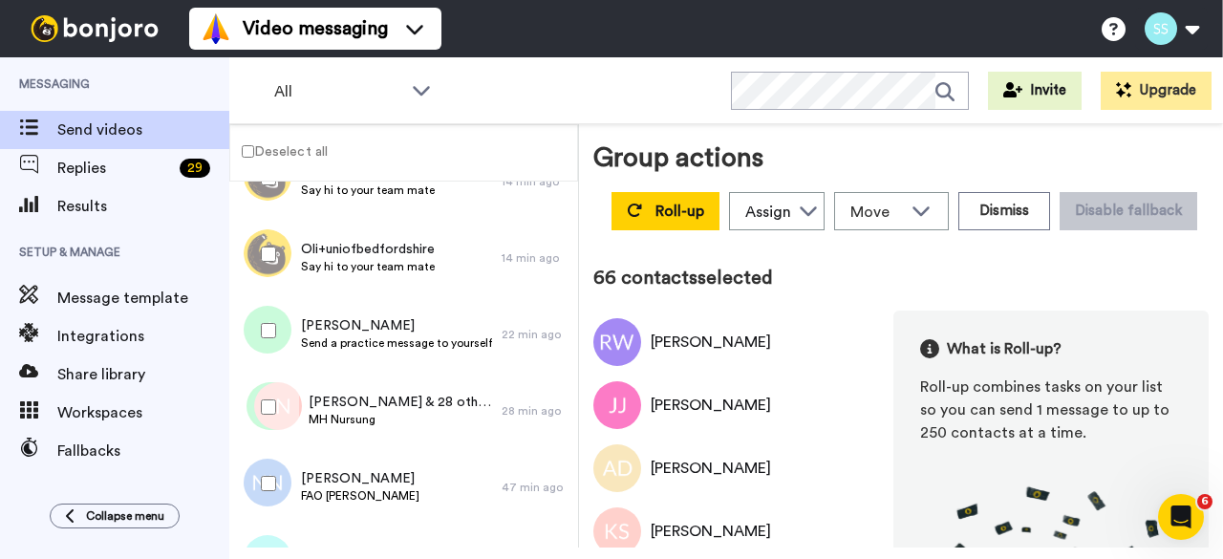
click at [277, 251] on div at bounding box center [264, 254] width 69 height 67
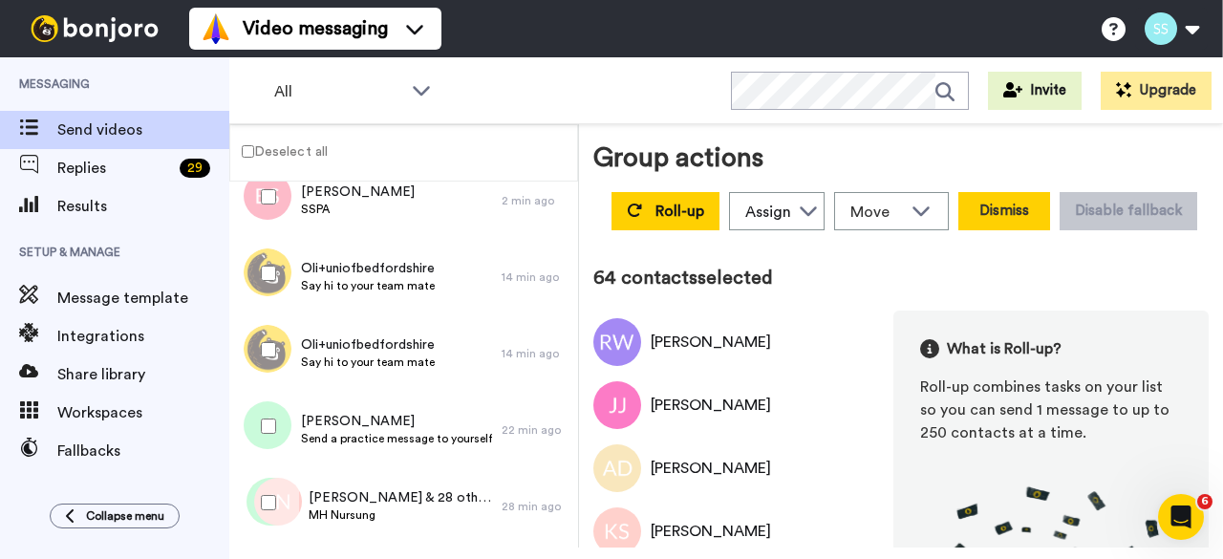
click at [1050, 212] on button "Dismiss" at bounding box center [1004, 211] width 92 height 38
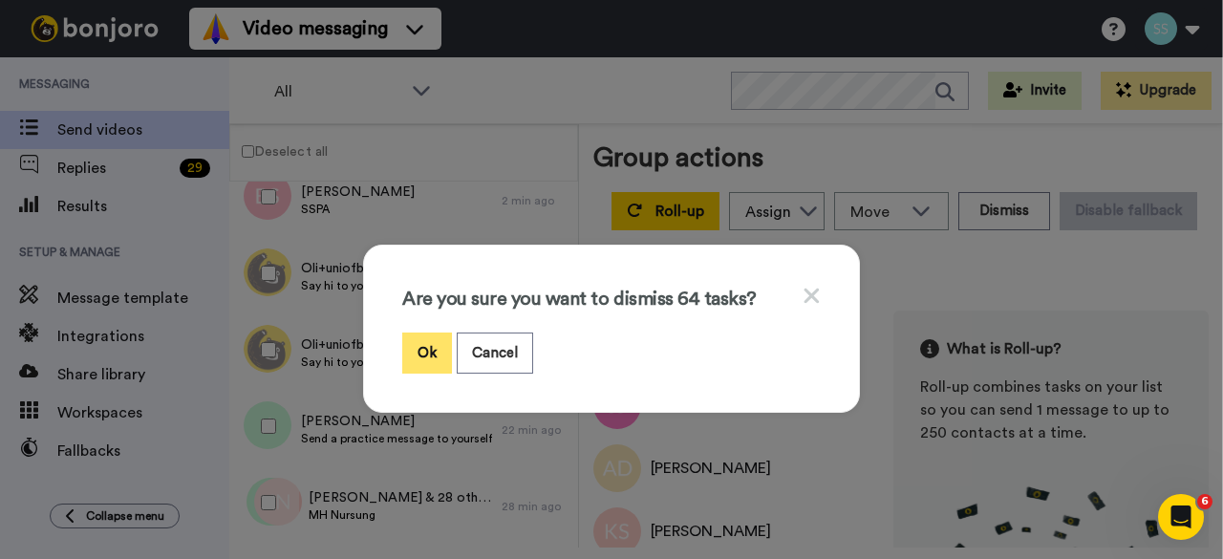
click at [410, 339] on button "Ok" at bounding box center [427, 352] width 50 height 41
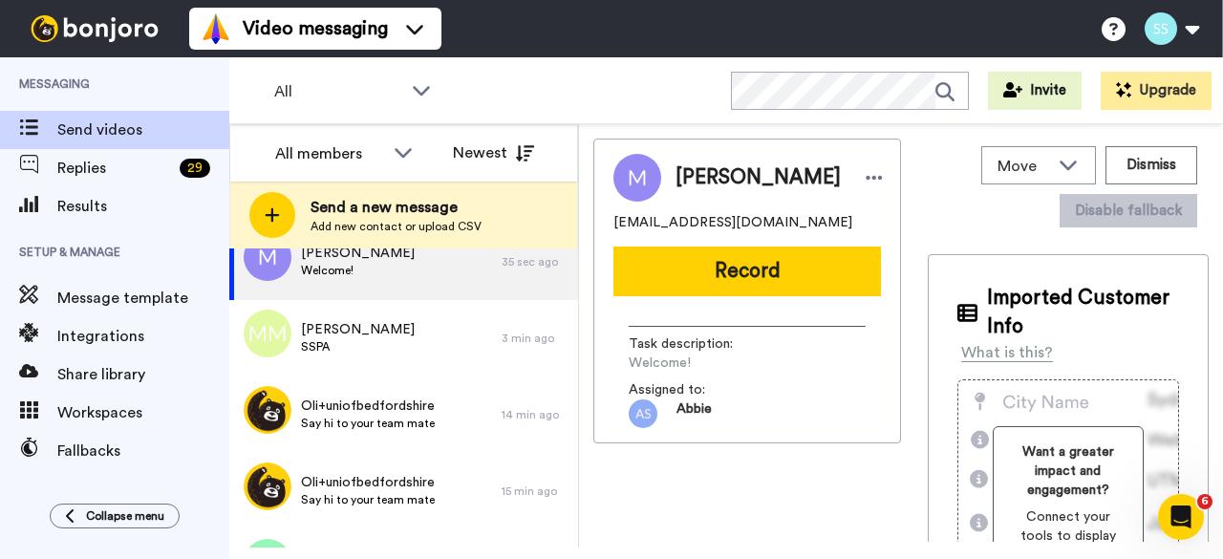
scroll to position [1706, 0]
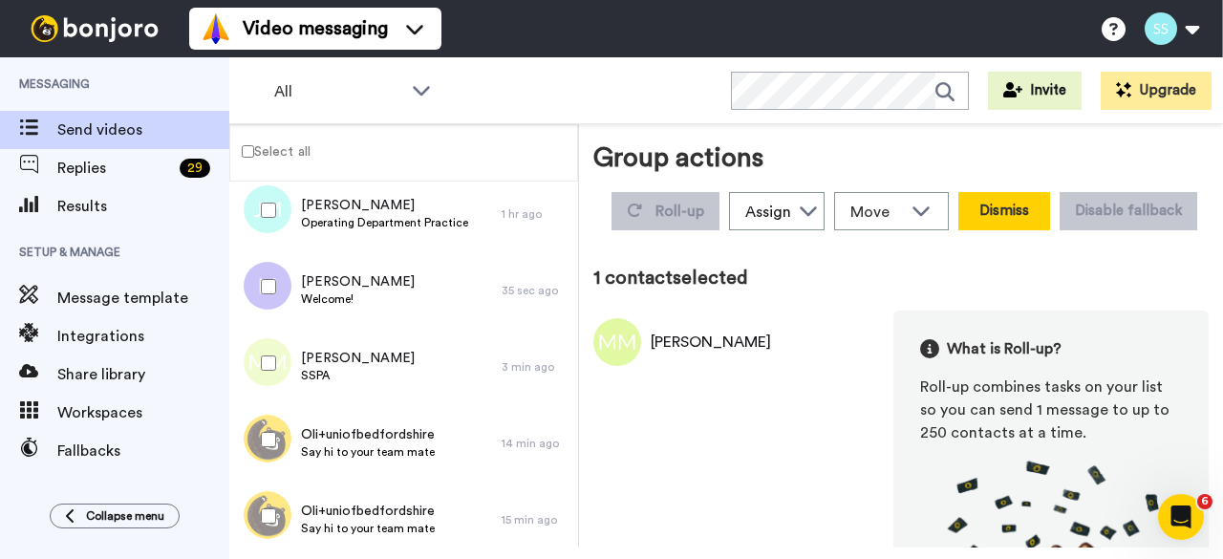
click at [1050, 215] on button "Dismiss" at bounding box center [1004, 211] width 92 height 38
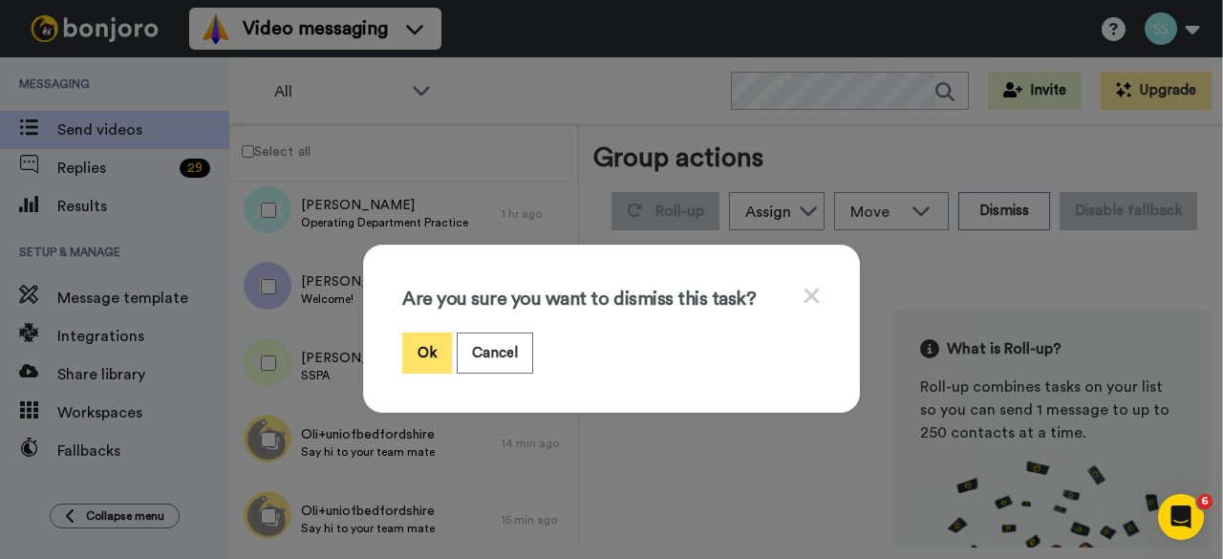
click at [430, 339] on button "Ok" at bounding box center [427, 352] width 50 height 41
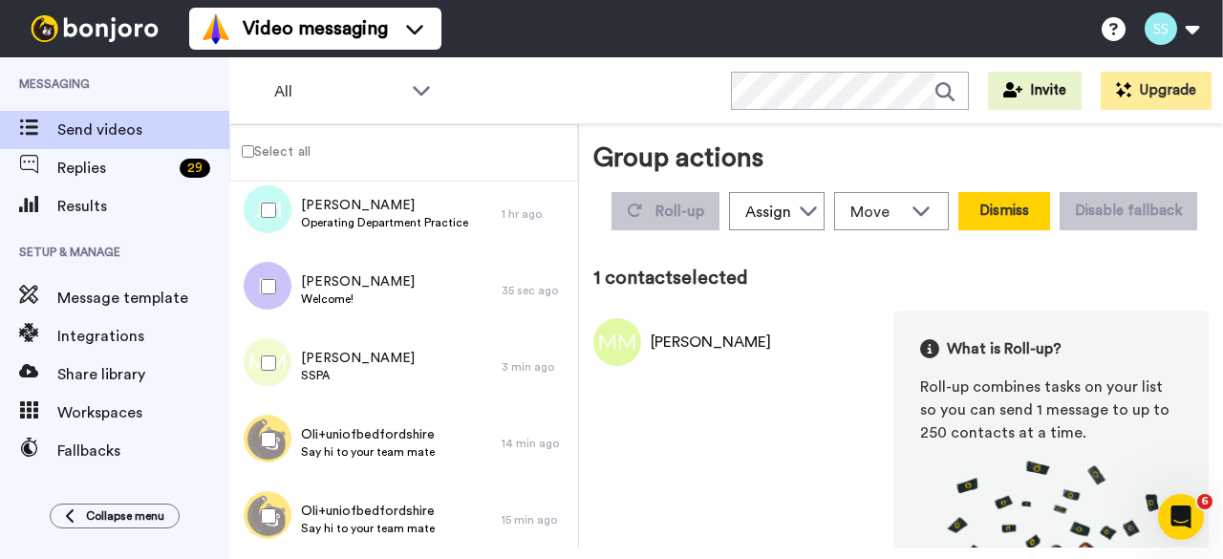
click at [1050, 223] on button "Dismiss" at bounding box center [1004, 211] width 92 height 38
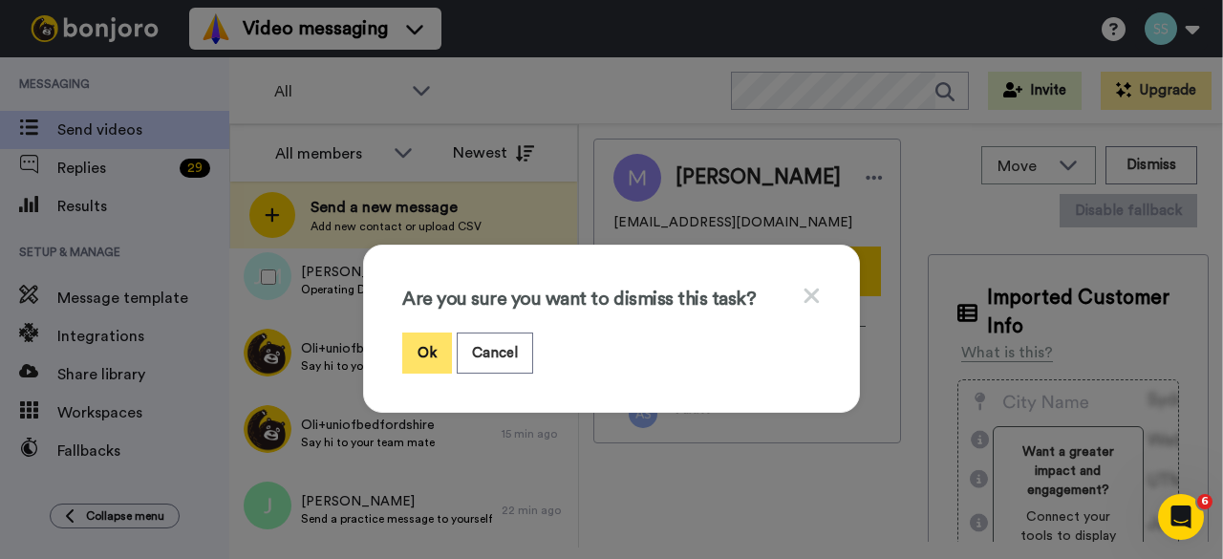
click at [421, 353] on button "Ok" at bounding box center [427, 352] width 50 height 41
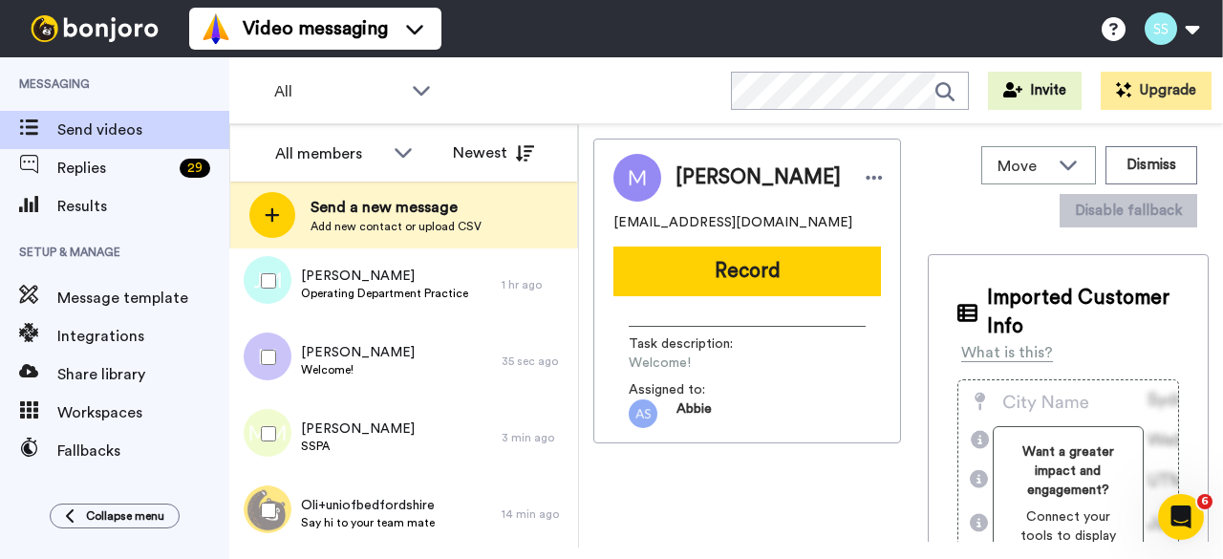
scroll to position [847, 0]
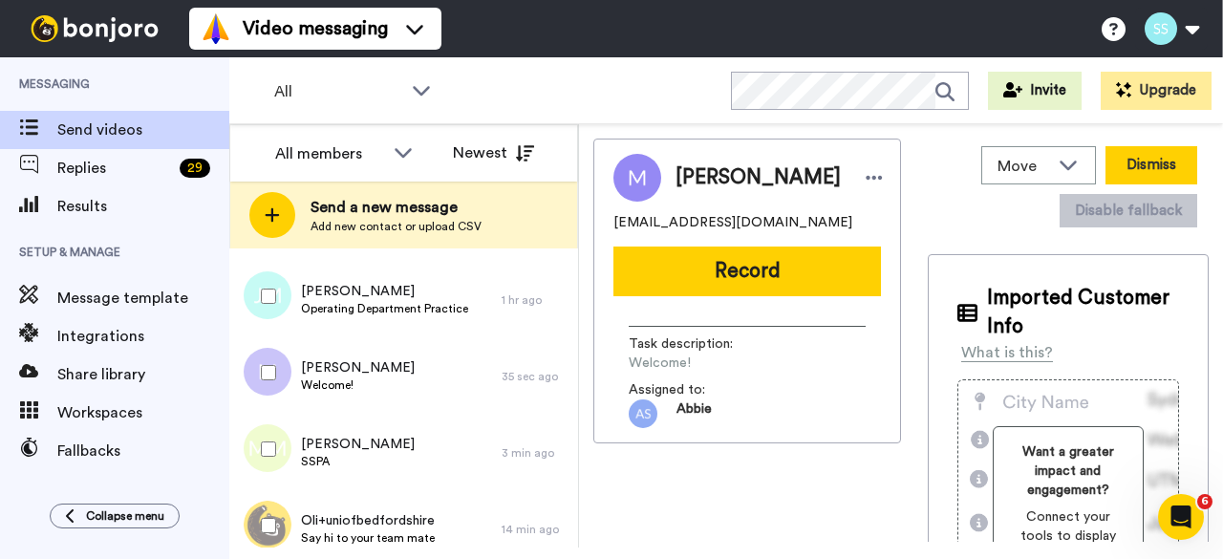
click at [1158, 160] on button "Dismiss" at bounding box center [1151, 165] width 92 height 38
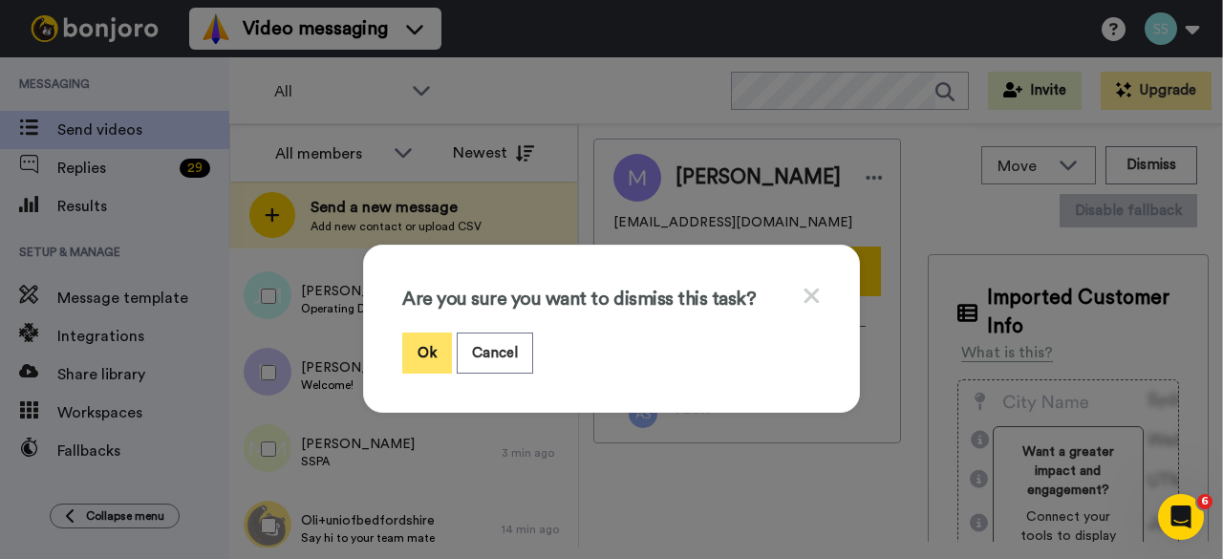
click at [442, 354] on button "Ok" at bounding box center [427, 352] width 50 height 41
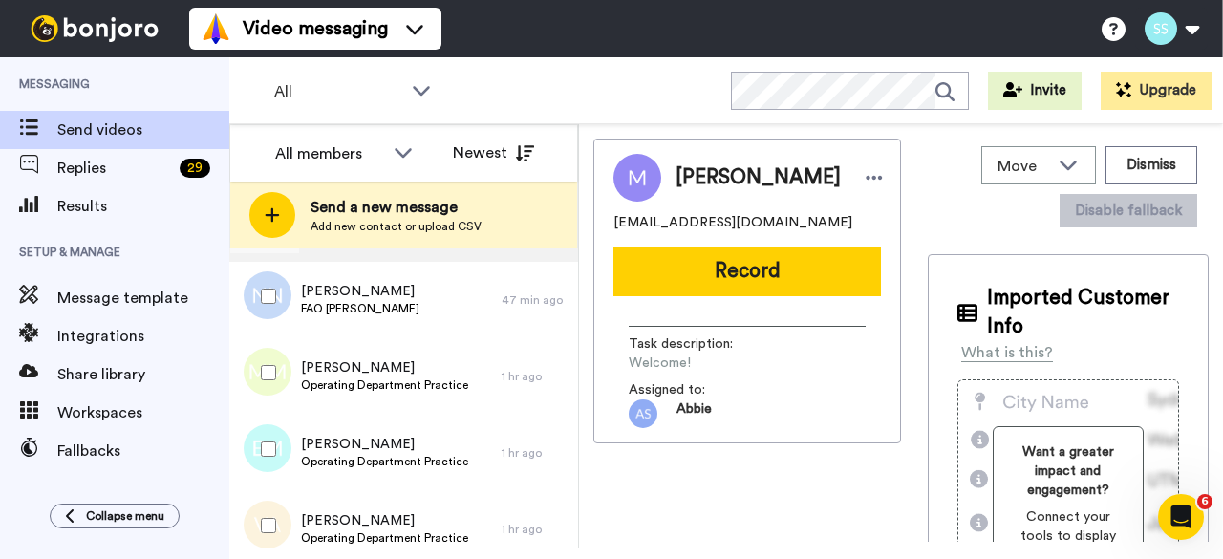
scroll to position [273, 0]
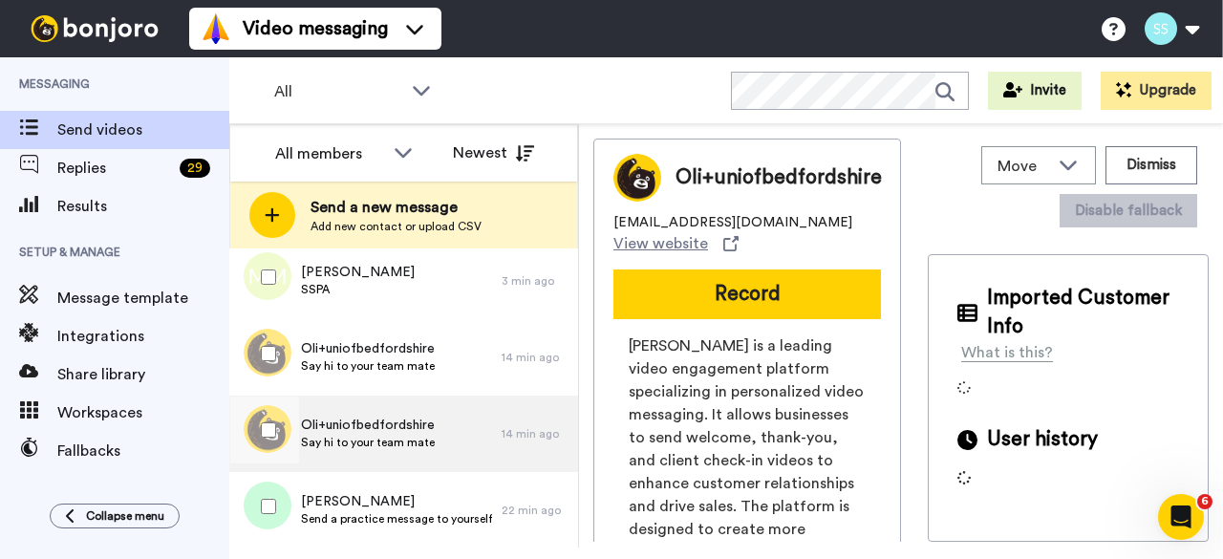
scroll to position [82, 0]
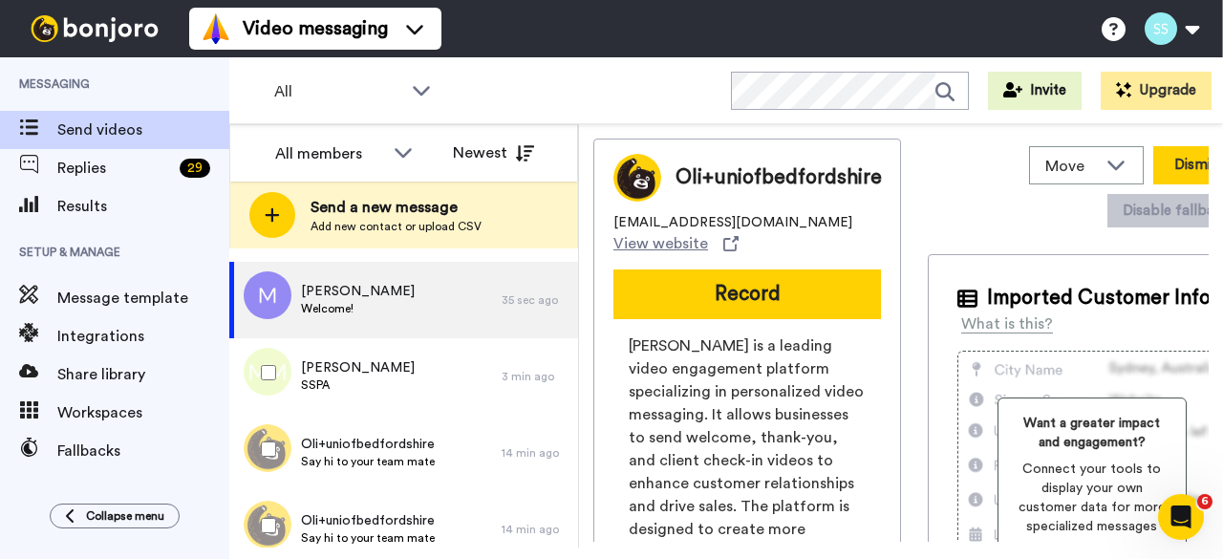
click at [1153, 162] on button "Dismiss" at bounding box center [1199, 165] width 92 height 38
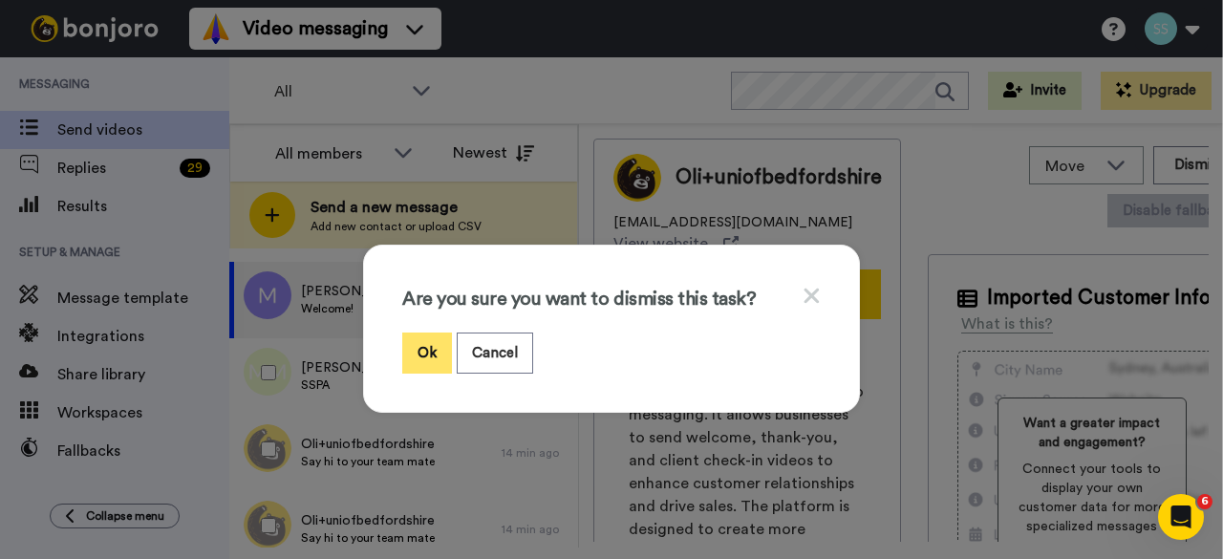
click at [439, 345] on button "Ok" at bounding box center [427, 352] width 50 height 41
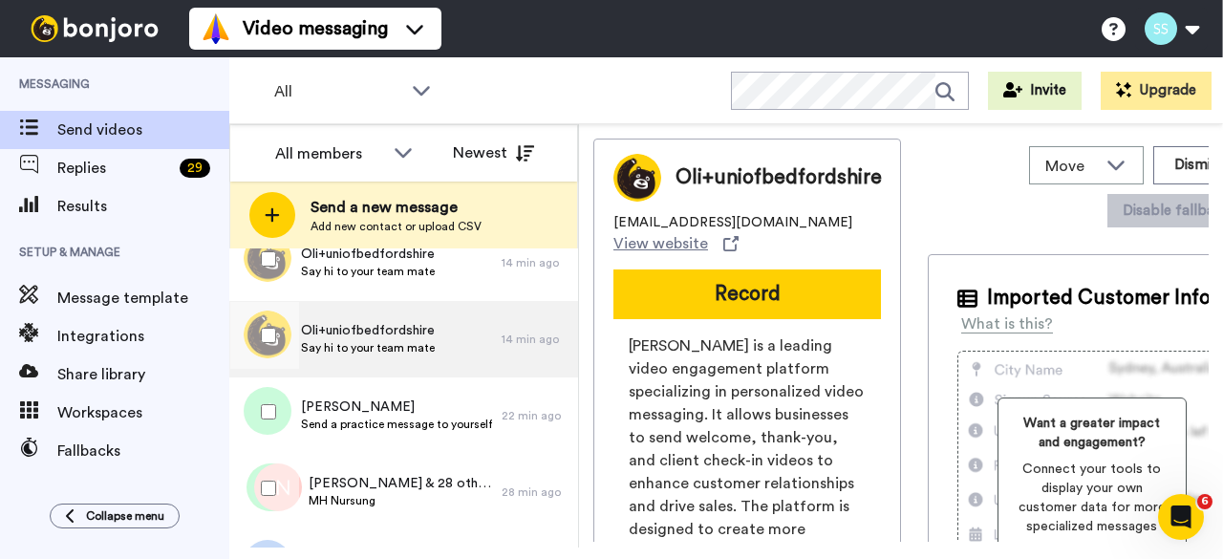
scroll to position [273, 0]
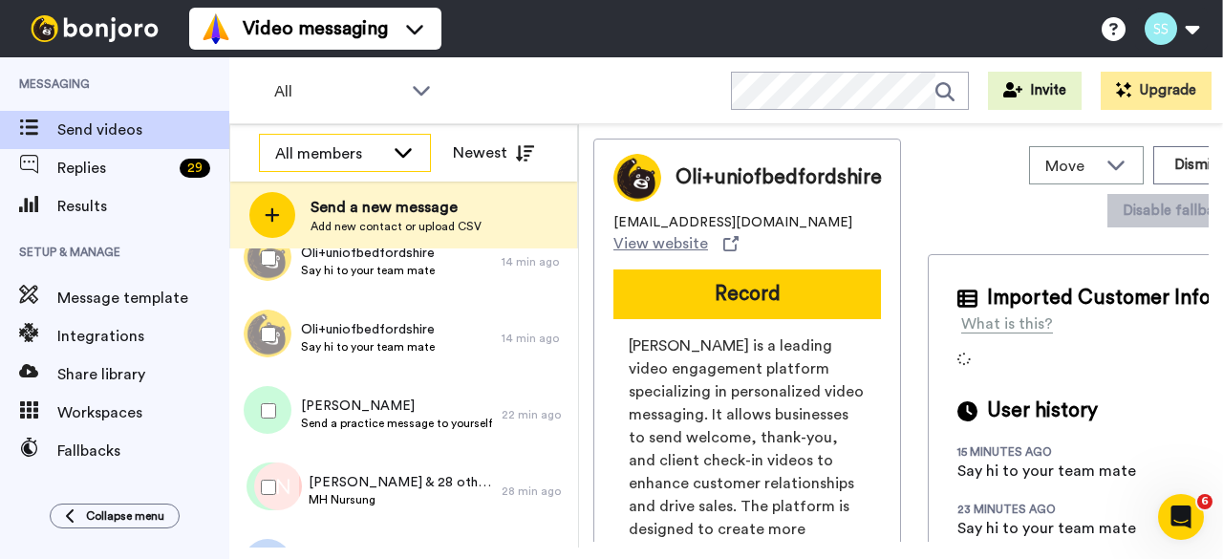
click at [333, 160] on div "All members" at bounding box center [329, 153] width 109 height 23
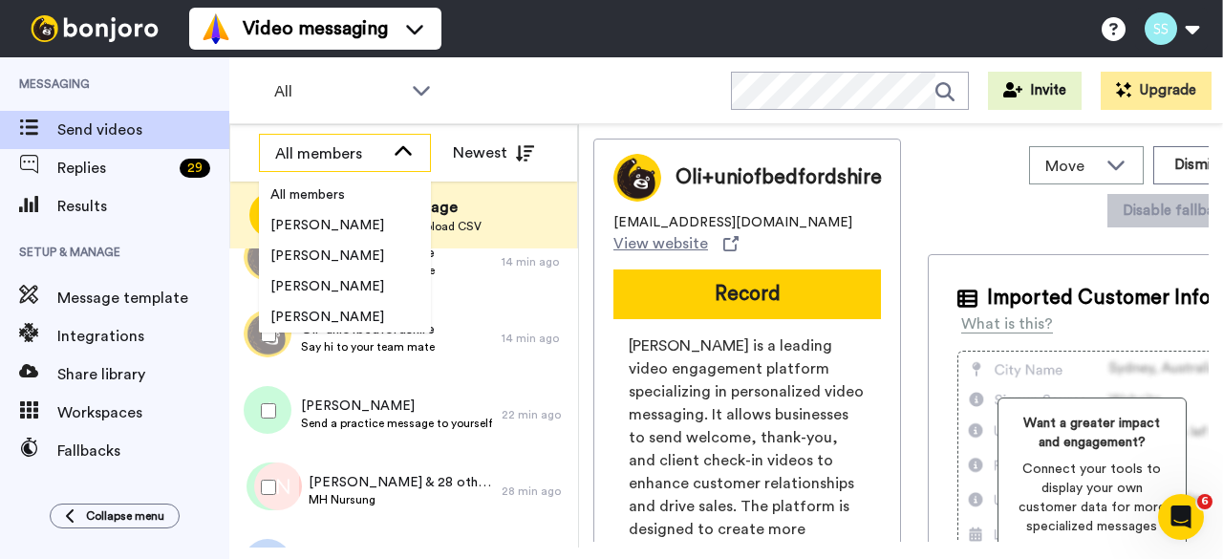
click at [347, 152] on div "All members" at bounding box center [329, 153] width 109 height 23
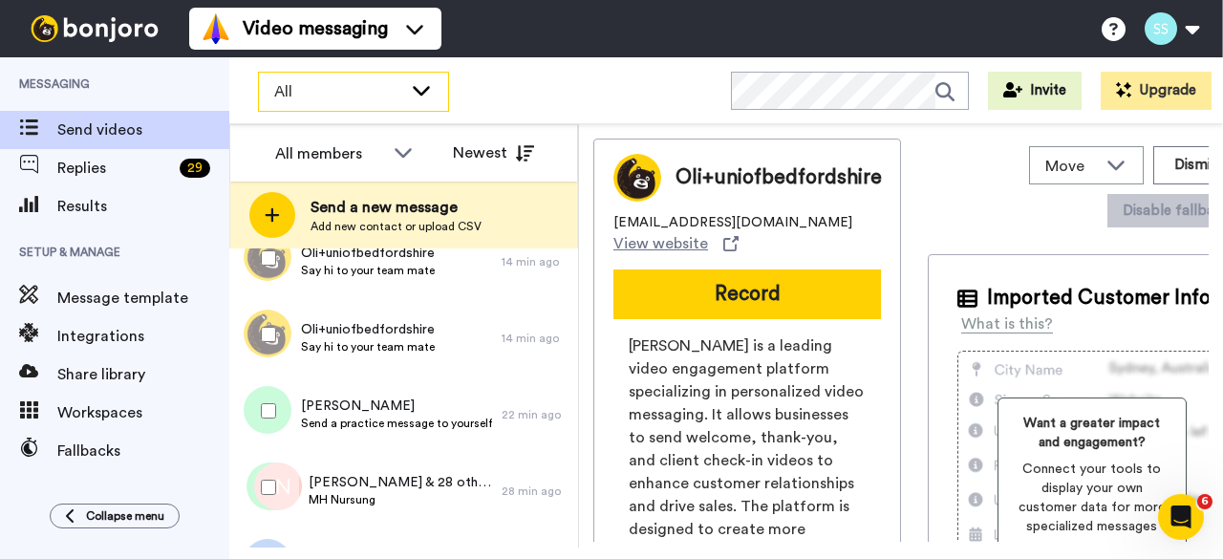
click at [290, 95] on span "All" at bounding box center [338, 91] width 128 height 23
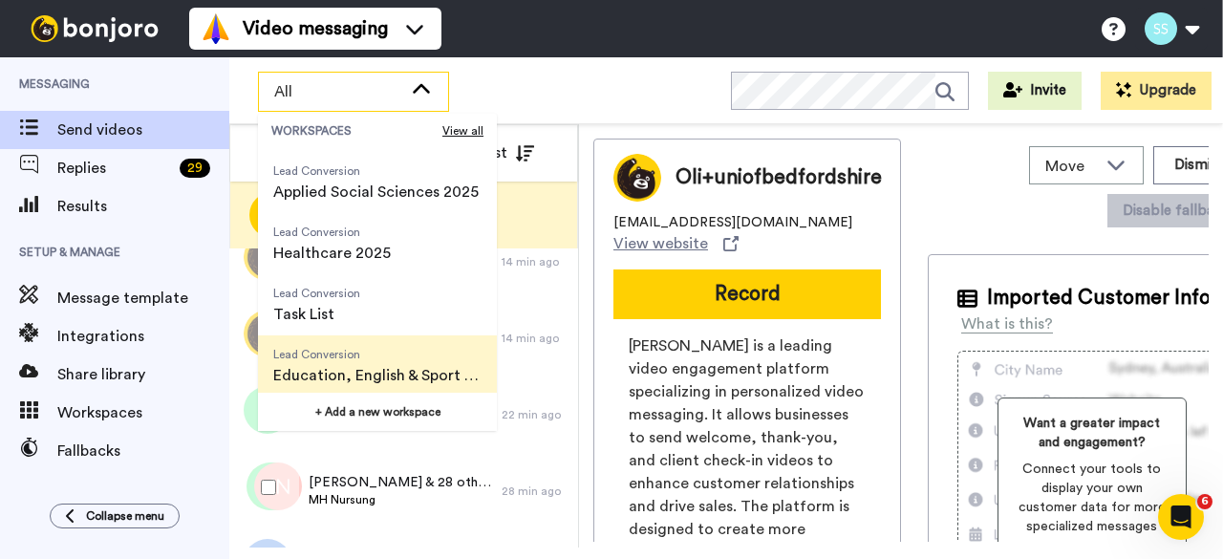
scroll to position [306, 0]
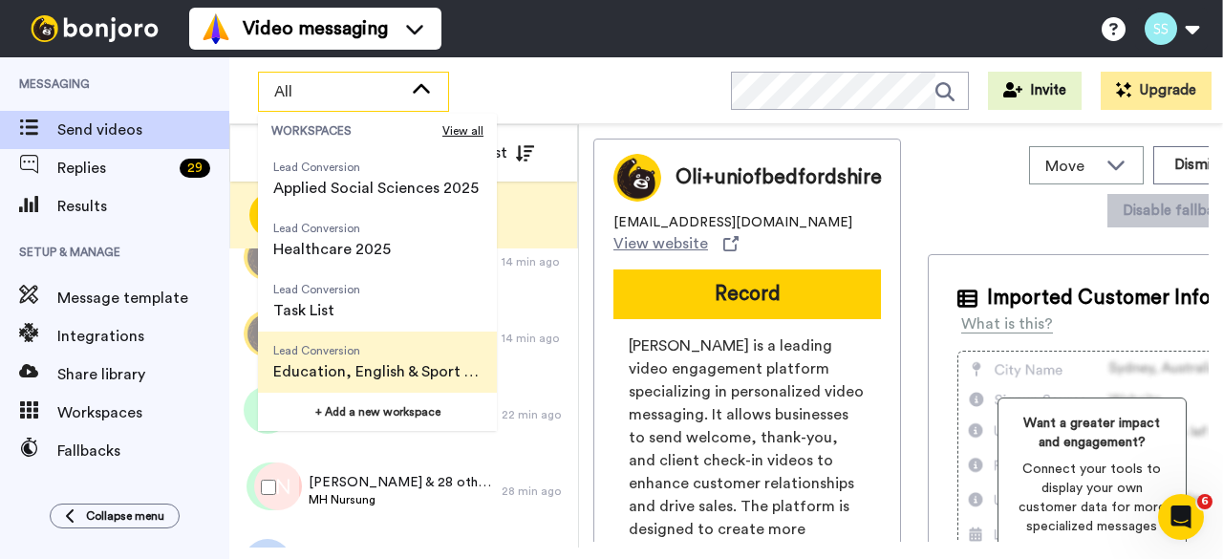
click at [340, 351] on span "Lead Conversion" at bounding box center [377, 350] width 208 height 15
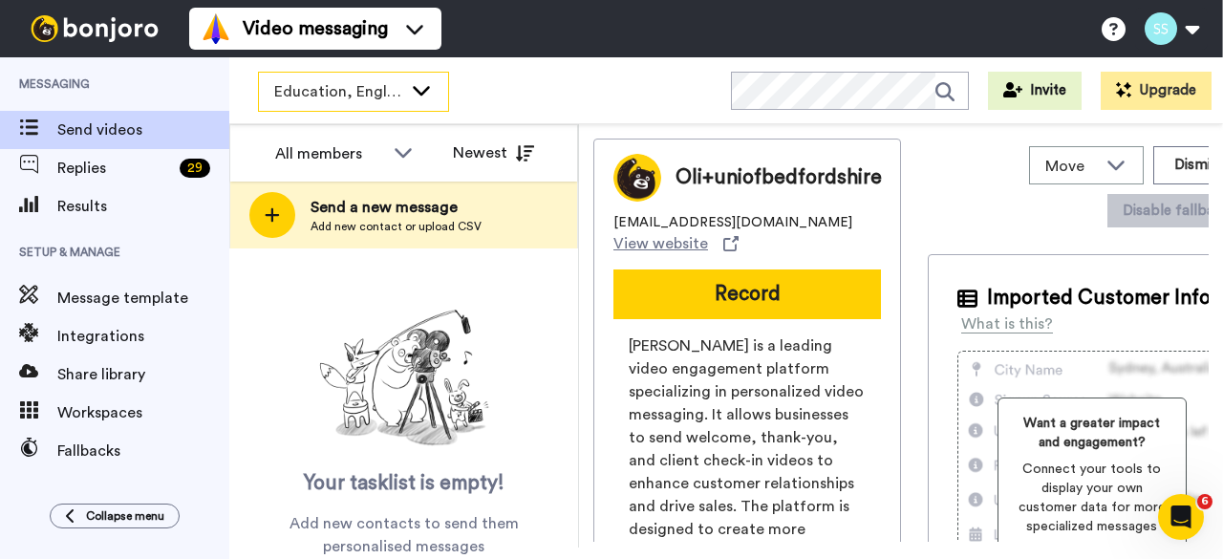
click at [315, 96] on span "Education, English & Sport 2025" at bounding box center [338, 91] width 128 height 23
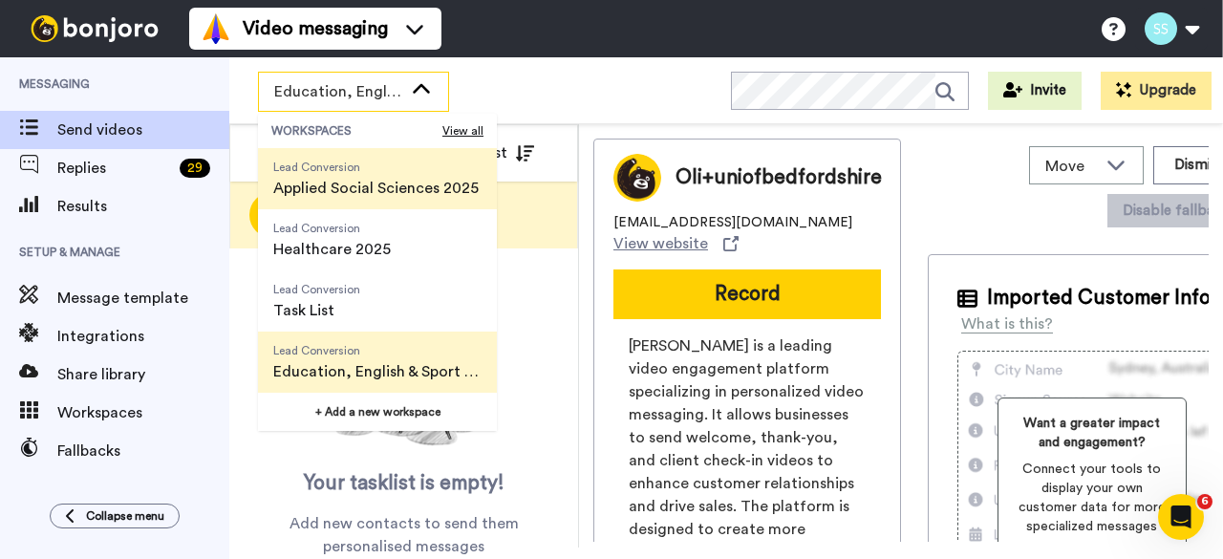
click at [336, 171] on span "Lead Conversion" at bounding box center [375, 167] width 205 height 15
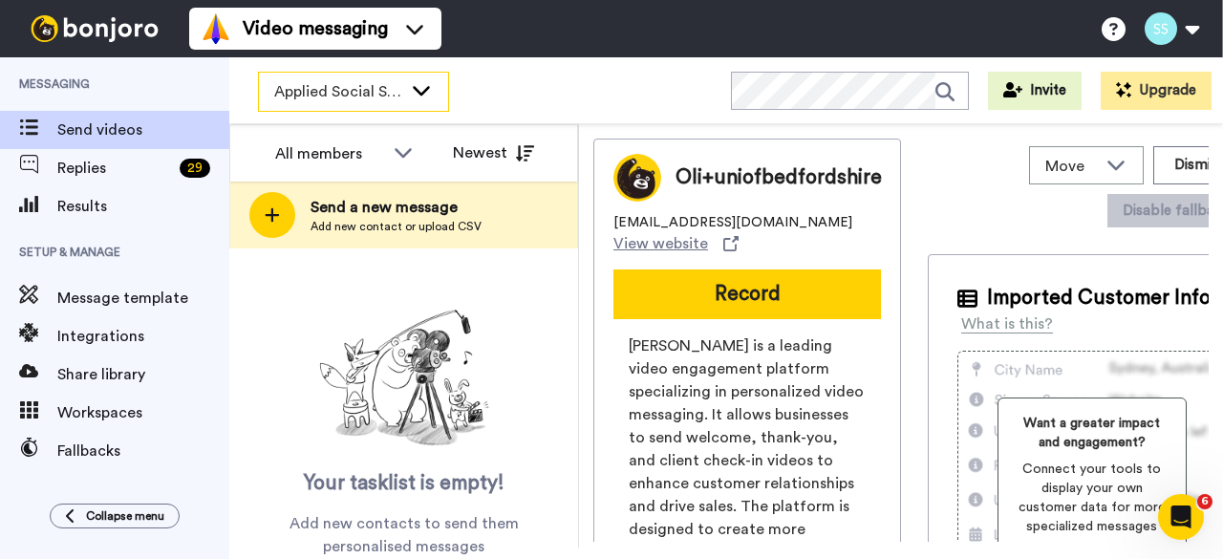
click at [349, 86] on span "Applied Social Sciences 2025" at bounding box center [338, 91] width 128 height 23
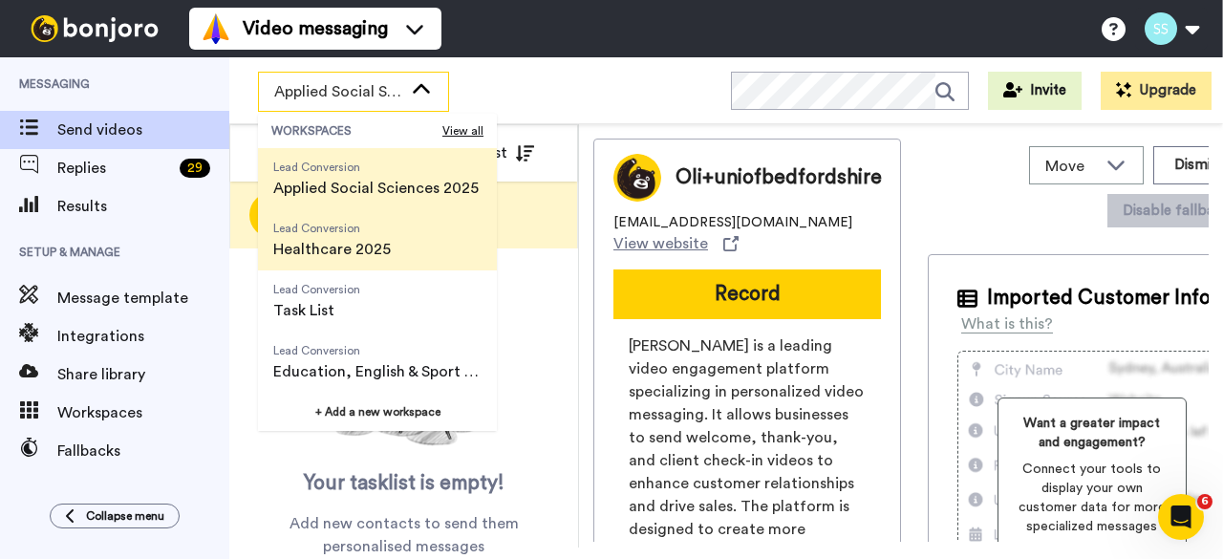
click at [332, 241] on span "Healthcare 2025" at bounding box center [332, 249] width 118 height 23
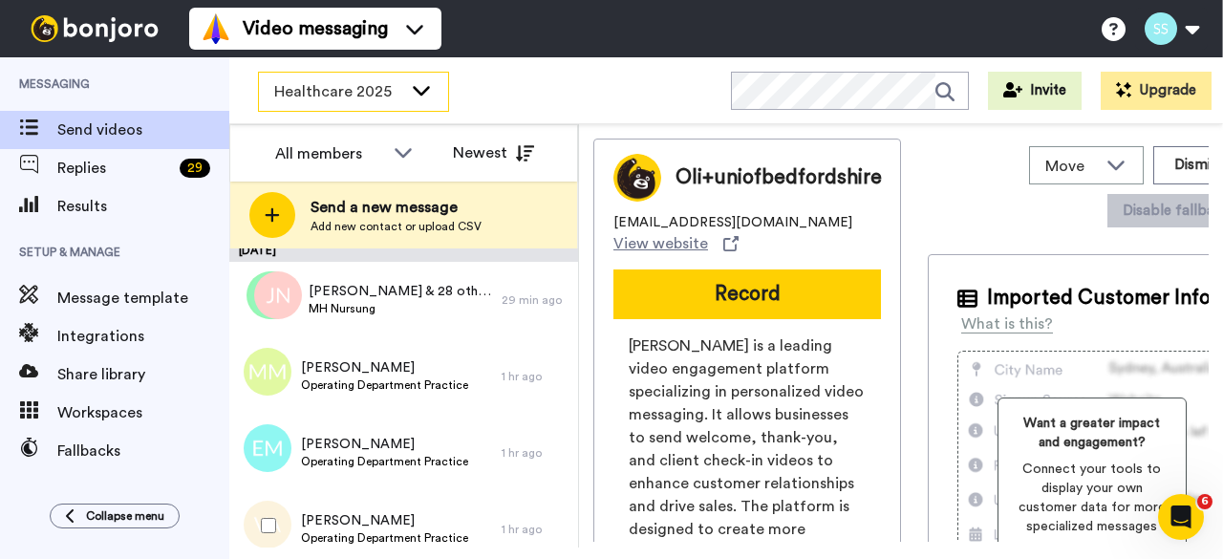
scroll to position [0, 0]
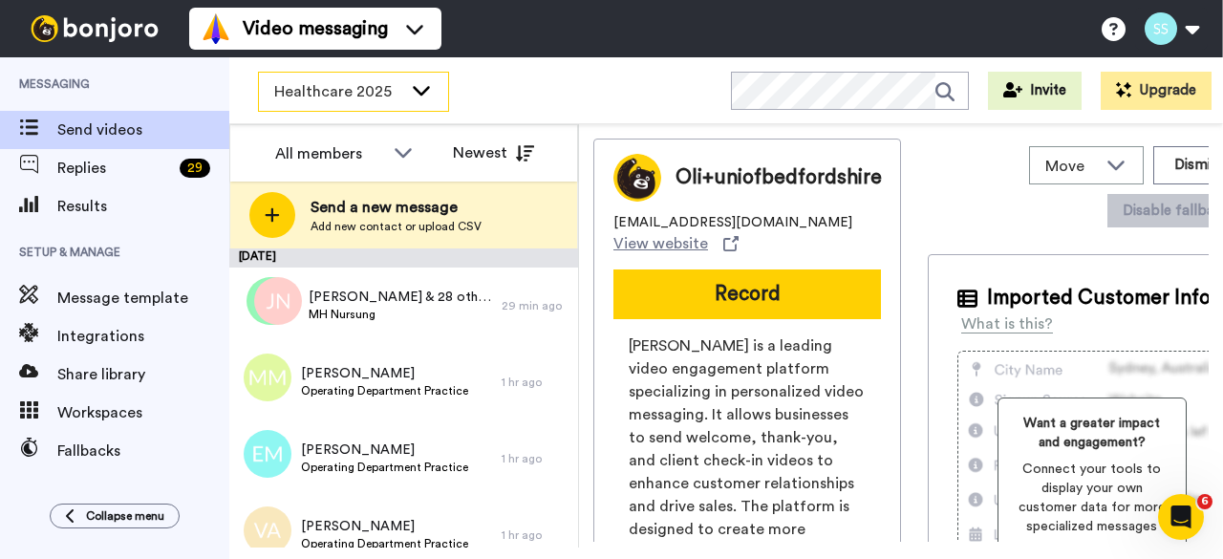
click at [344, 85] on span "Healthcare 2025" at bounding box center [338, 91] width 128 height 23
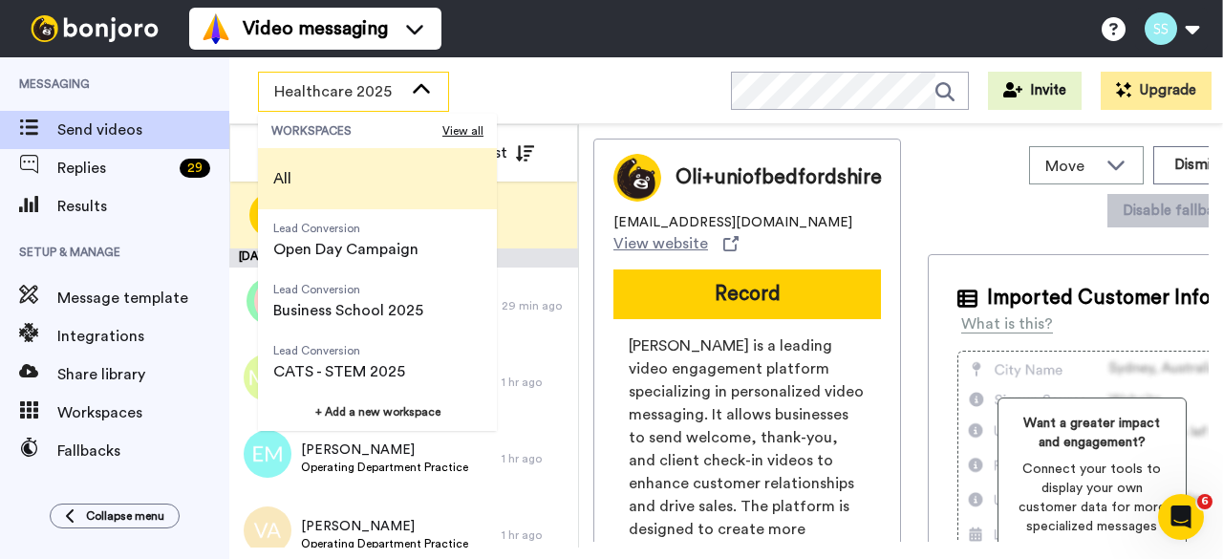
click at [323, 171] on li "All" at bounding box center [377, 178] width 239 height 61
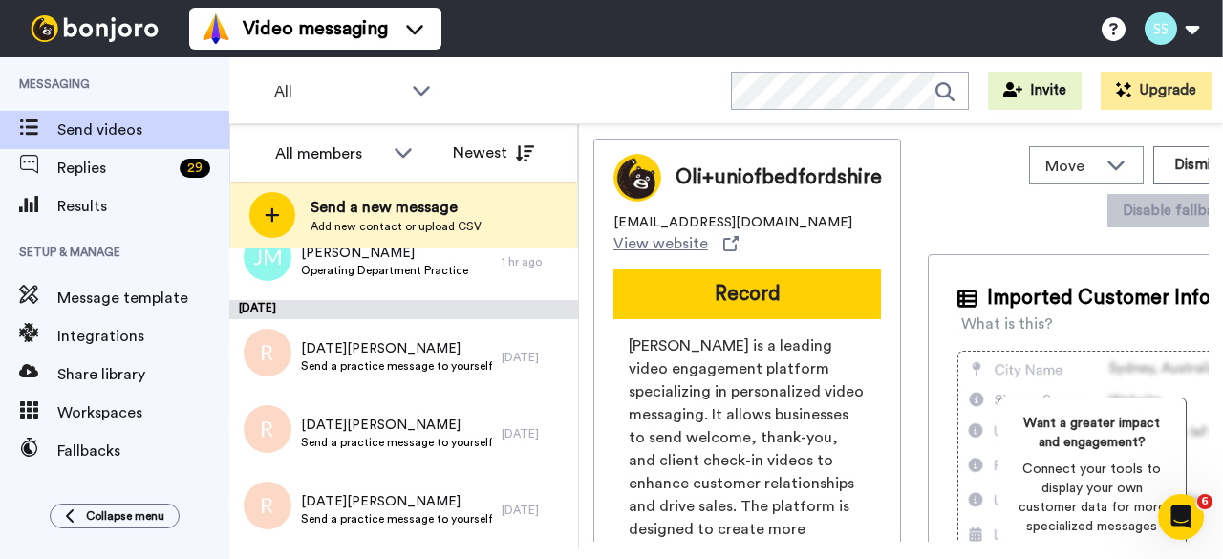
scroll to position [1324, 0]
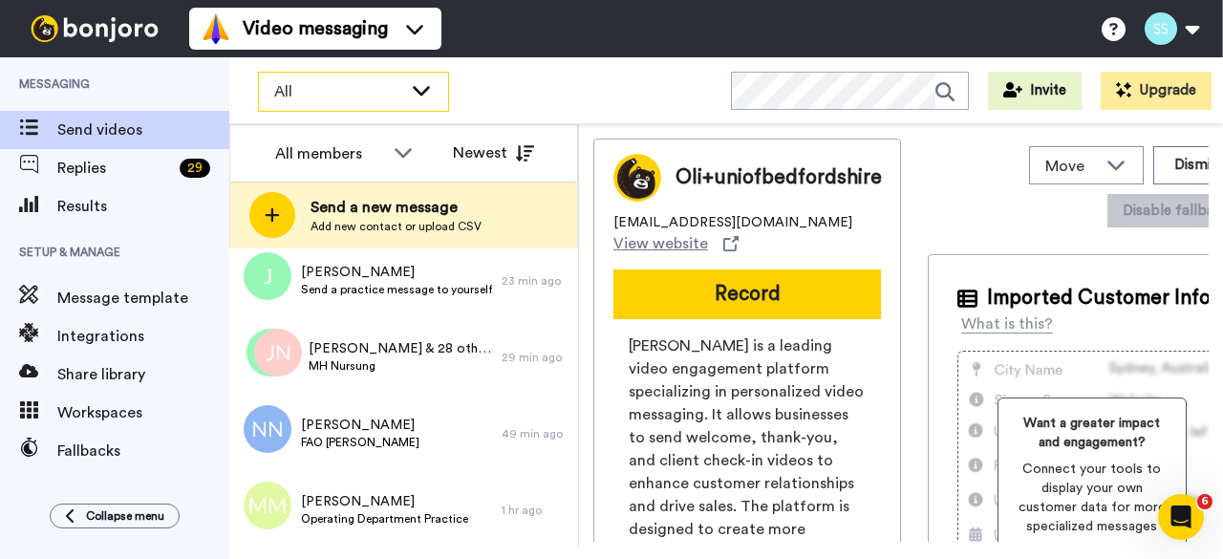
click at [304, 94] on span "All" at bounding box center [338, 91] width 128 height 23
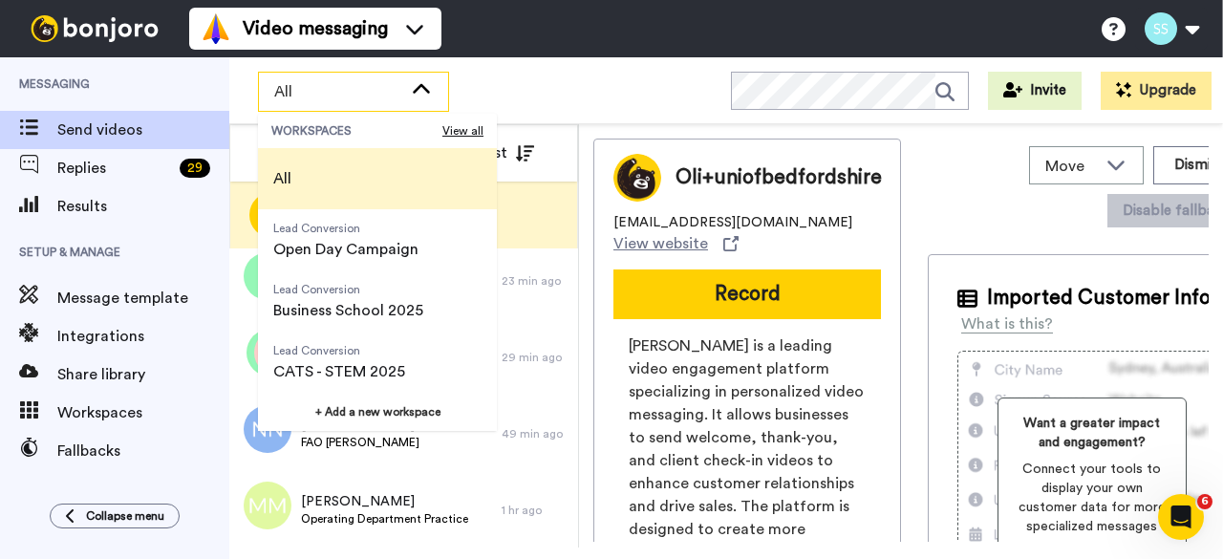
click at [289, 169] on span "All" at bounding box center [282, 178] width 18 height 23
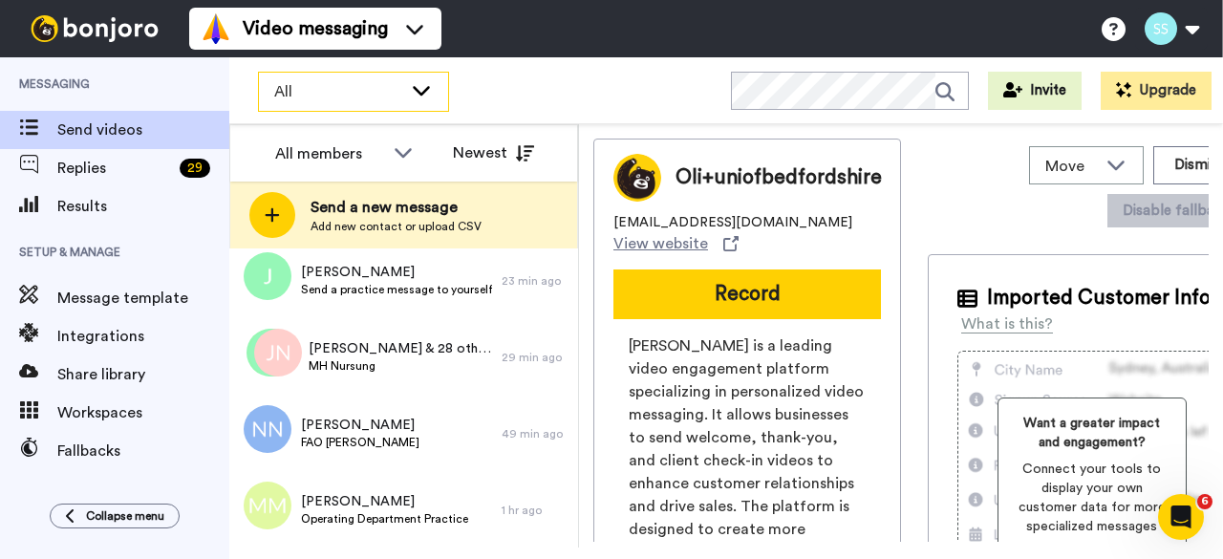
click at [275, 80] on span "All" at bounding box center [338, 91] width 128 height 23
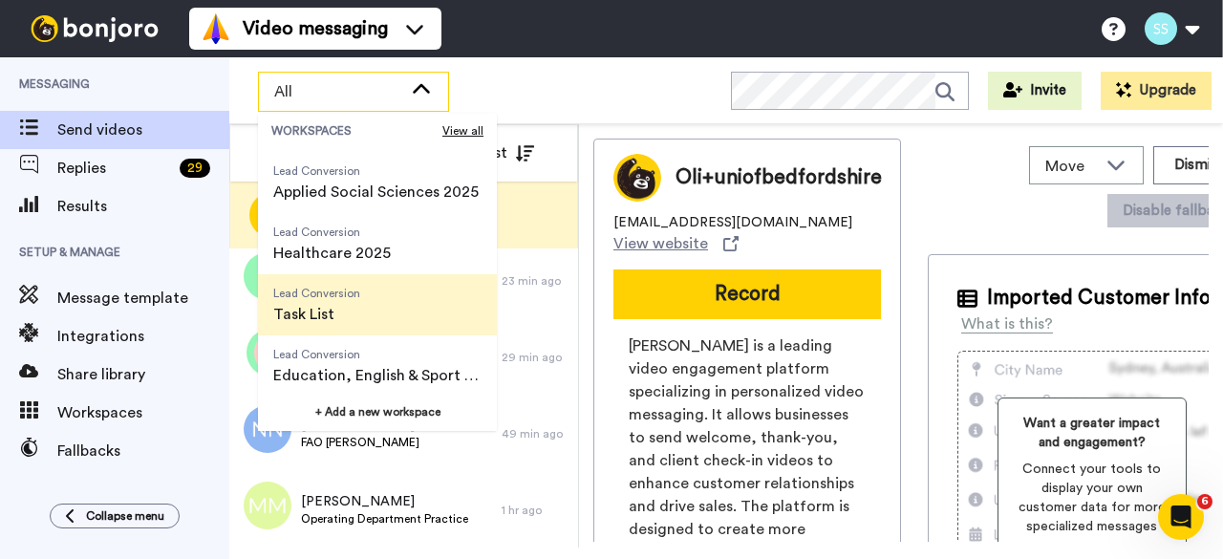
scroll to position [306, 0]
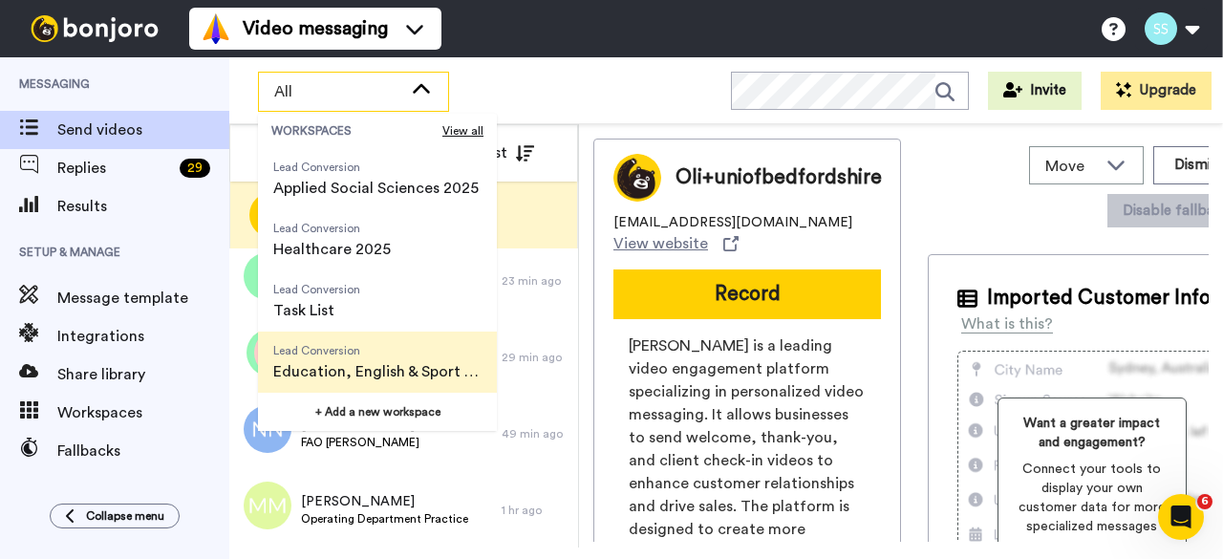
click at [355, 364] on span "Education, English & Sport 2025" at bounding box center [377, 371] width 208 height 23
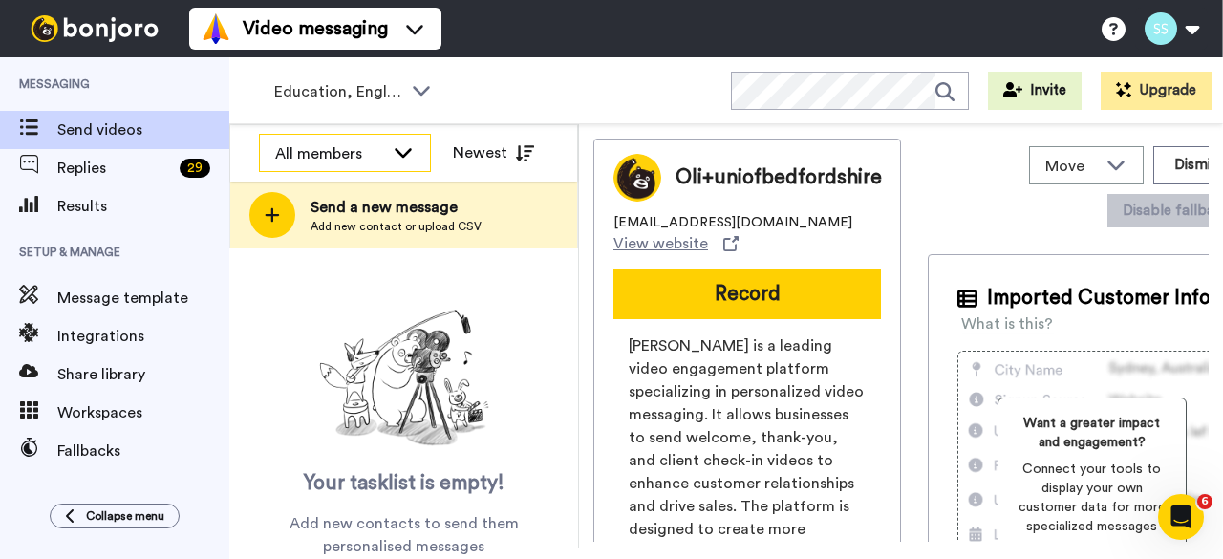
click at [295, 153] on div "All members" at bounding box center [329, 153] width 109 height 23
click at [313, 155] on div "All members" at bounding box center [329, 153] width 109 height 23
click at [316, 154] on div "All members" at bounding box center [329, 153] width 109 height 23
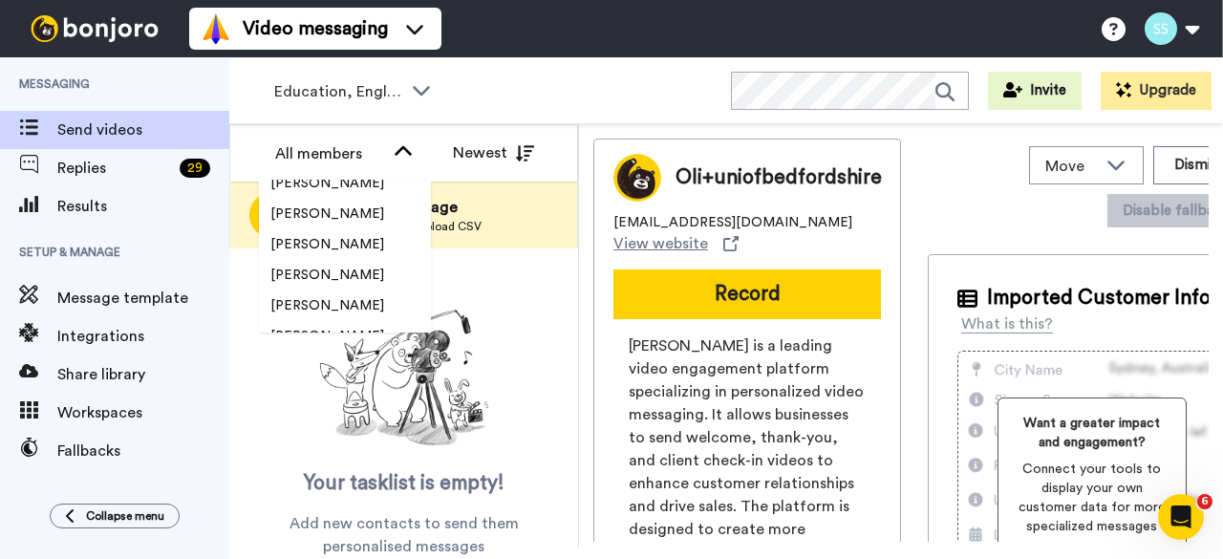
scroll to position [2648, 0]
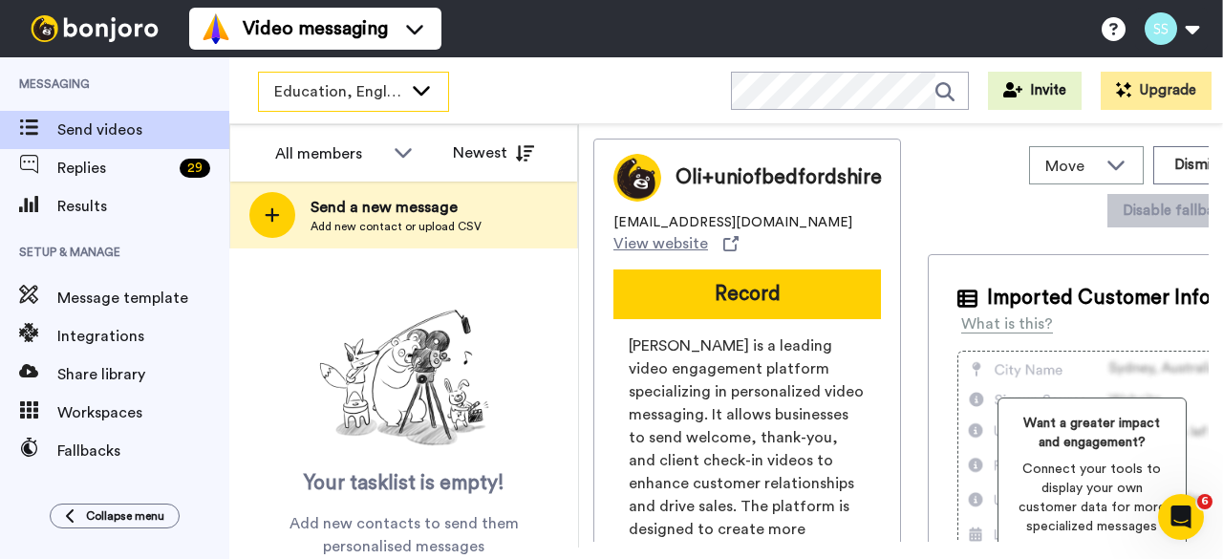
click at [336, 100] on span "Education, English & Sport 2025" at bounding box center [338, 91] width 128 height 23
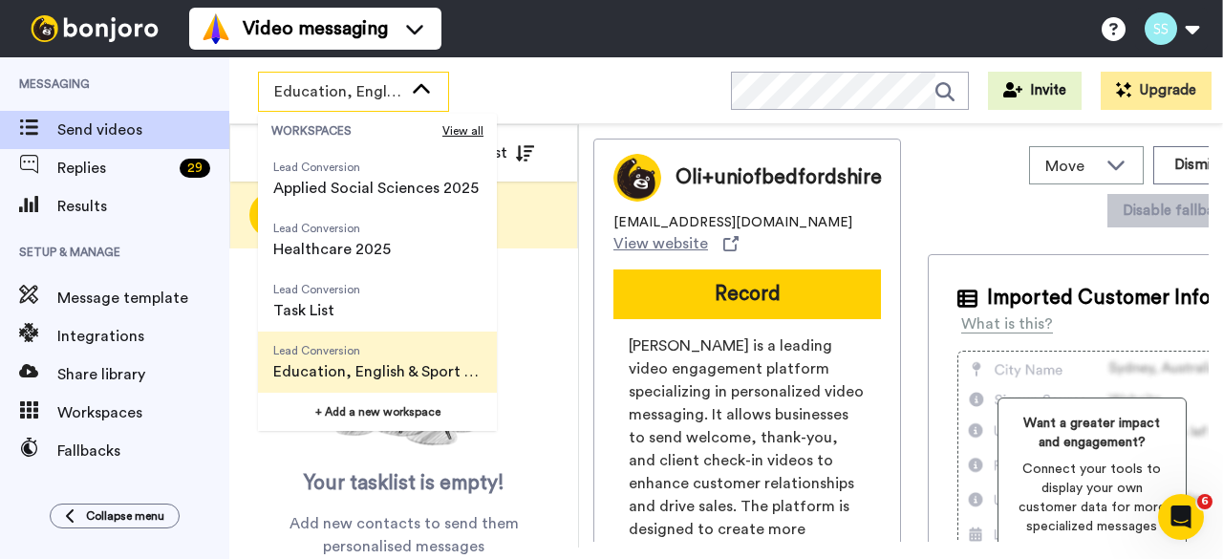
click at [365, 364] on span "Education, English & Sport 2025" at bounding box center [377, 371] width 208 height 23
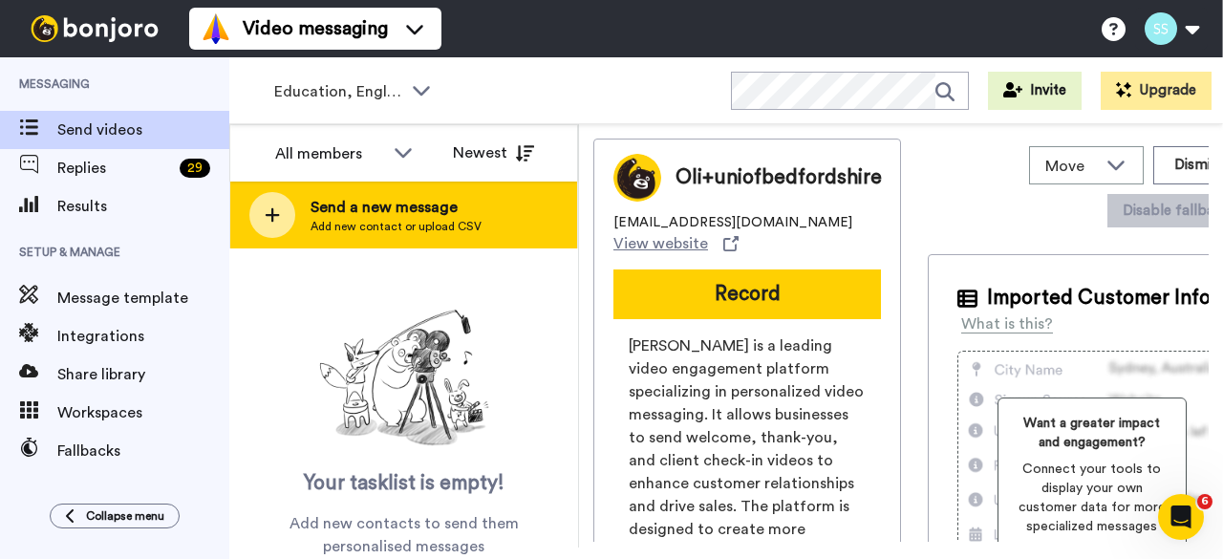
click at [279, 208] on icon at bounding box center [272, 214] width 15 height 17
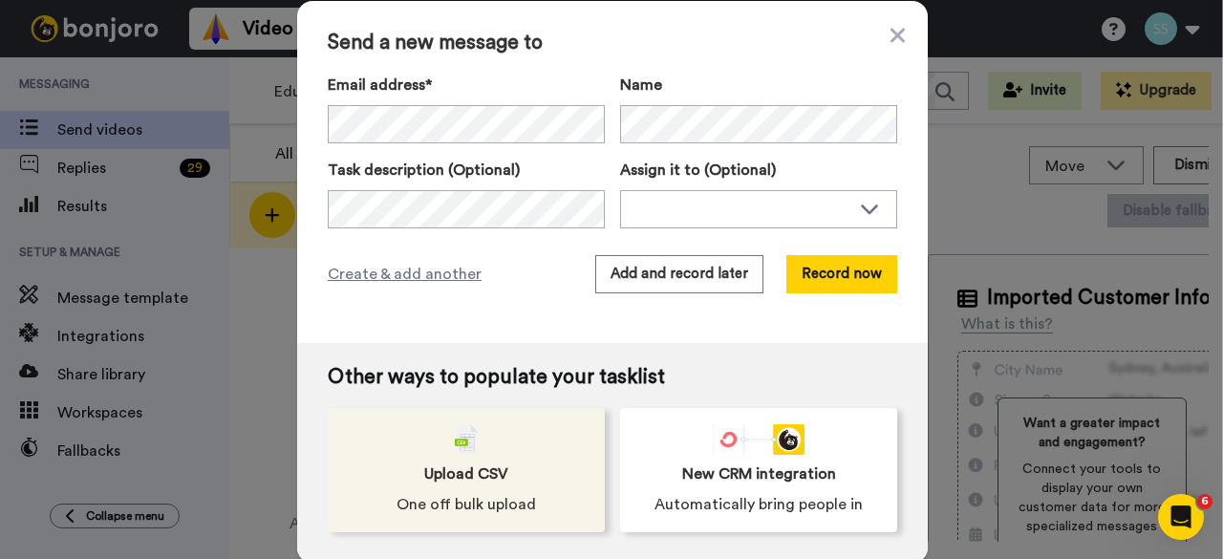
click at [466, 496] on span "One off bulk upload" at bounding box center [466, 504] width 139 height 23
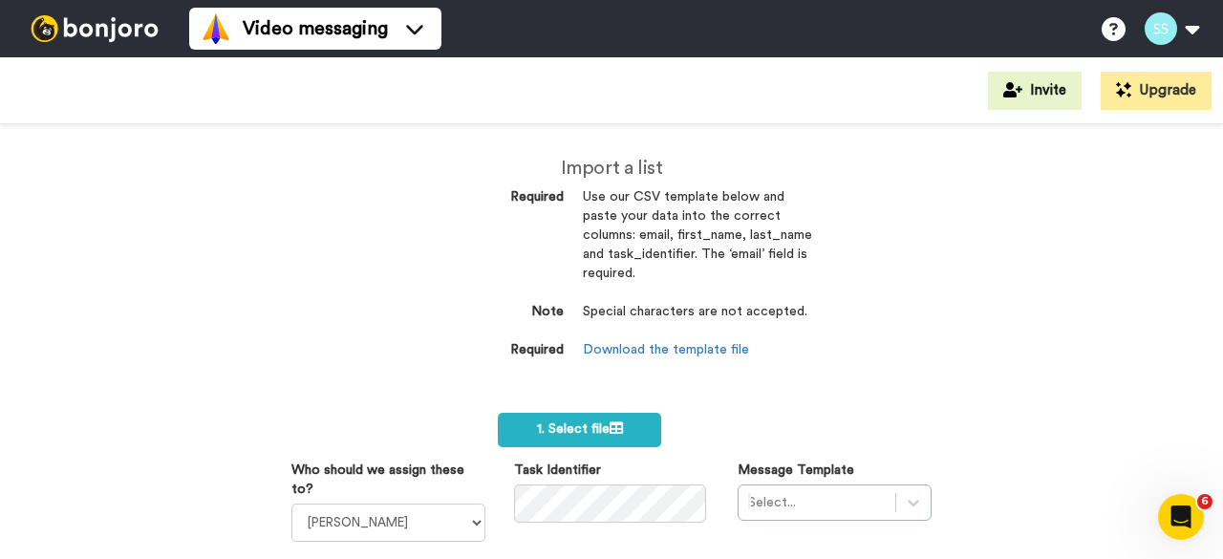
click at [569, 423] on span "1. Select file" at bounding box center [580, 428] width 86 height 13
click at [385, 517] on select "[PERSON_NAME] [PERSON_NAME] [PERSON_NAME] [PERSON_NAME] [PERSON_NAME] [PERSON_N…" at bounding box center [388, 523] width 194 height 38
select select "bc896c2e-f6e6-476a-92e1-908d16085ca5"
click at [291, 504] on select "[PERSON_NAME] [PERSON_NAME] [PERSON_NAME] [PERSON_NAME] [PERSON_NAME] [PERSON_N…" at bounding box center [388, 523] width 194 height 38
click at [764, 487] on div "Select..." at bounding box center [835, 502] width 194 height 36
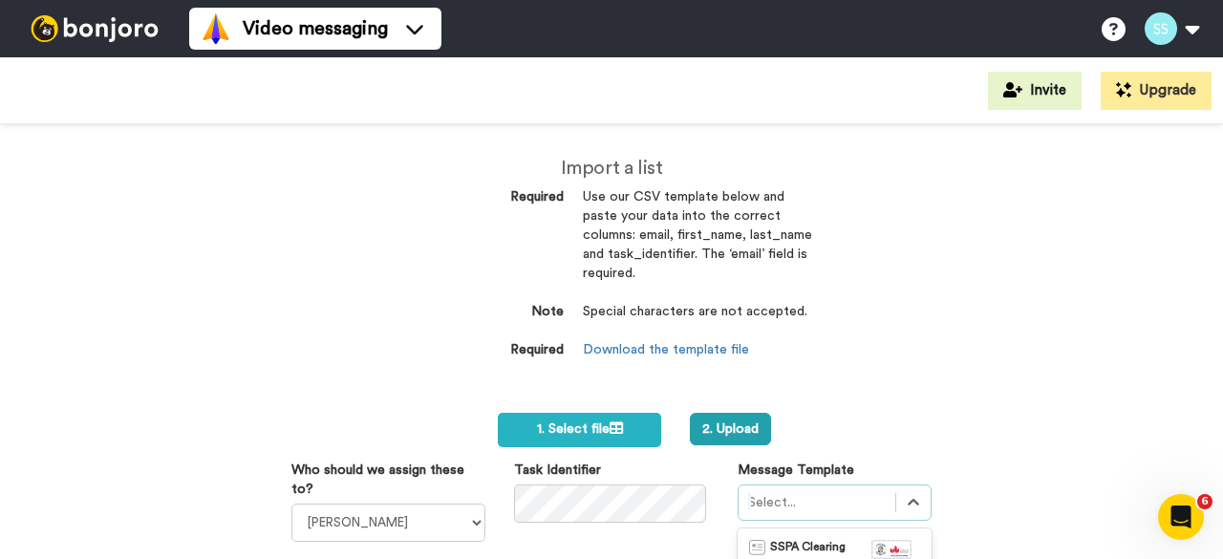
scroll to position [263, 0]
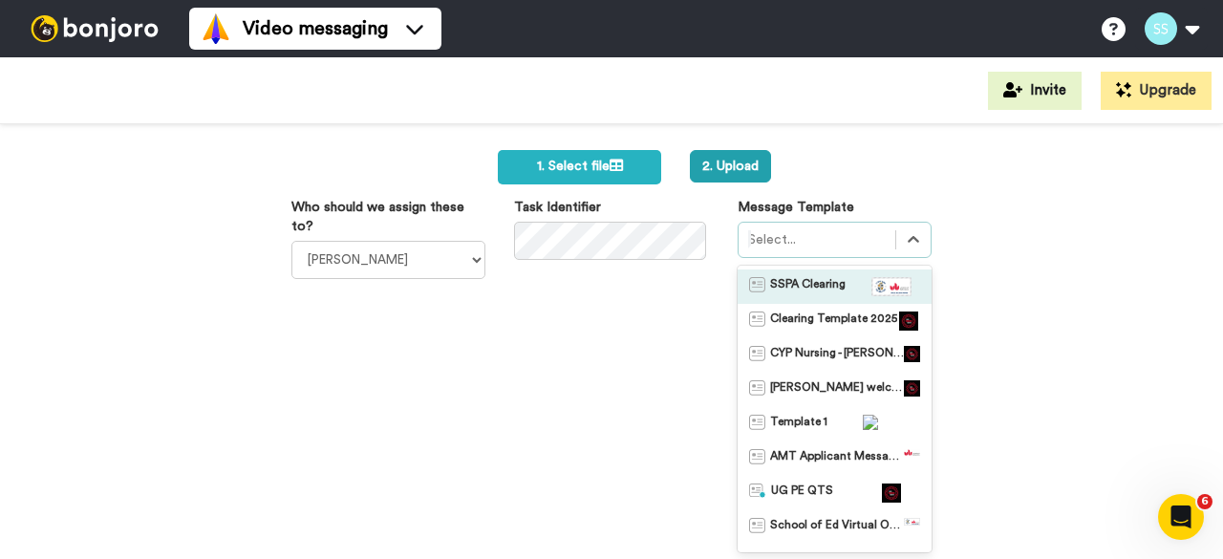
click at [798, 286] on span "SSPA Clearing" at bounding box center [807, 286] width 75 height 19
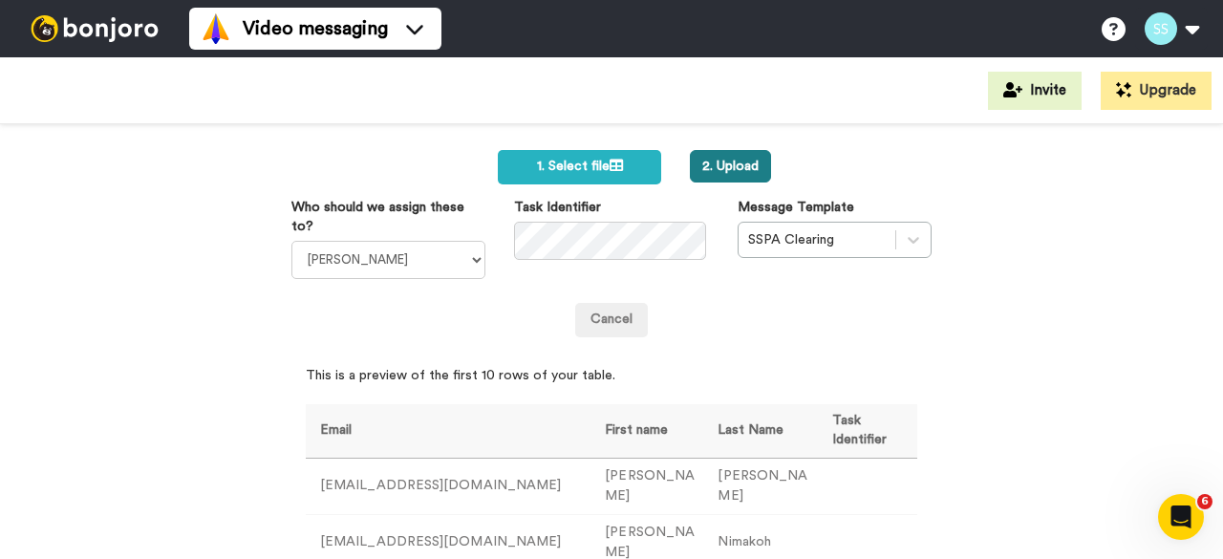
click at [722, 170] on button "2. Upload" at bounding box center [730, 166] width 81 height 32
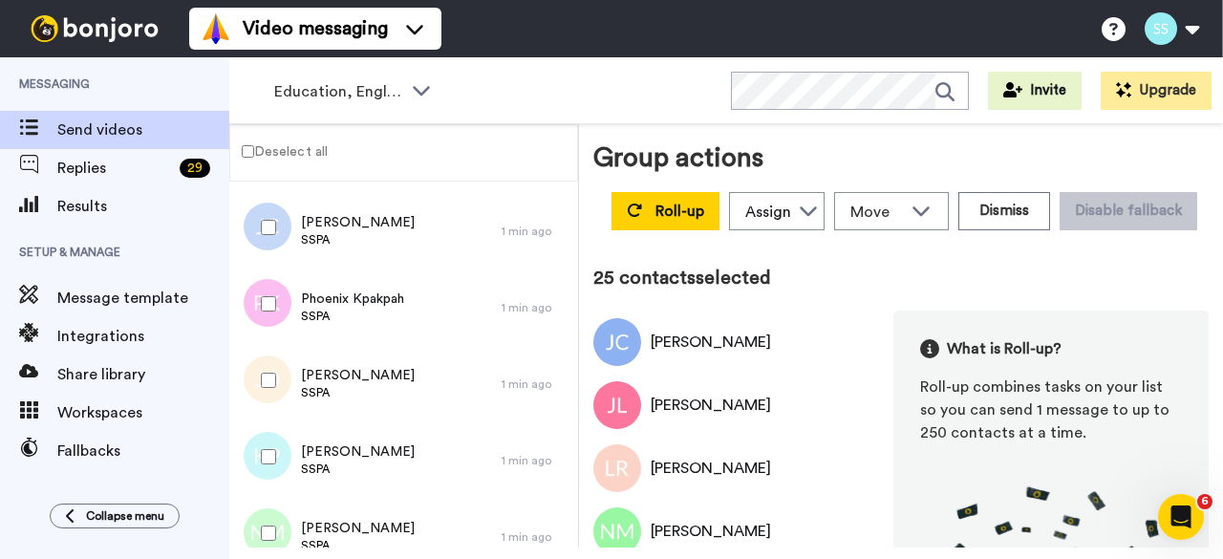
scroll to position [2805, 0]
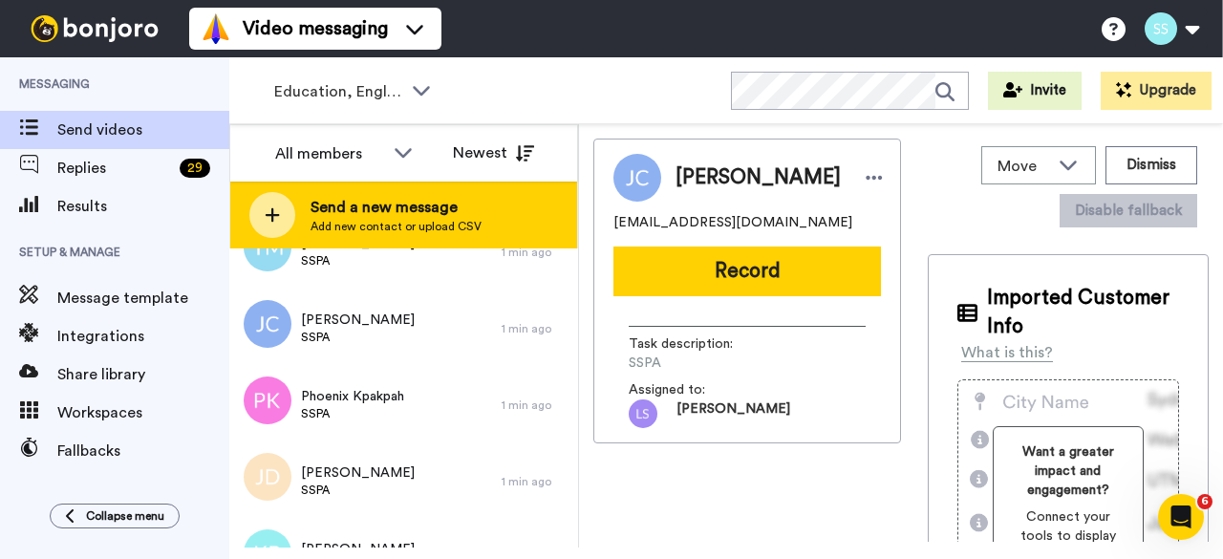
click at [269, 242] on div "Send a new message Add new contact or upload CSV" at bounding box center [403, 215] width 347 height 67
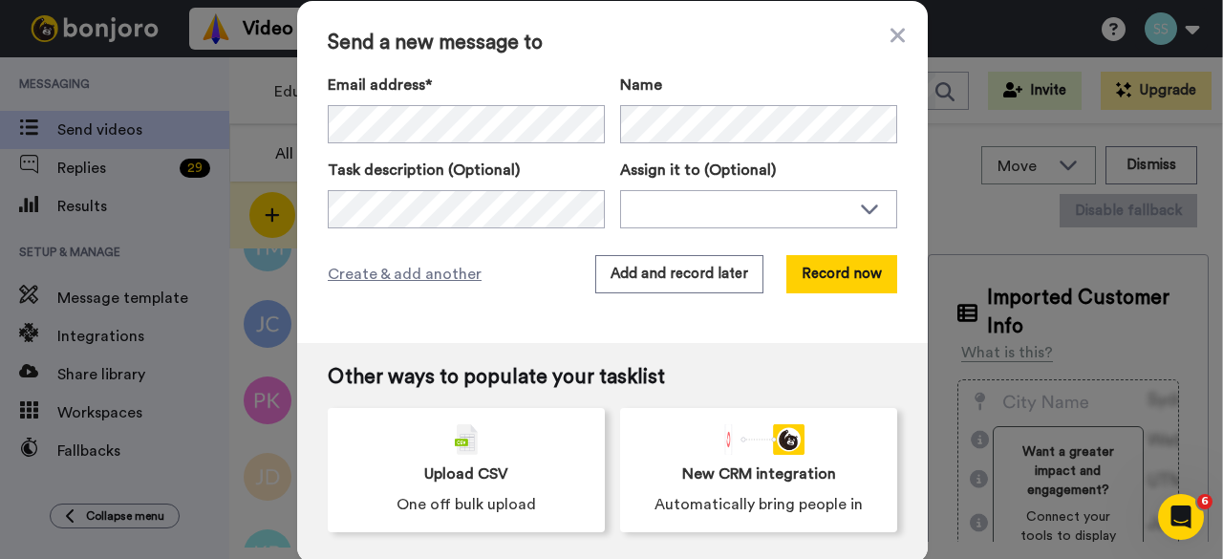
drag, startPoint x: 883, startPoint y: 33, endPoint x: 870, endPoint y: 40, distance: 14.1
click at [890, 33] on icon at bounding box center [897, 35] width 14 height 23
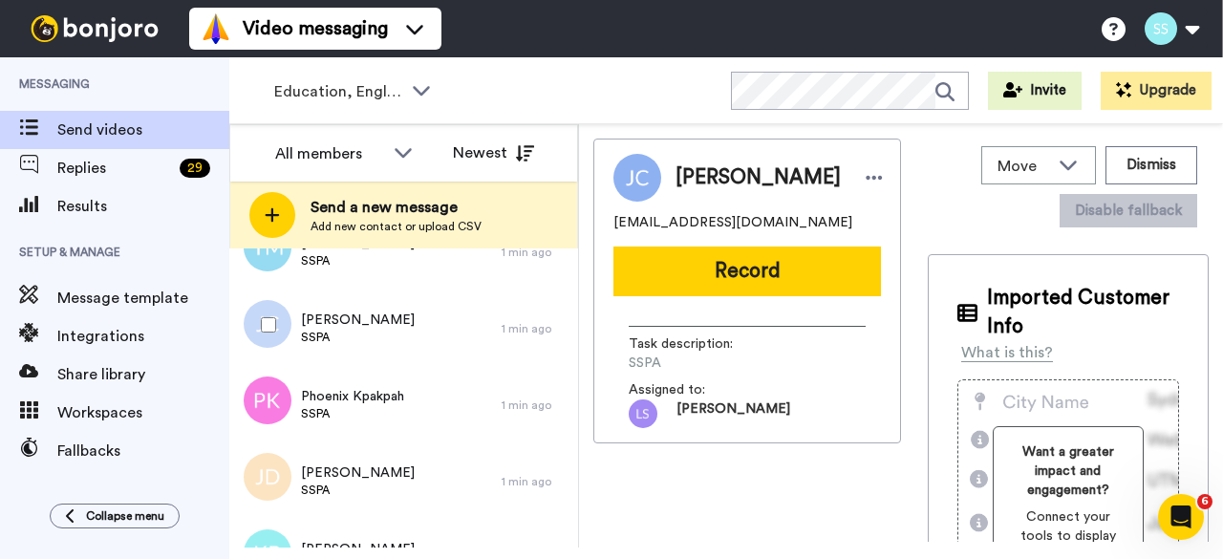
click at [285, 316] on div at bounding box center [264, 324] width 69 height 67
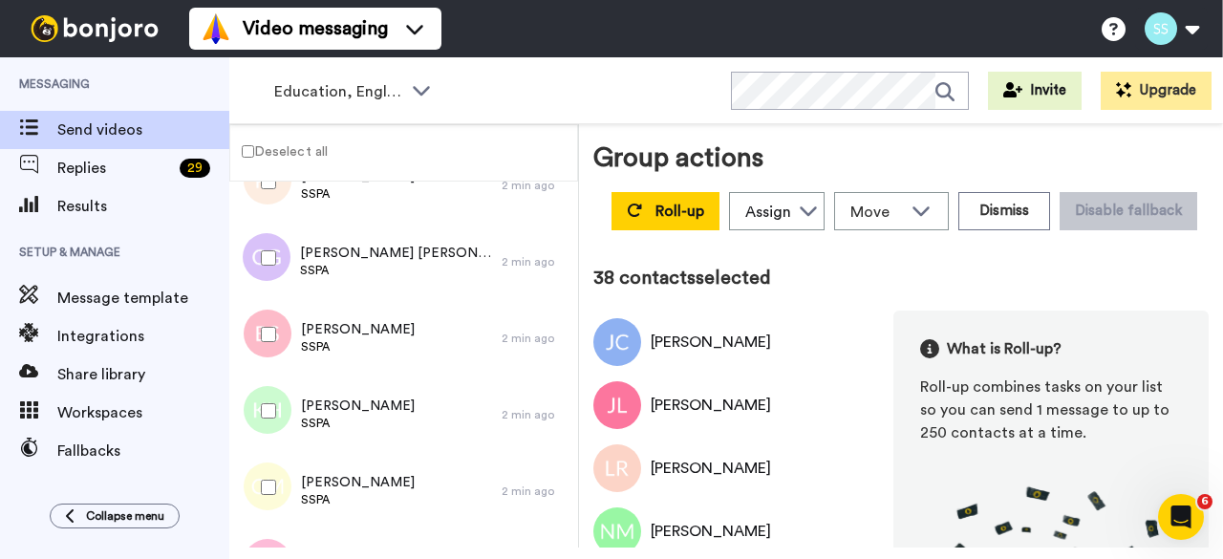
scroll to position [4697, 0]
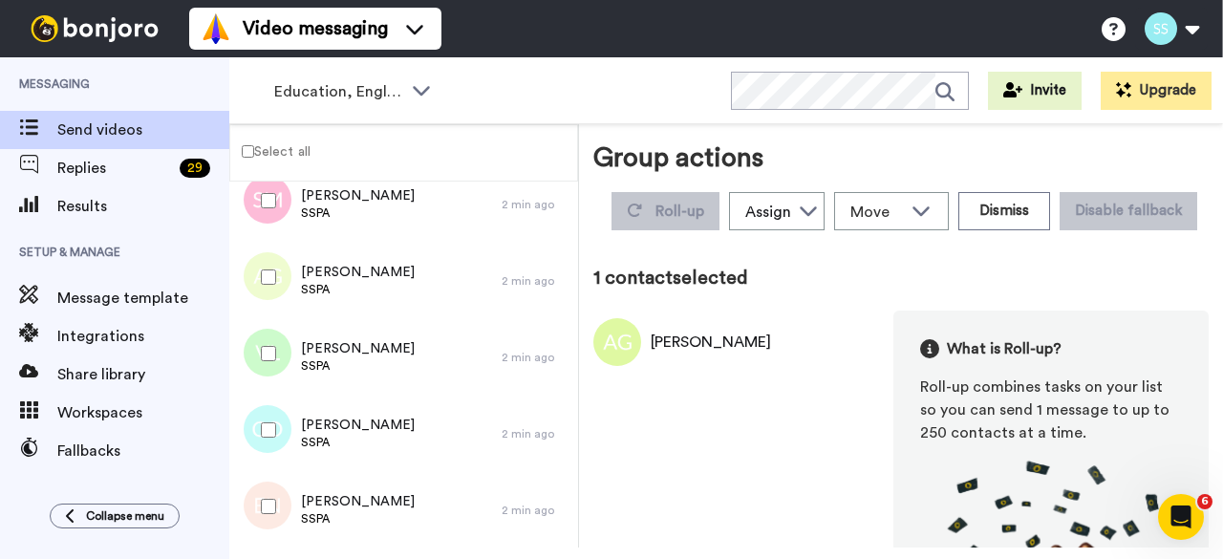
click at [241, 146] on label "Select all" at bounding box center [270, 150] width 80 height 23
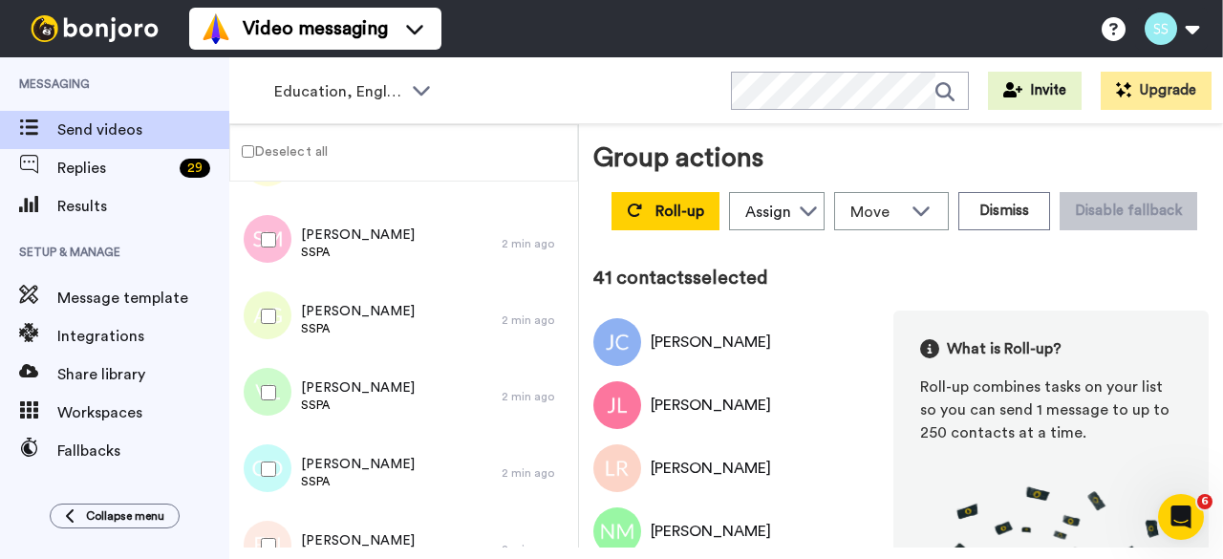
scroll to position [4697, 0]
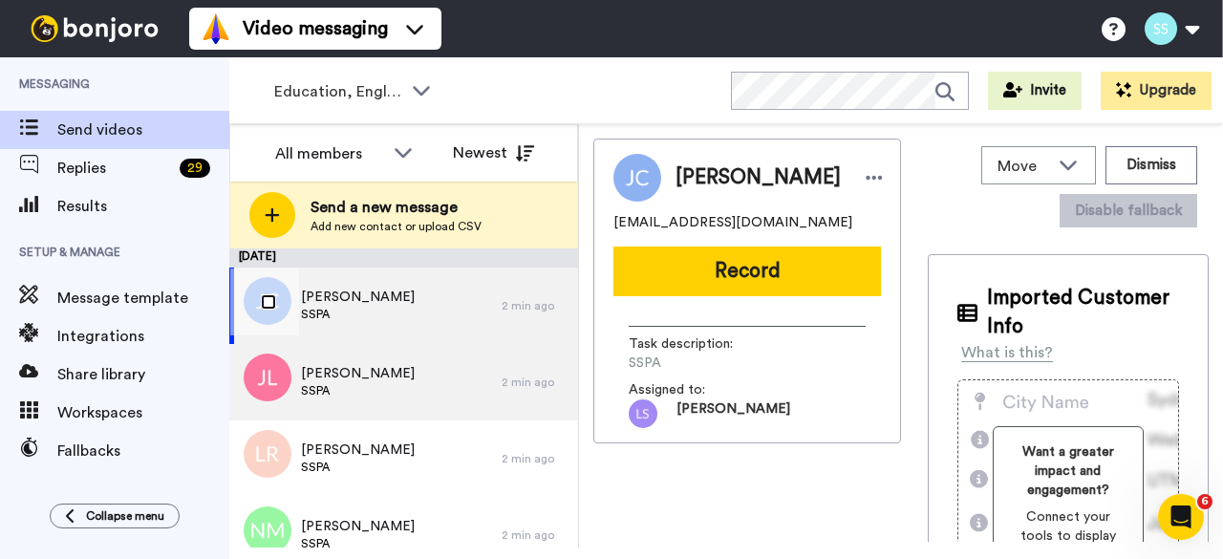
click at [277, 300] on div at bounding box center [264, 301] width 69 height 67
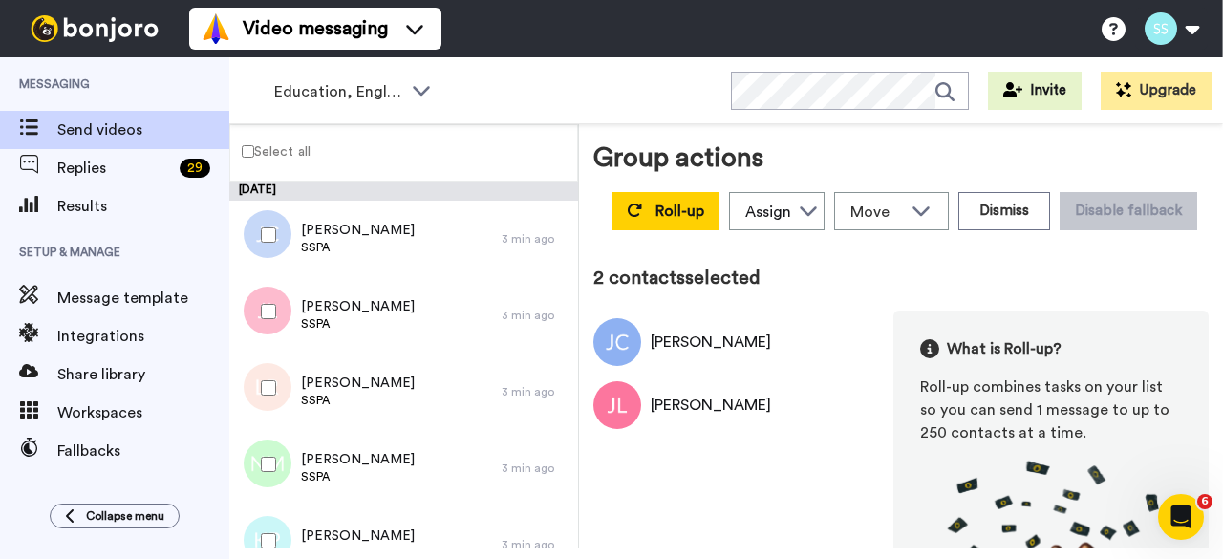
click at [247, 142] on label "Select all" at bounding box center [270, 150] width 80 height 23
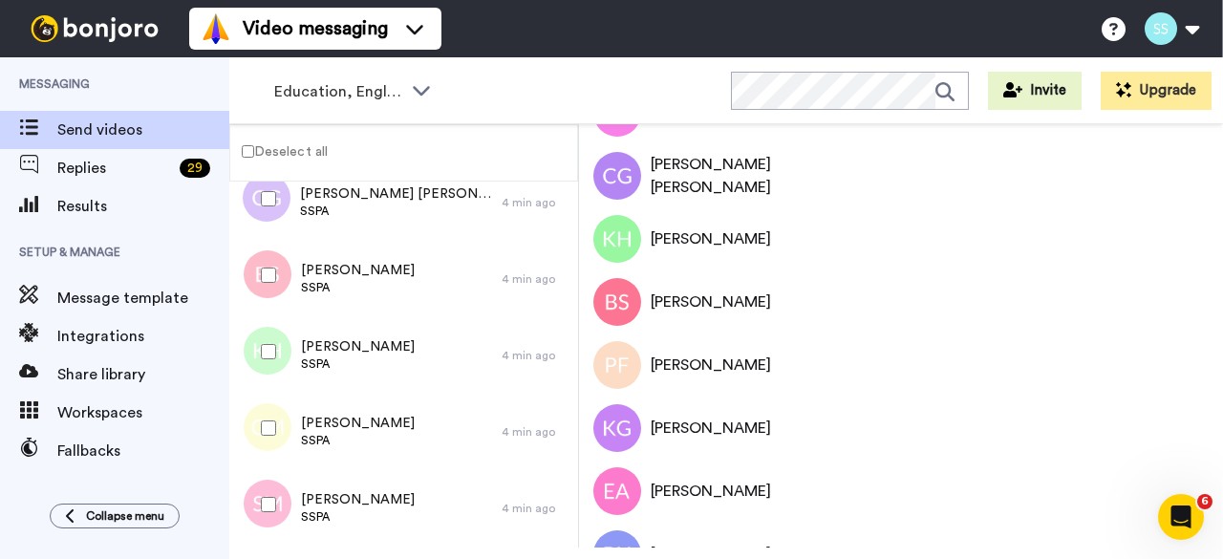
scroll to position [4697, 0]
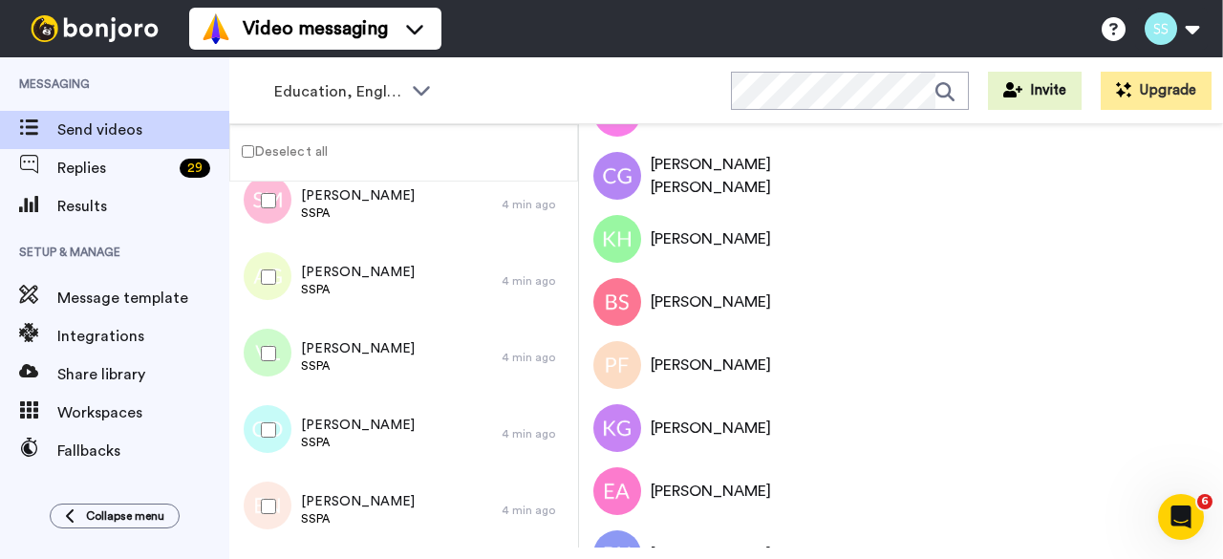
click at [277, 439] on div at bounding box center [264, 430] width 69 height 67
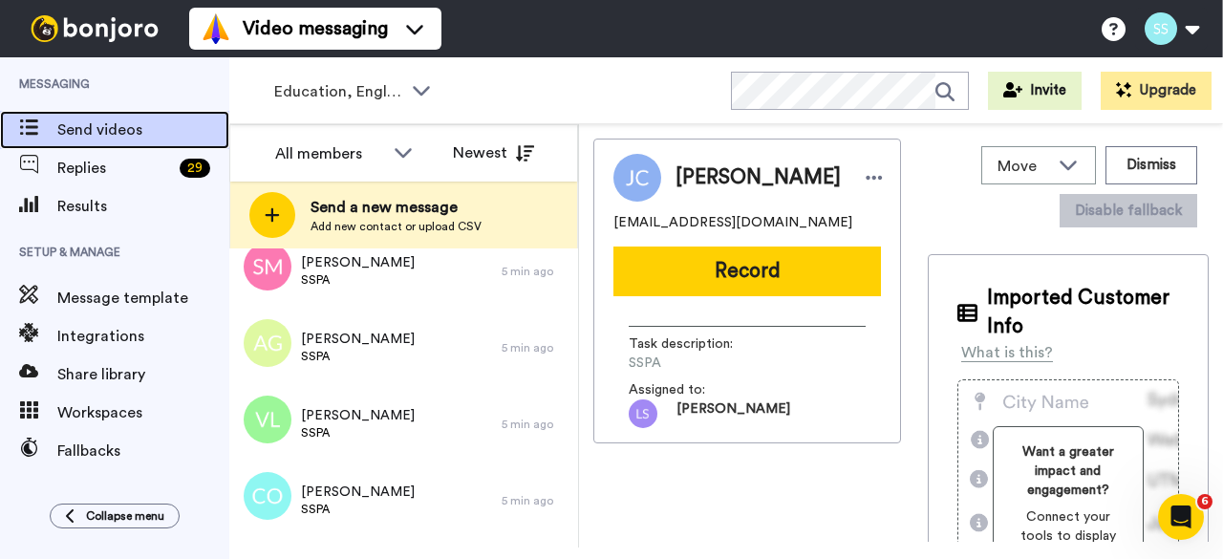
click at [118, 125] on span "Send videos" at bounding box center [143, 129] width 172 height 23
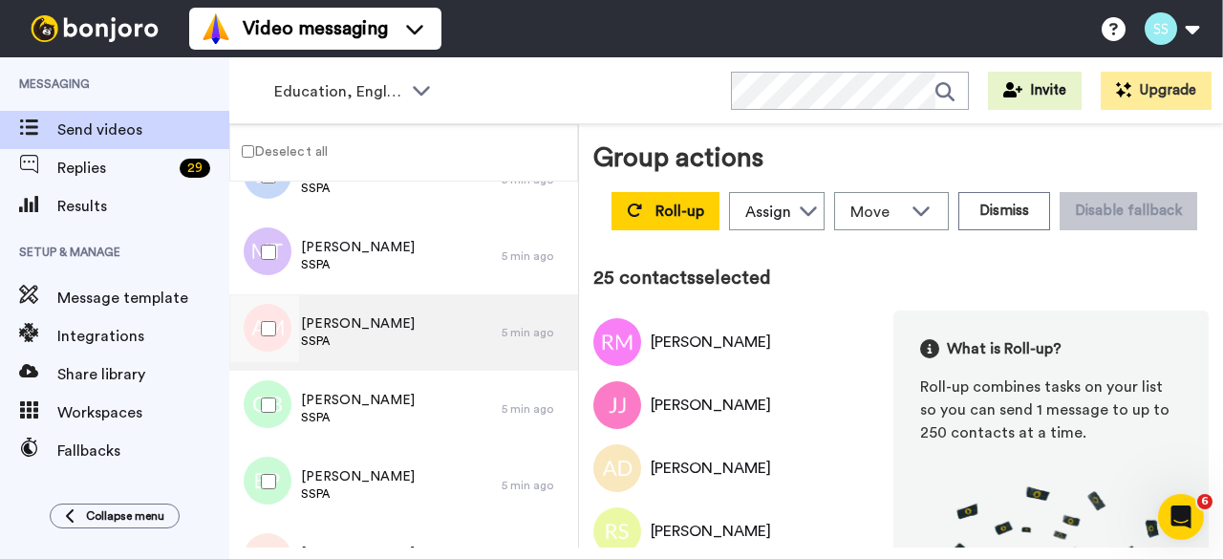
scroll to position [3474, 0]
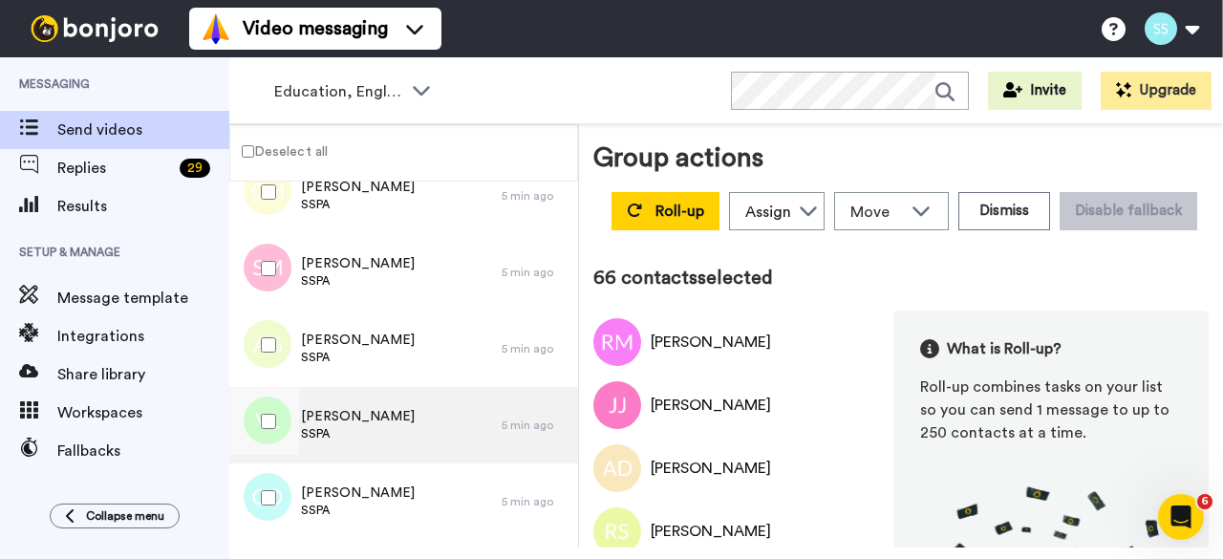
scroll to position [4697, 0]
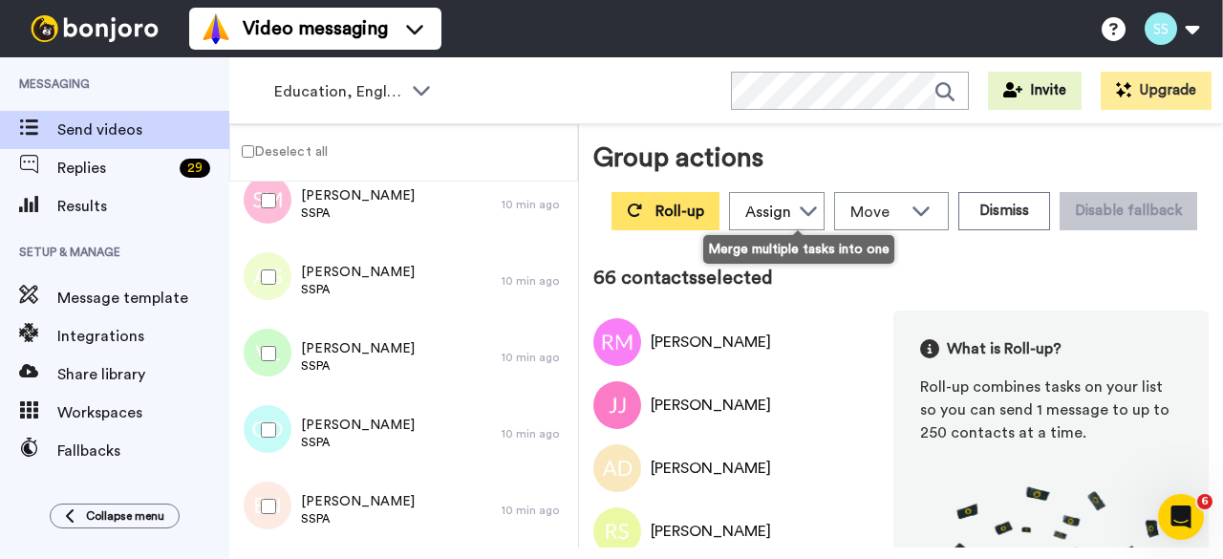
click at [704, 205] on span "Roll-up" at bounding box center [679, 211] width 49 height 15
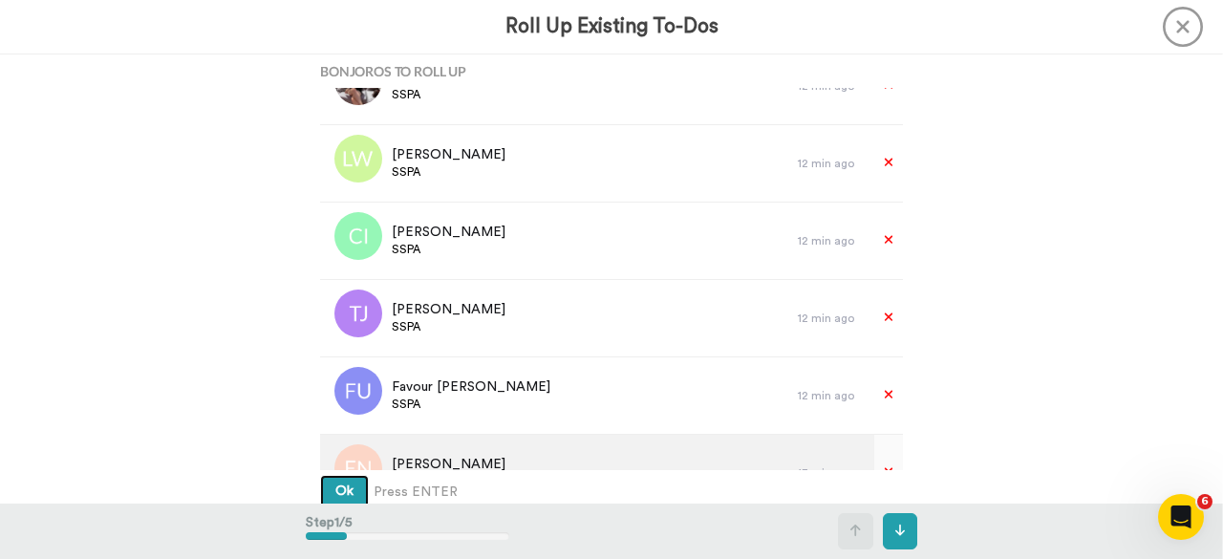
scroll to position [860, 0]
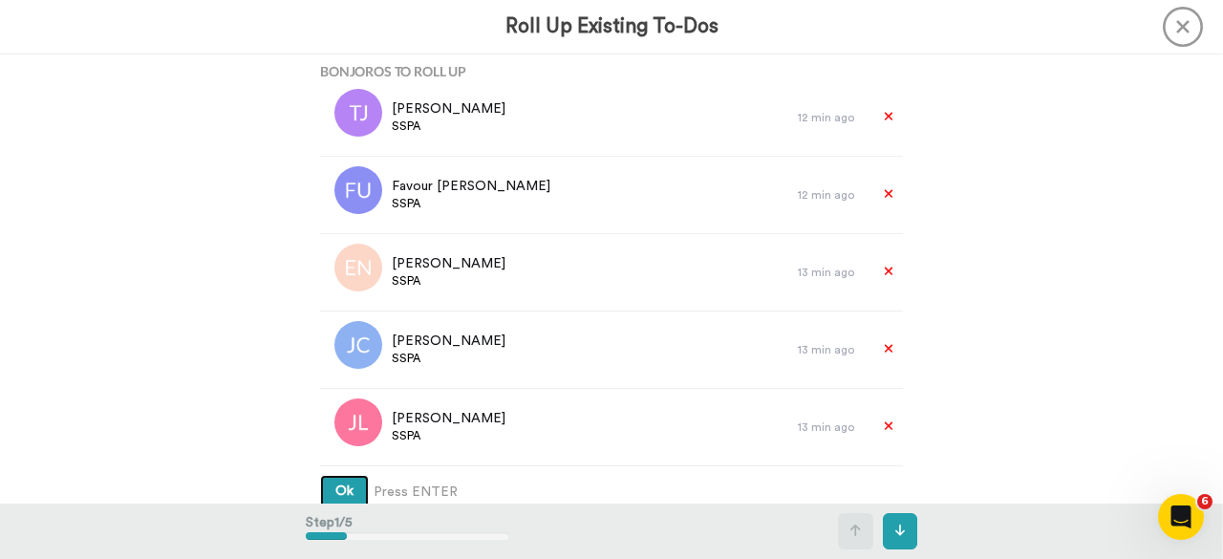
click at [327, 489] on button "Ok" at bounding box center [344, 492] width 49 height 34
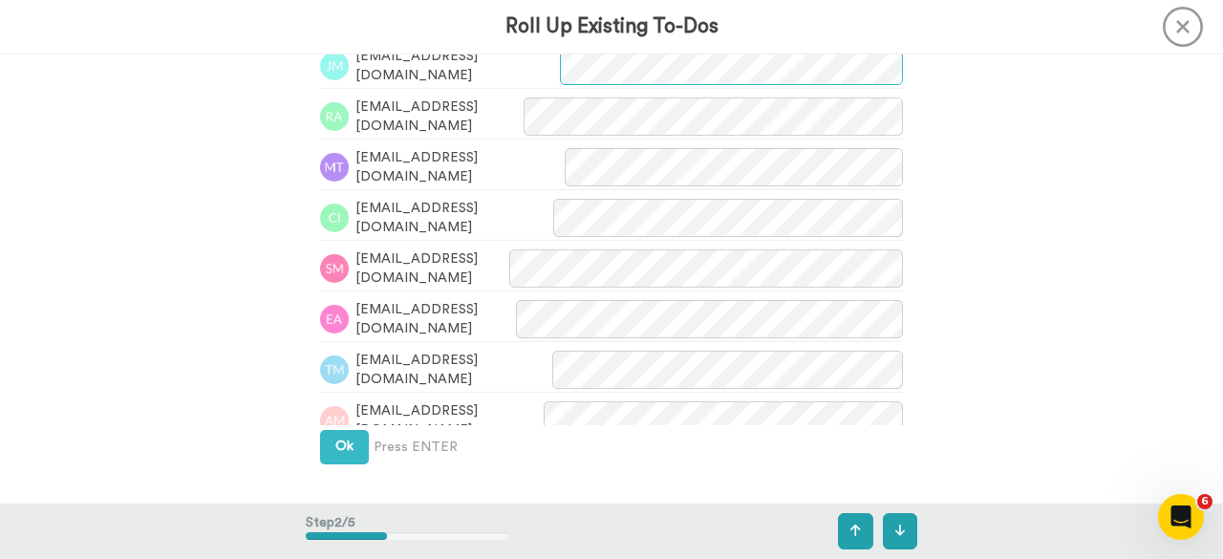
scroll to position [602, 0]
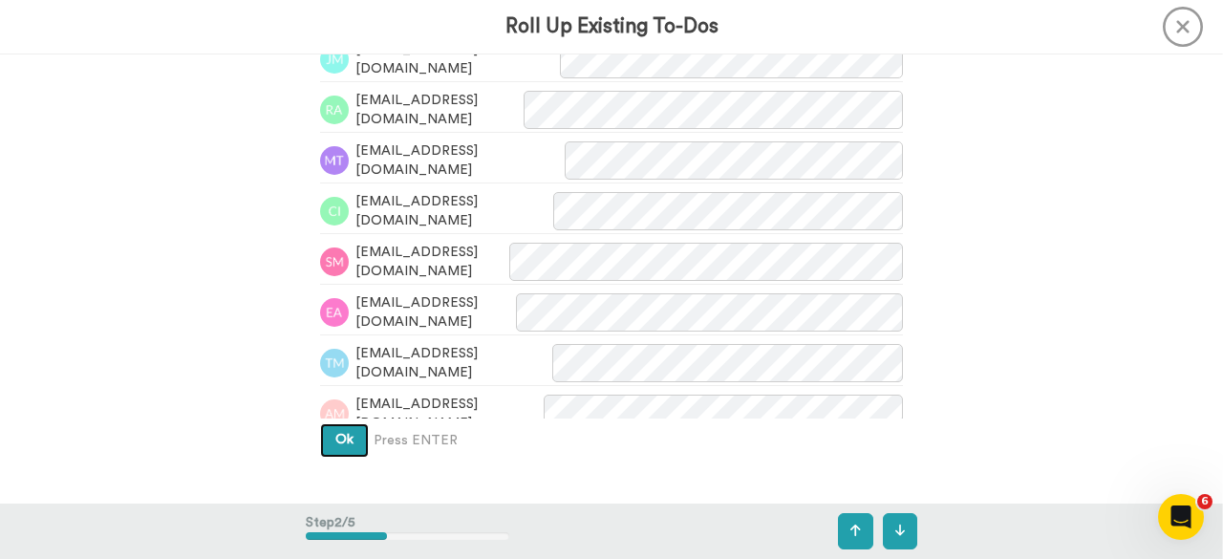
click at [350, 439] on button "Ok" at bounding box center [344, 440] width 49 height 34
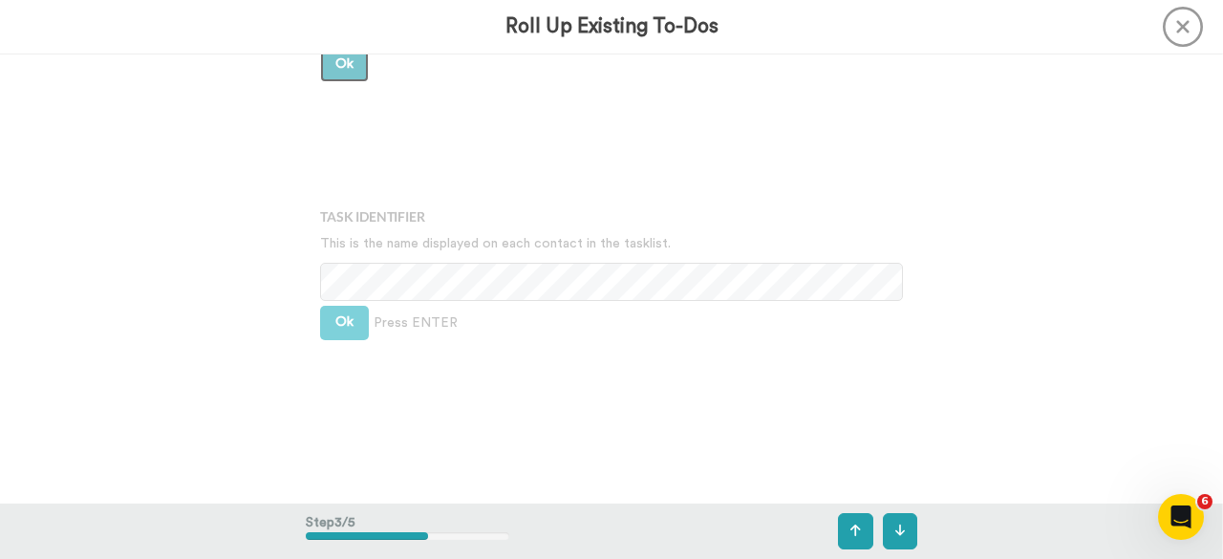
scroll to position [1017, 0]
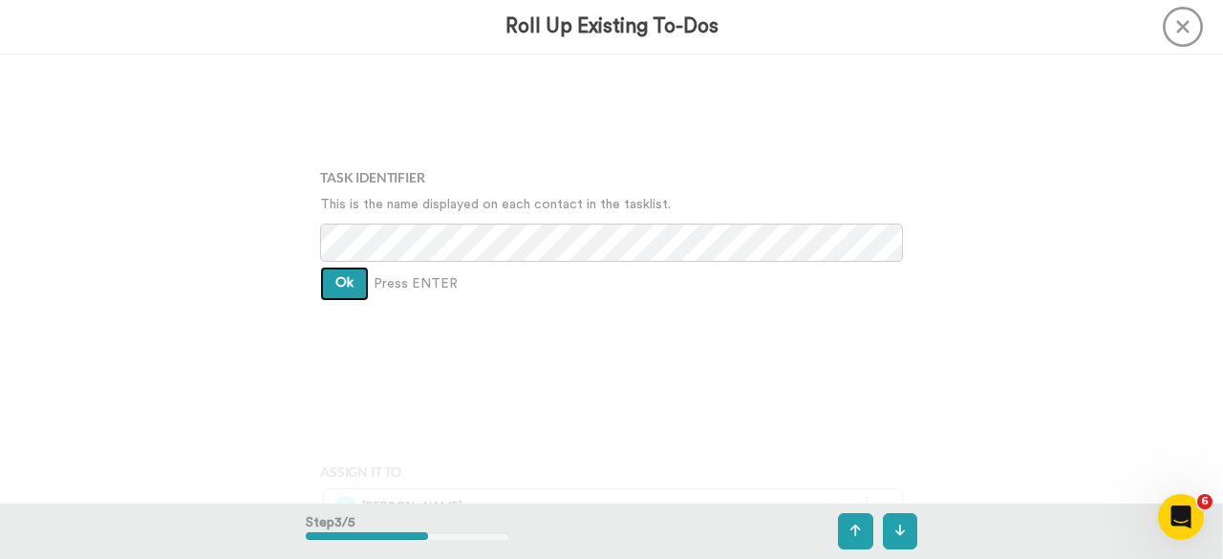
click at [348, 282] on button "Ok" at bounding box center [344, 284] width 49 height 34
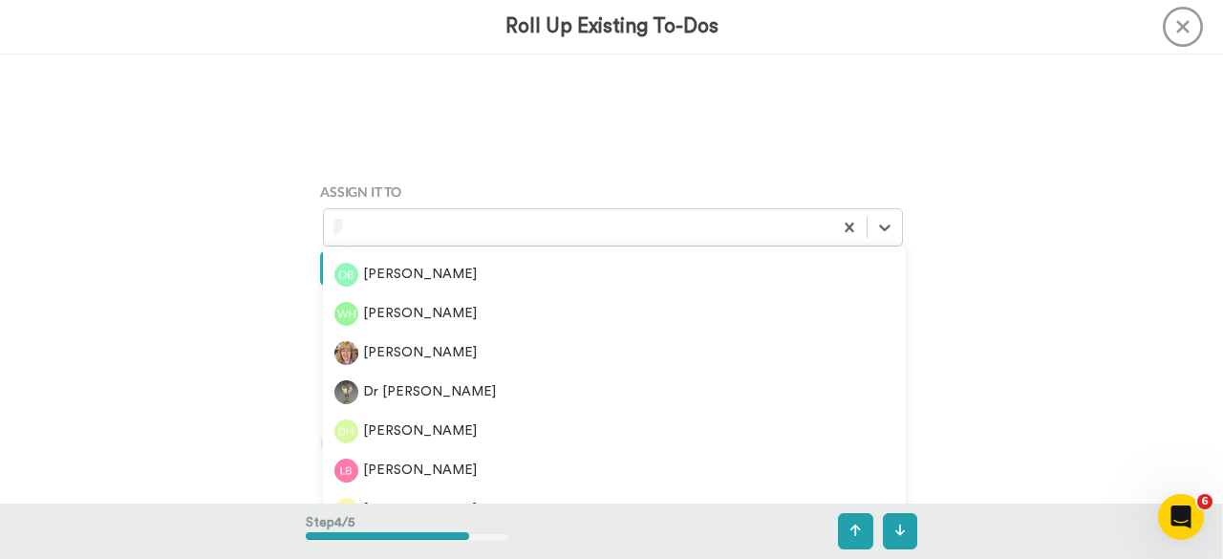
scroll to position [0, 0]
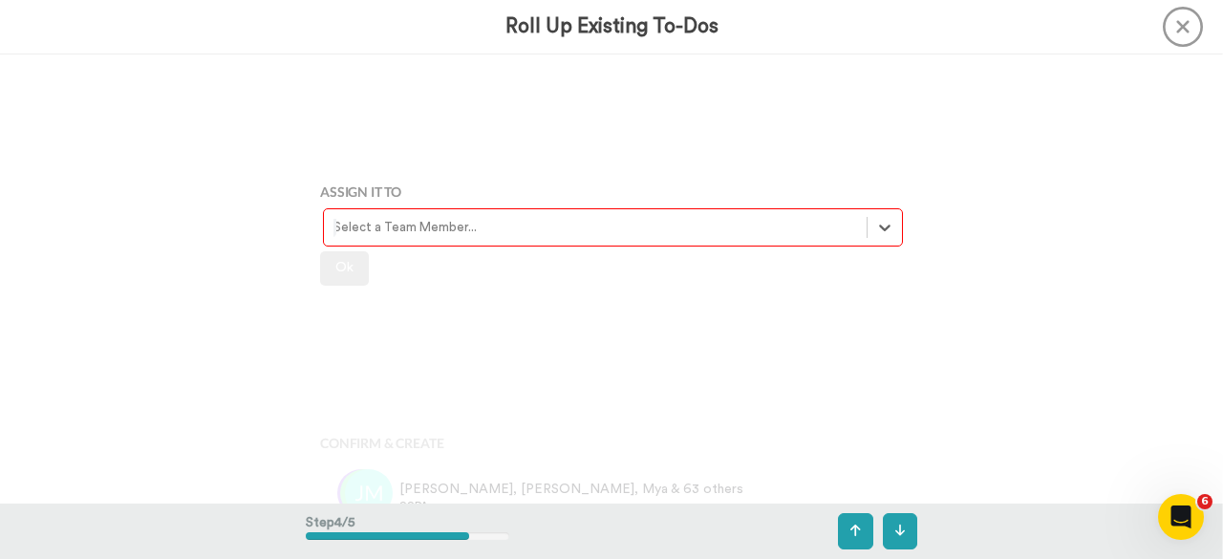
click at [856, 230] on div "Select a Team Member..." at bounding box center [595, 228] width 543 height 30
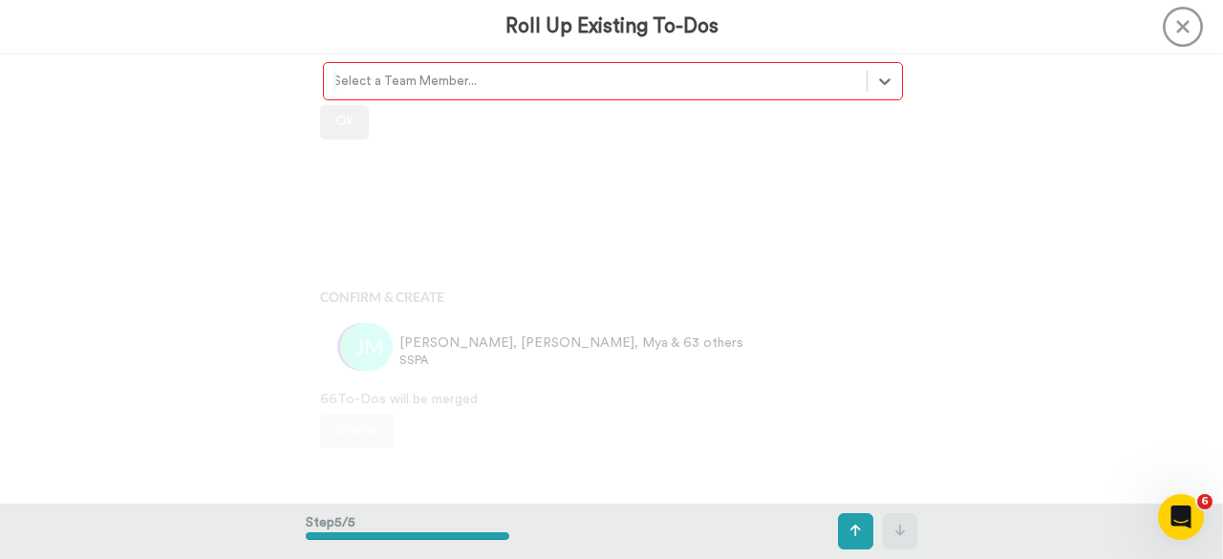
scroll to position [1490, 0]
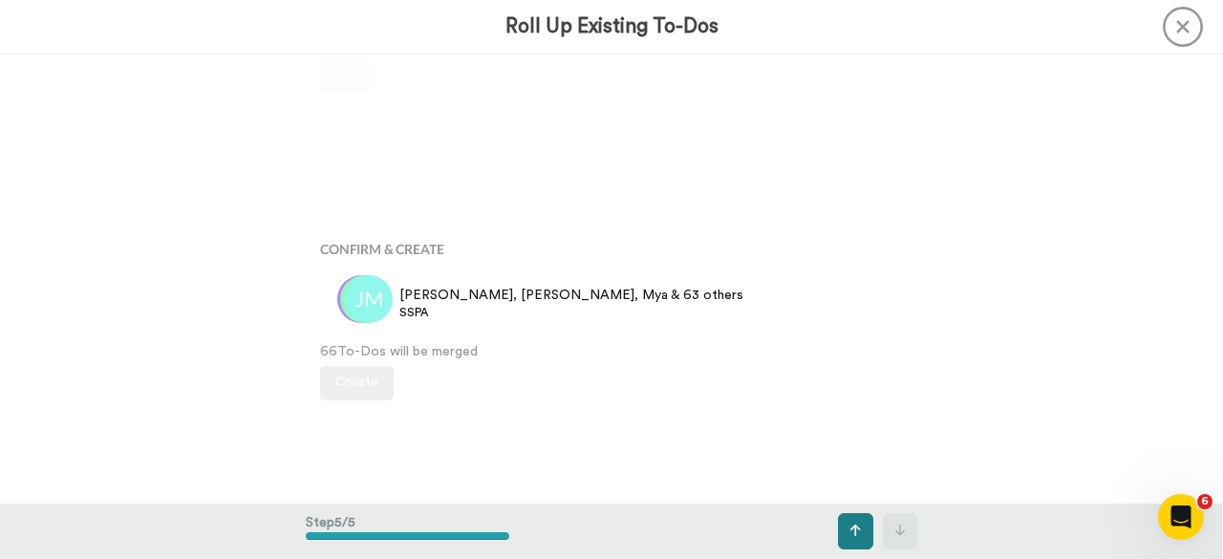
click at [856, 528] on icon at bounding box center [855, 530] width 11 height 11
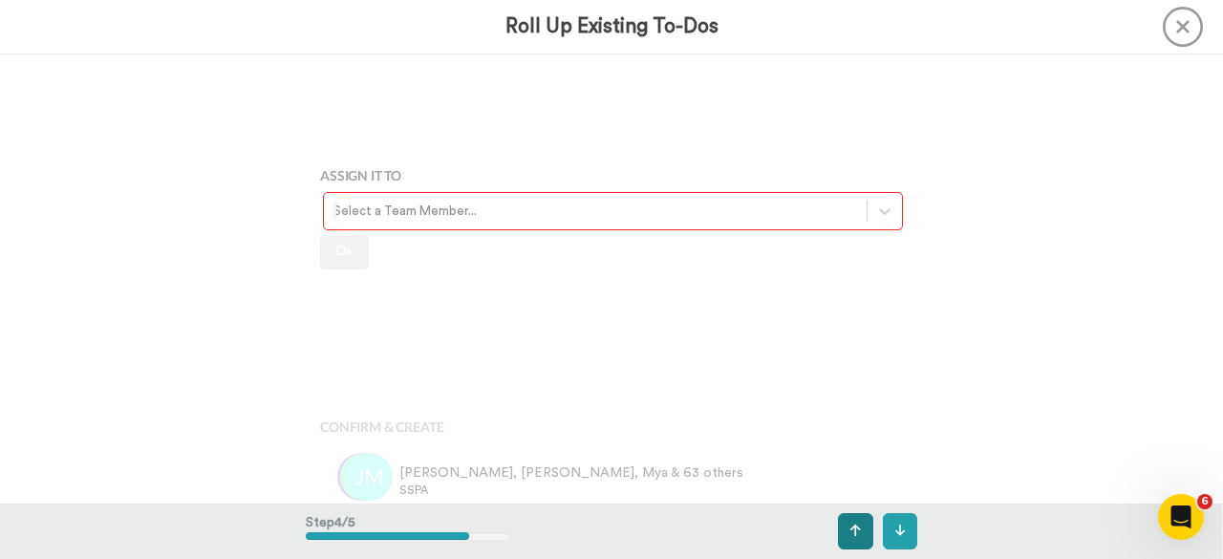
scroll to position [1297, 0]
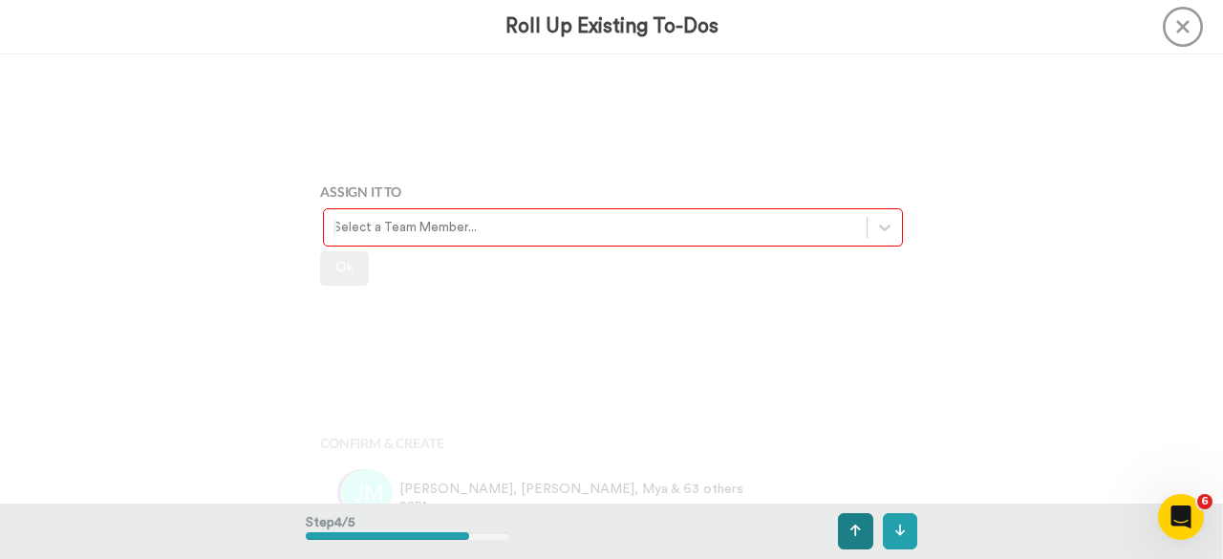
click at [859, 538] on button at bounding box center [855, 531] width 35 height 36
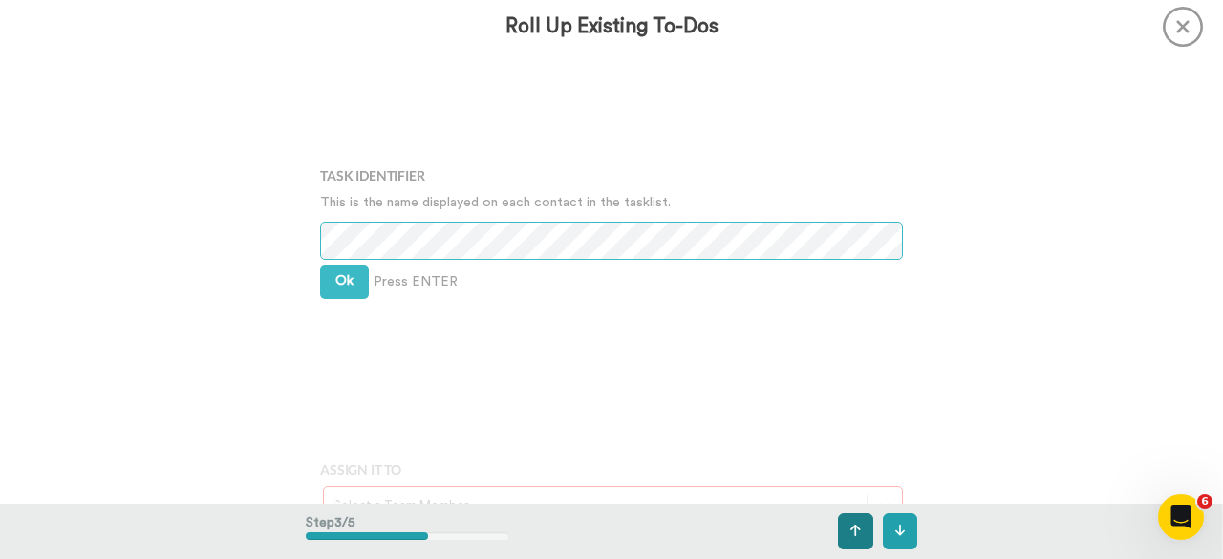
scroll to position [1017, 0]
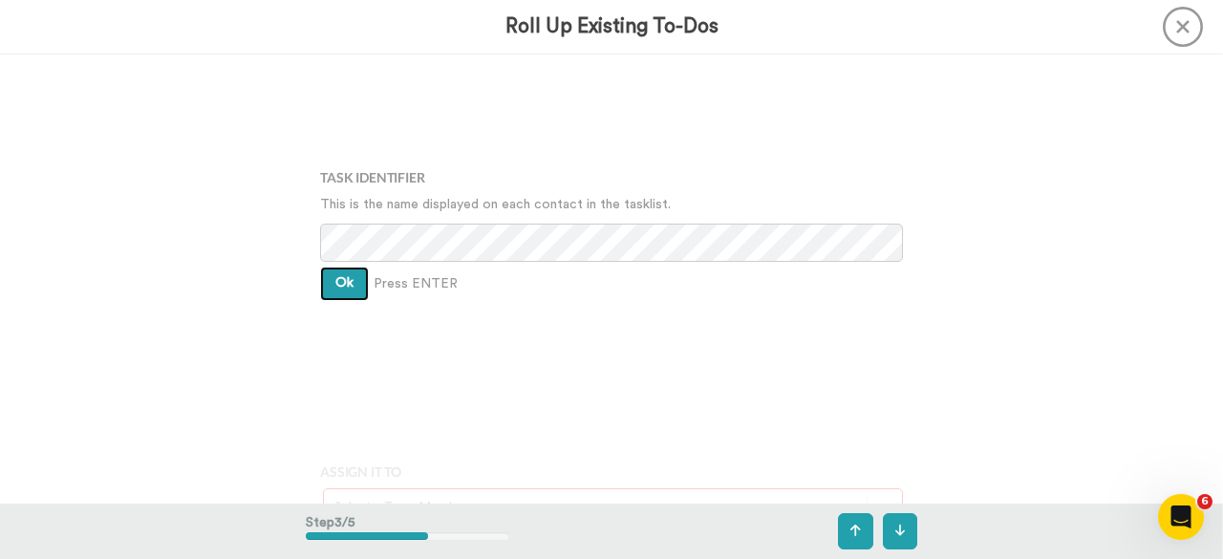
click at [338, 292] on button "Ok" at bounding box center [344, 284] width 49 height 34
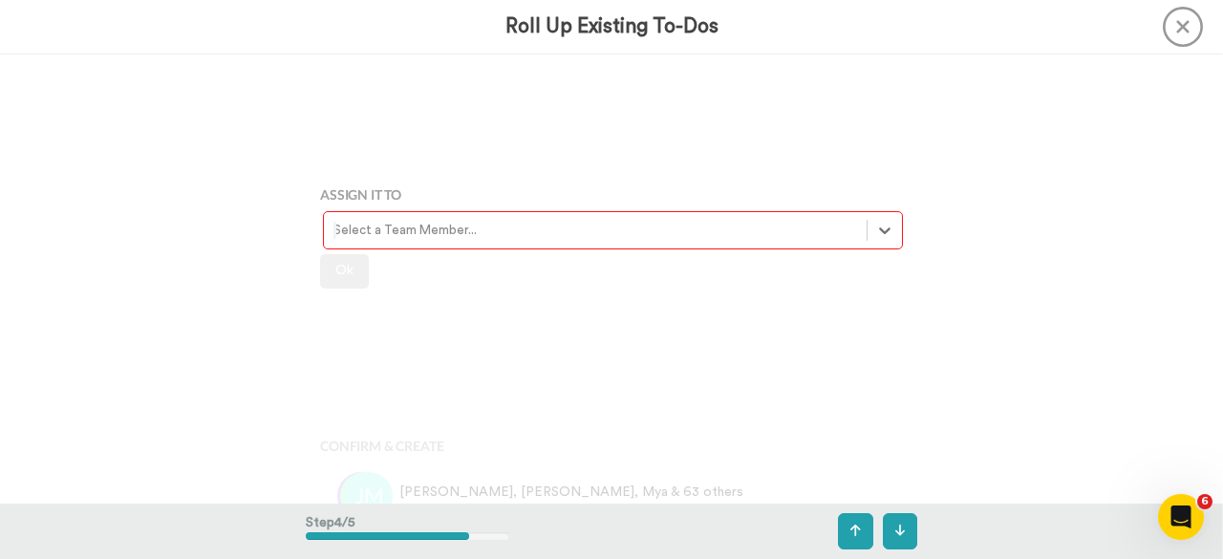
scroll to position [1297, 0]
click at [898, 529] on icon at bounding box center [900, 530] width 11 height 13
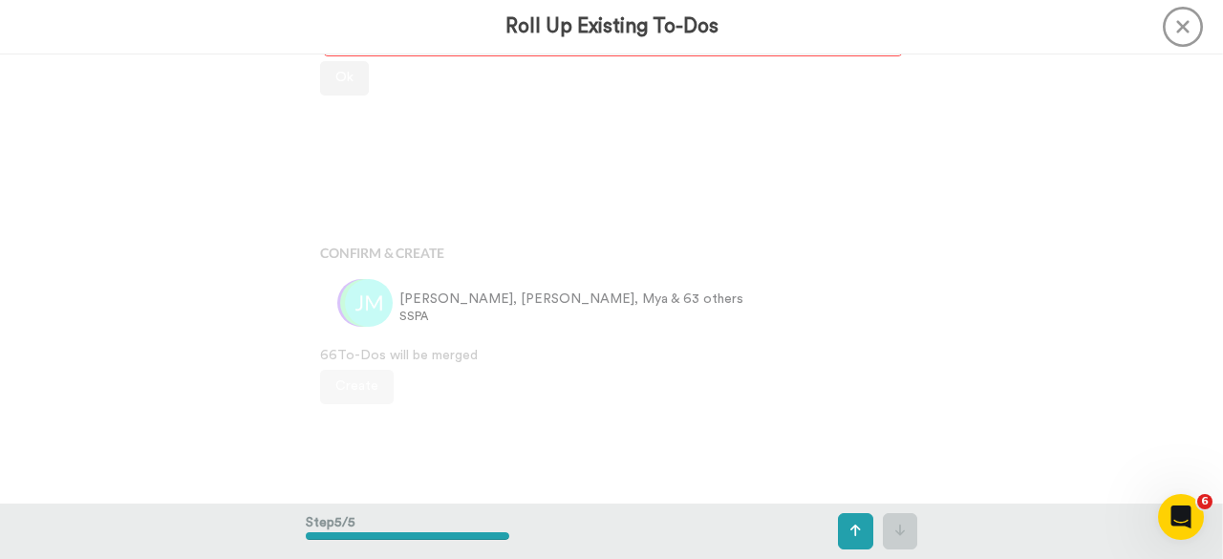
scroll to position [1490, 0]
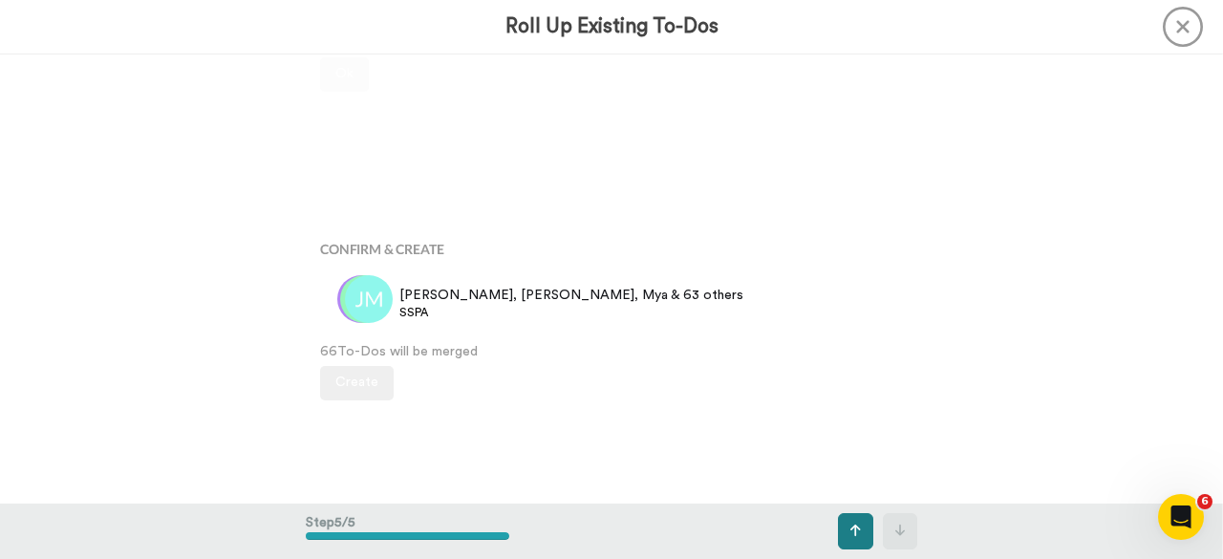
click at [863, 536] on button at bounding box center [855, 531] width 35 height 36
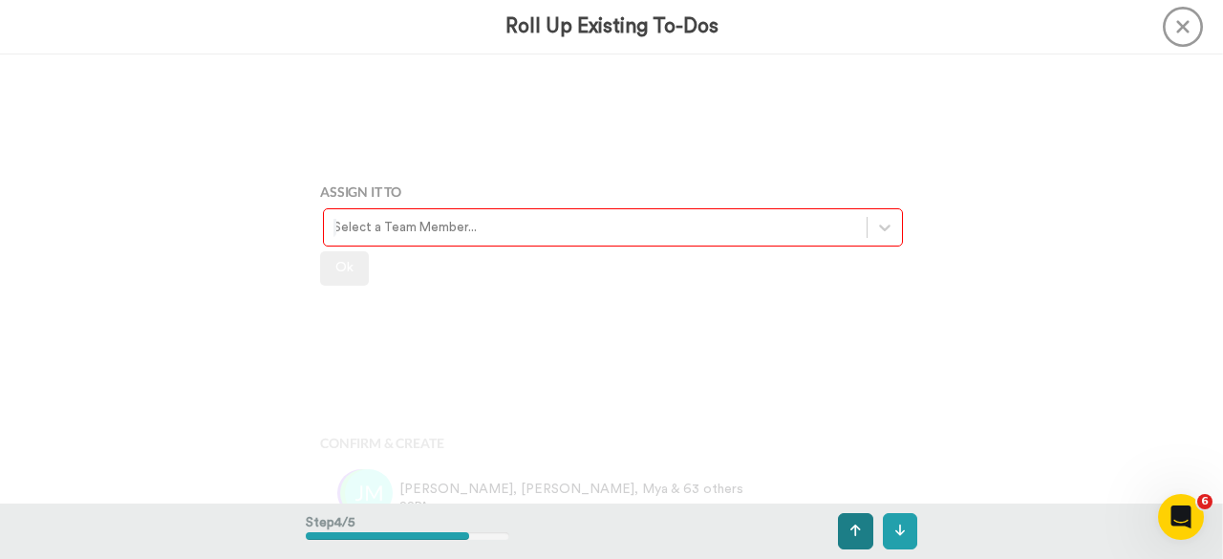
click at [863, 536] on button at bounding box center [855, 531] width 35 height 36
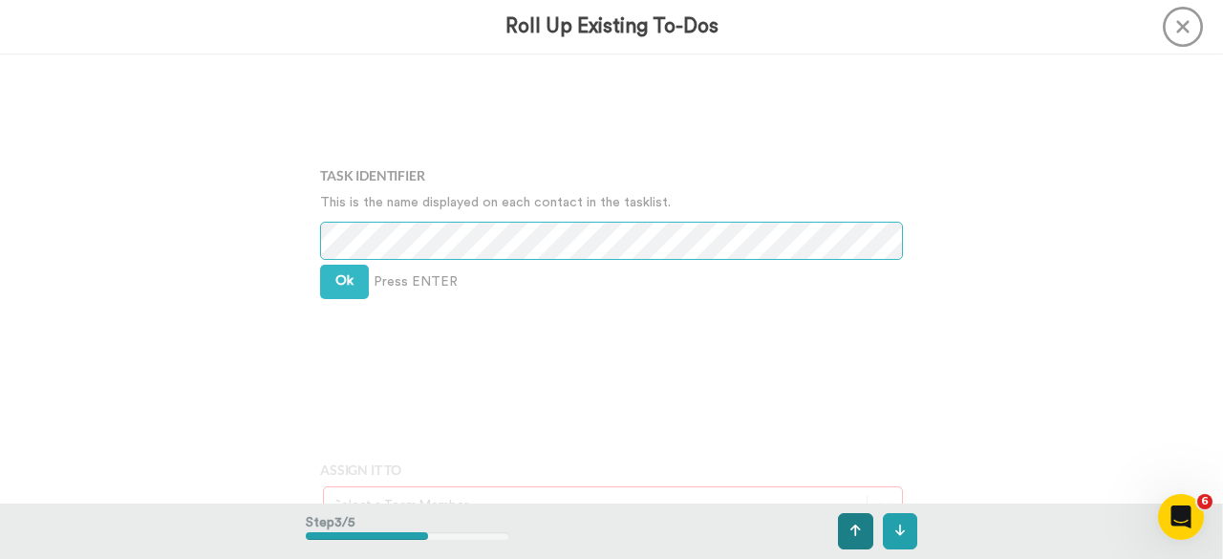
scroll to position [1017, 0]
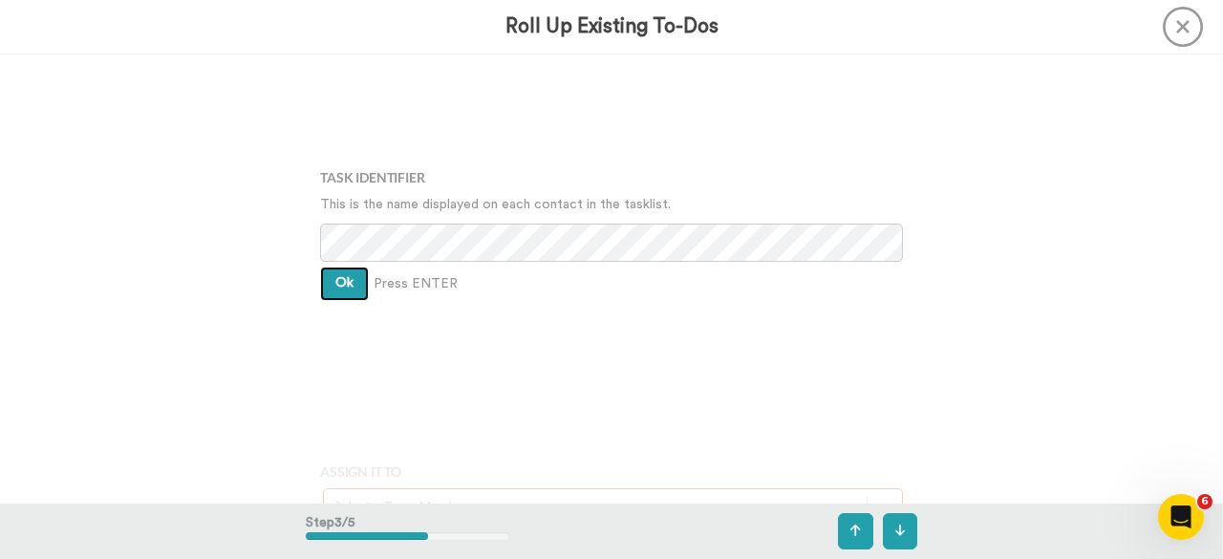
click at [348, 291] on button "Ok" at bounding box center [344, 284] width 49 height 34
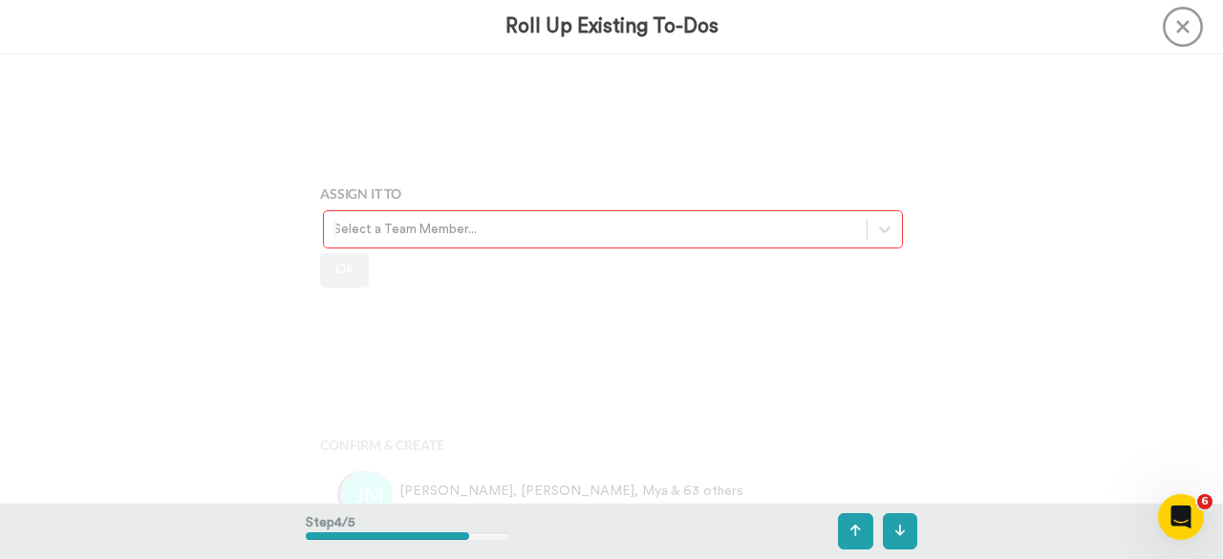
scroll to position [1297, 0]
click at [348, 224] on div at bounding box center [595, 228] width 524 height 22
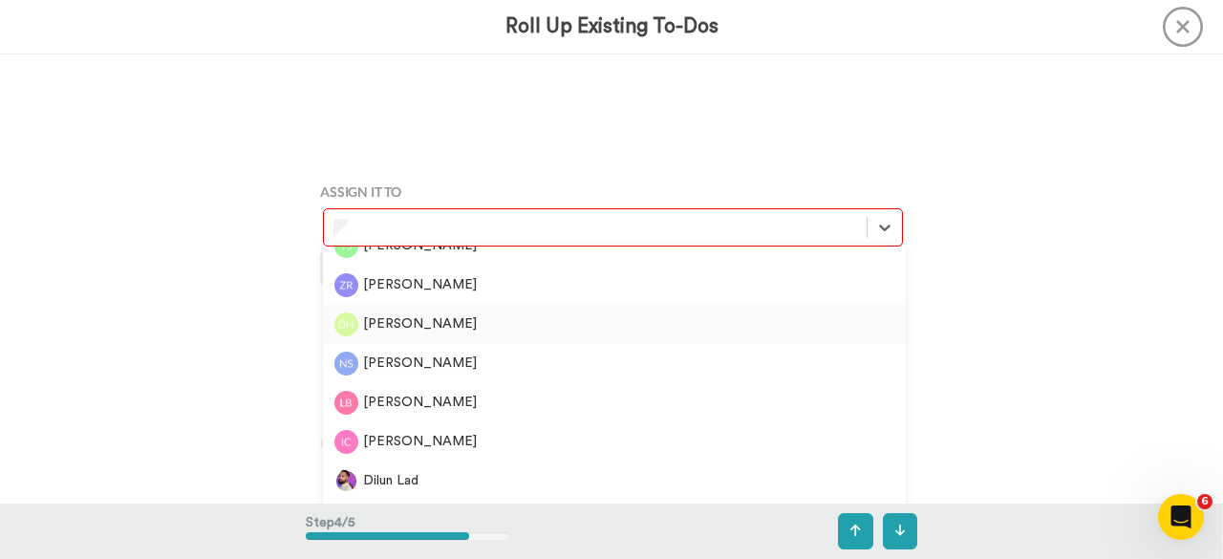
scroll to position [3057, 0]
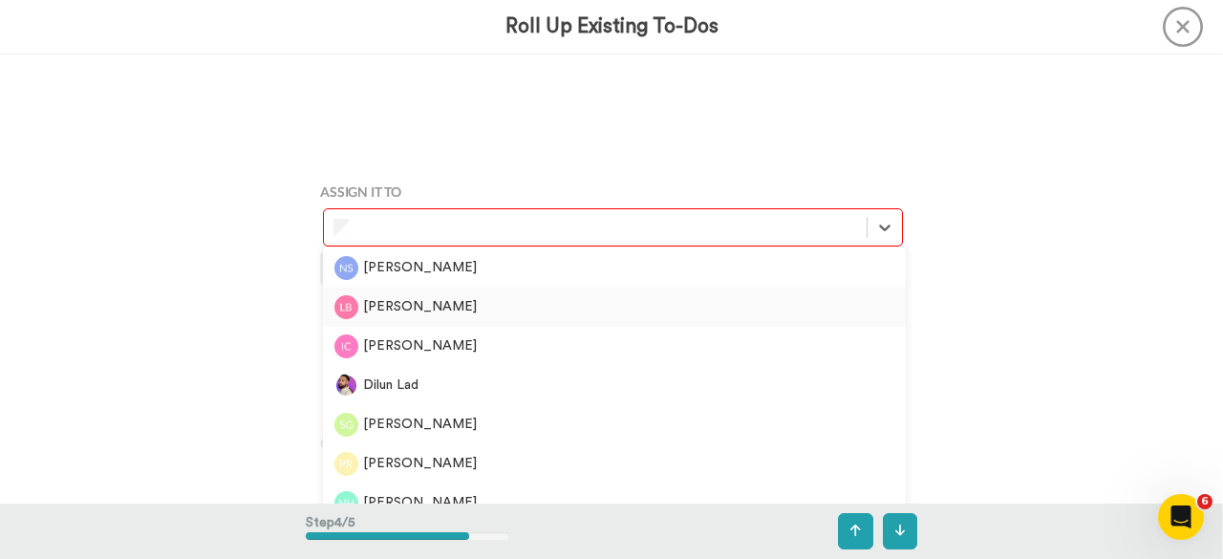
click at [399, 301] on div "[PERSON_NAME]" at bounding box center [614, 307] width 560 height 24
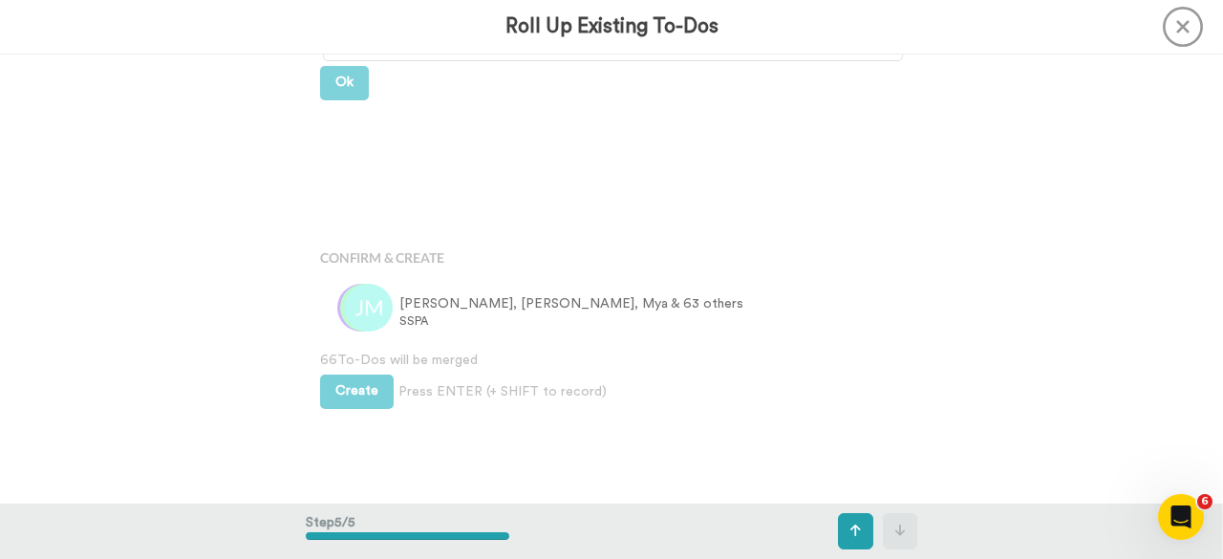
scroll to position [1490, 0]
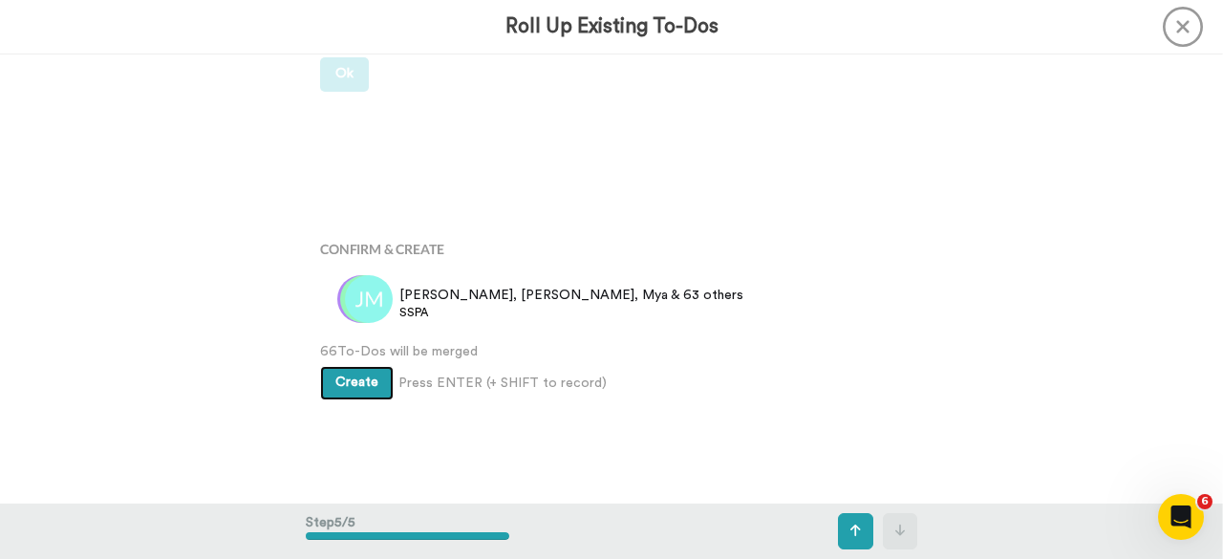
click at [355, 382] on span "Create" at bounding box center [356, 381] width 43 height 13
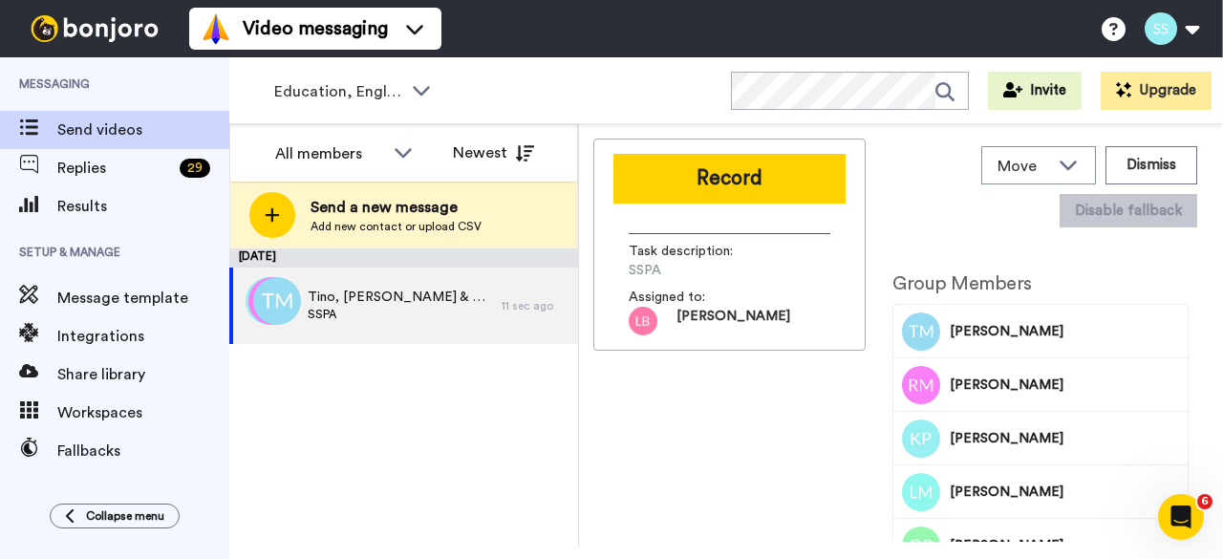
click at [683, 303] on span "Assigned to:" at bounding box center [696, 297] width 134 height 19
click at [653, 318] on img at bounding box center [643, 321] width 29 height 29
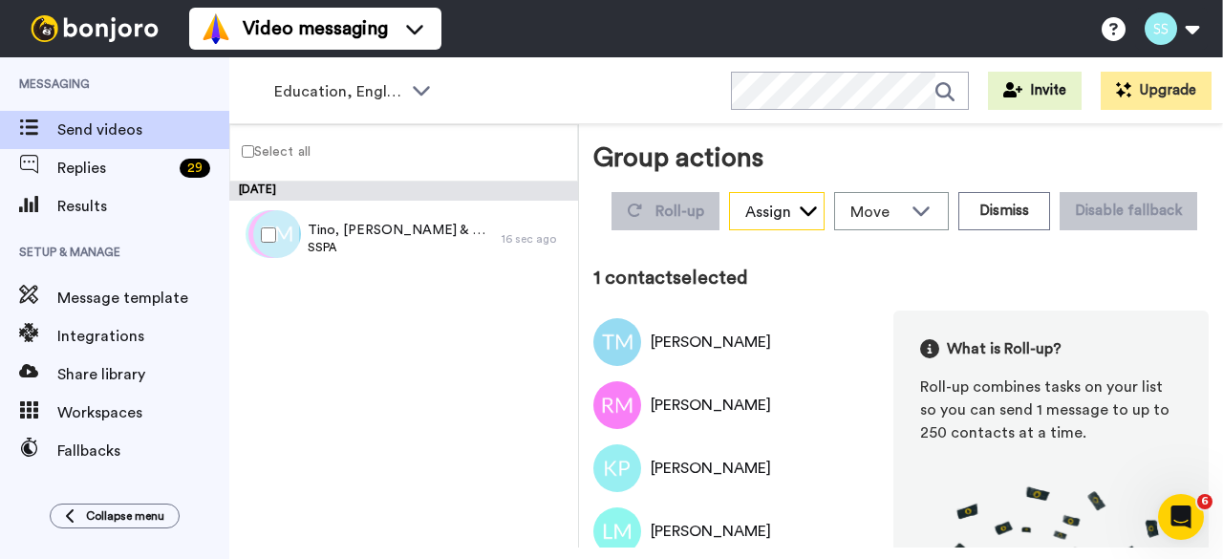
click at [818, 211] on icon at bounding box center [808, 210] width 19 height 19
click at [791, 218] on div "Assign" at bounding box center [768, 212] width 46 height 23
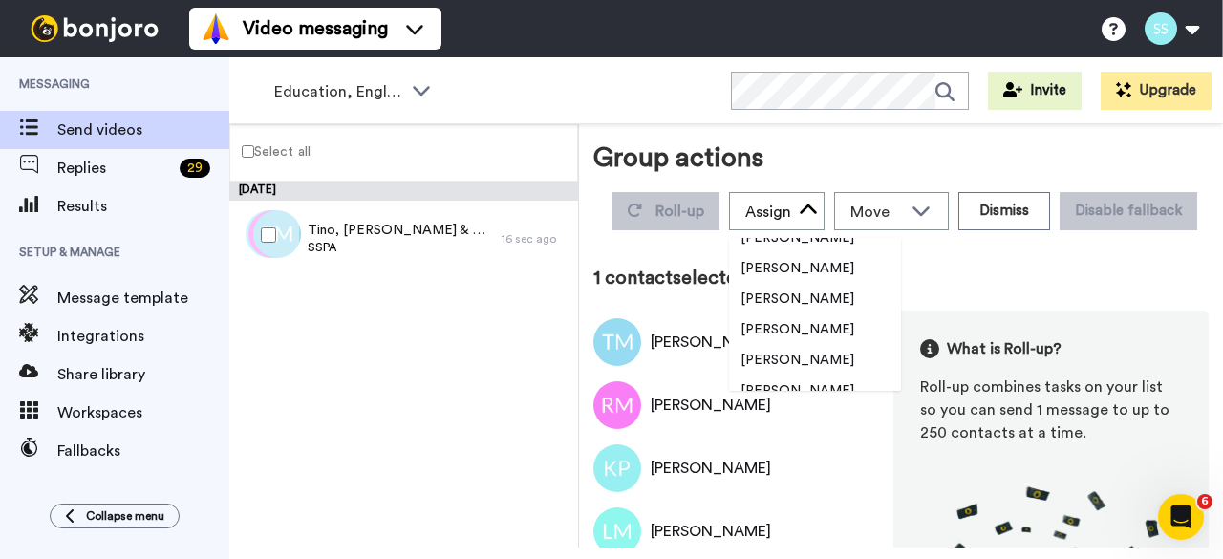
scroll to position [420, 0]
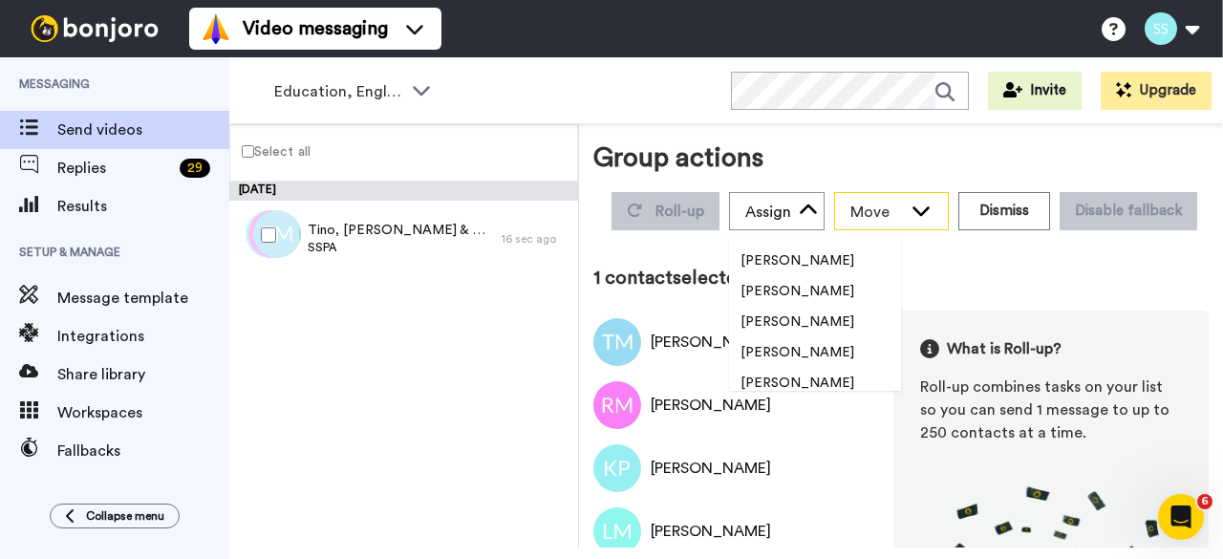
click at [948, 211] on div "Move" at bounding box center [891, 211] width 113 height 36
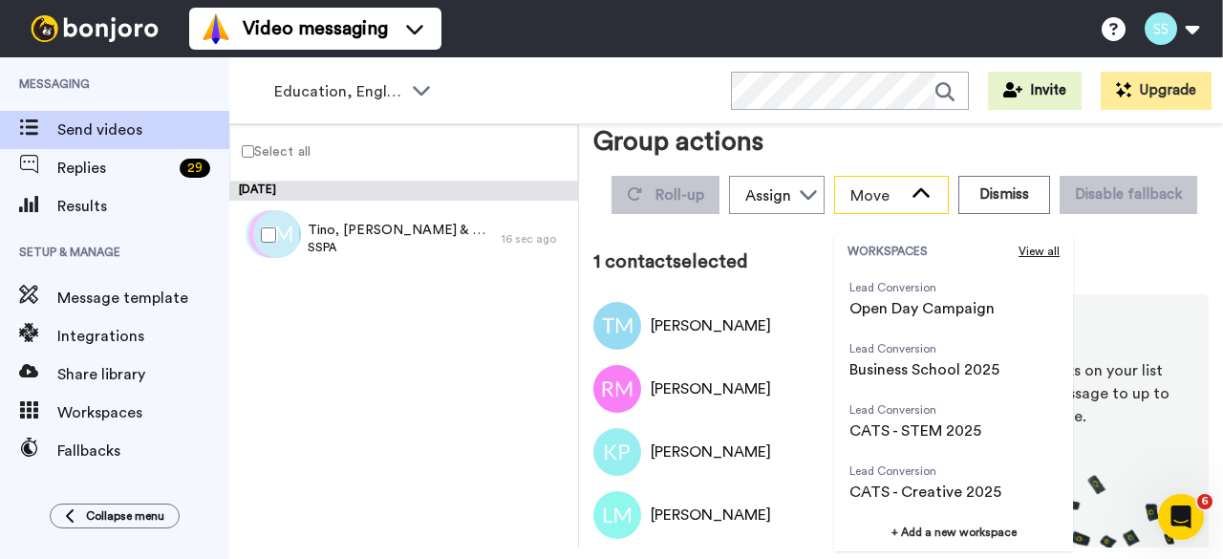
scroll to position [0, 0]
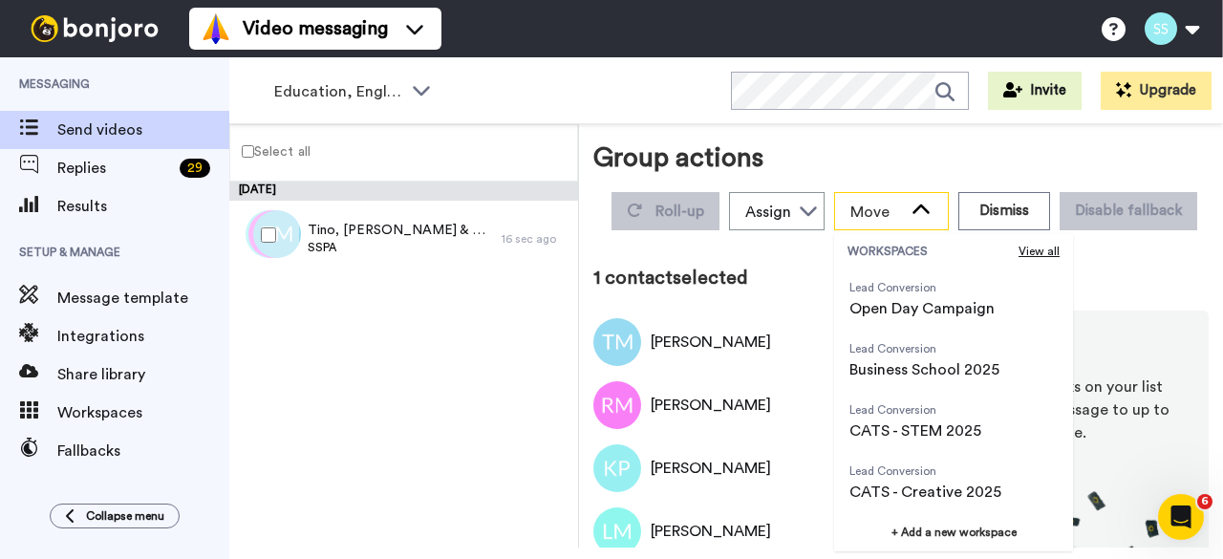
click at [933, 211] on icon at bounding box center [921, 210] width 23 height 19
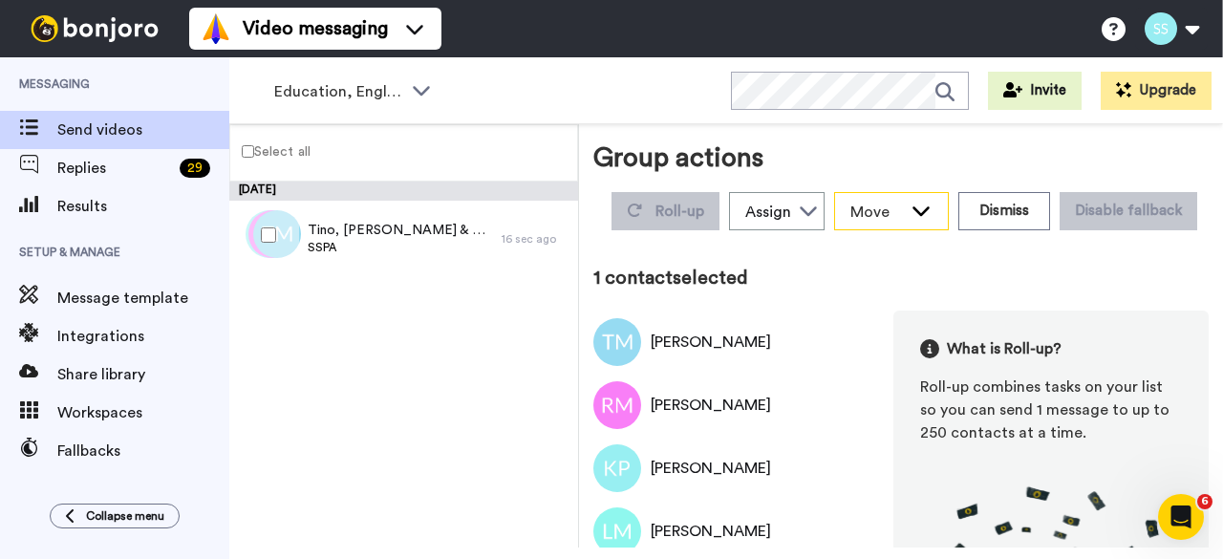
click at [933, 204] on icon at bounding box center [921, 210] width 23 height 19
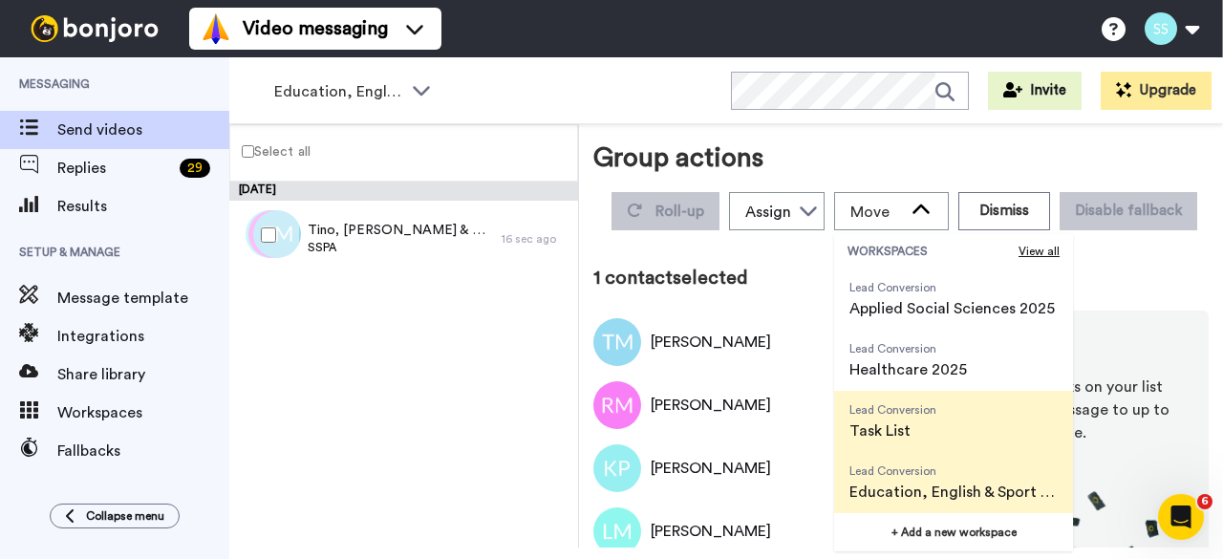
scroll to position [4, 0]
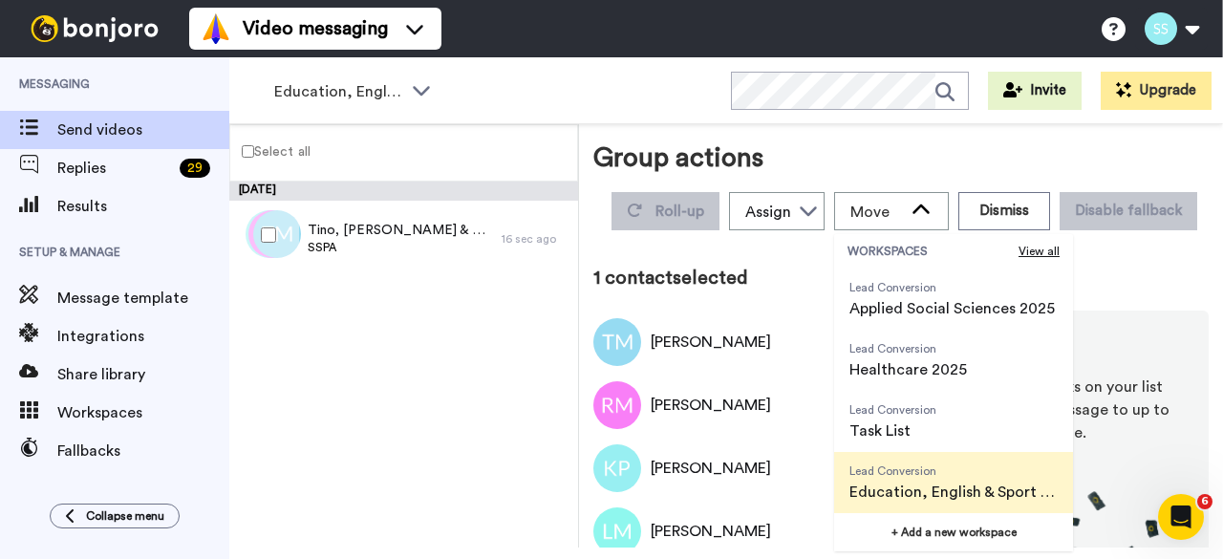
click at [1035, 481] on span "Education, English & Sport 2025" at bounding box center [953, 492] width 208 height 23
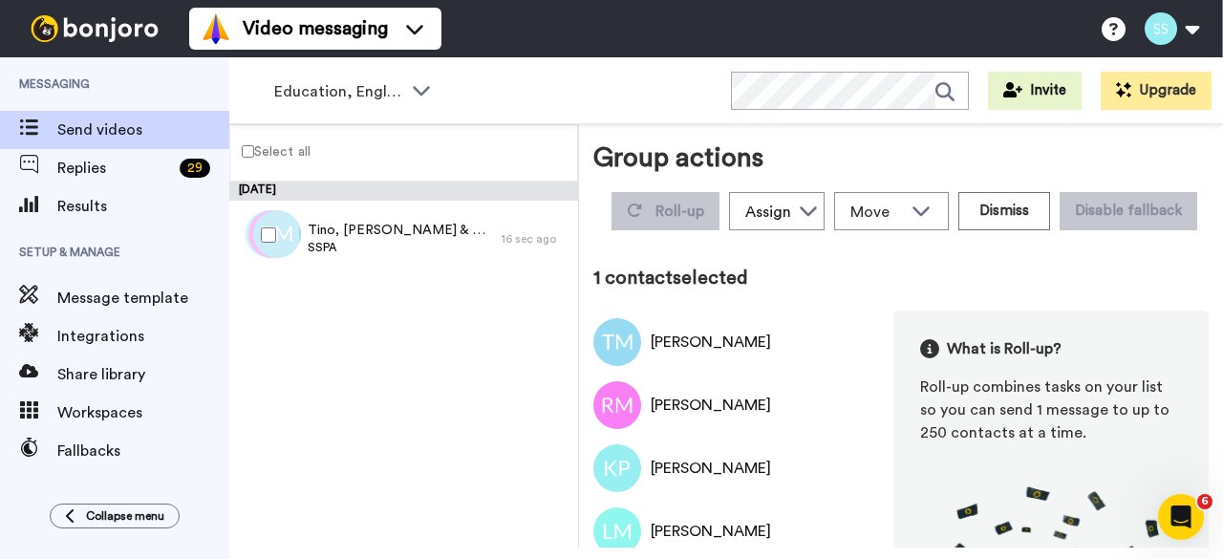
scroll to position [0, 0]
click at [818, 209] on icon at bounding box center [808, 210] width 19 height 19
